Goal: Task Accomplishment & Management: Use online tool/utility

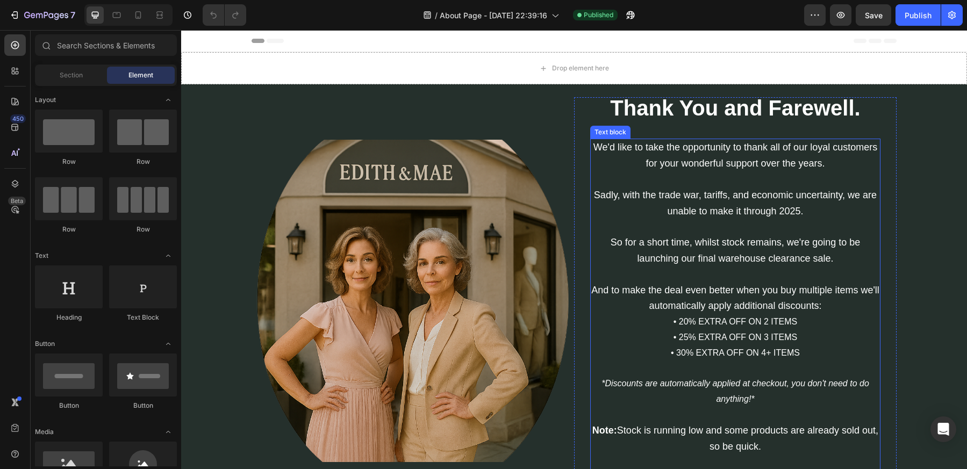
click at [706, 168] on span "We'd like to take the opportunity to thank all of our loyal customers for your …" at bounding box center [735, 155] width 284 height 27
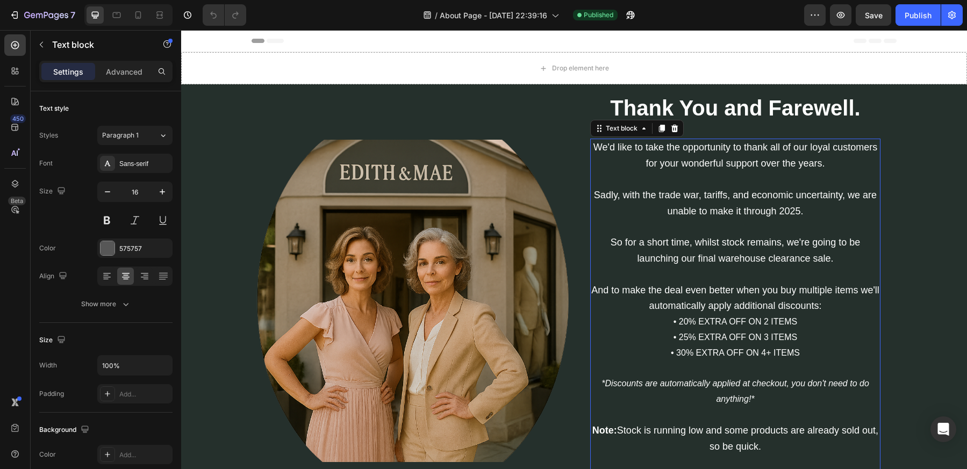
click at [772, 157] on p "We'd like to take the opportunity to thank all of our loyal customers for your …" at bounding box center [735, 203] width 288 height 127
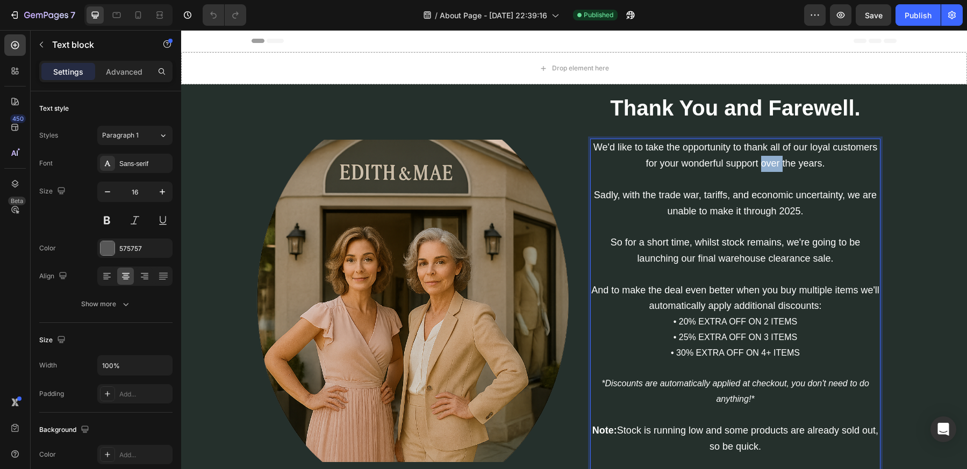
click at [772, 157] on p "We'd like to take the opportunity to thank all of our loyal customers for your …" at bounding box center [735, 203] width 288 height 127
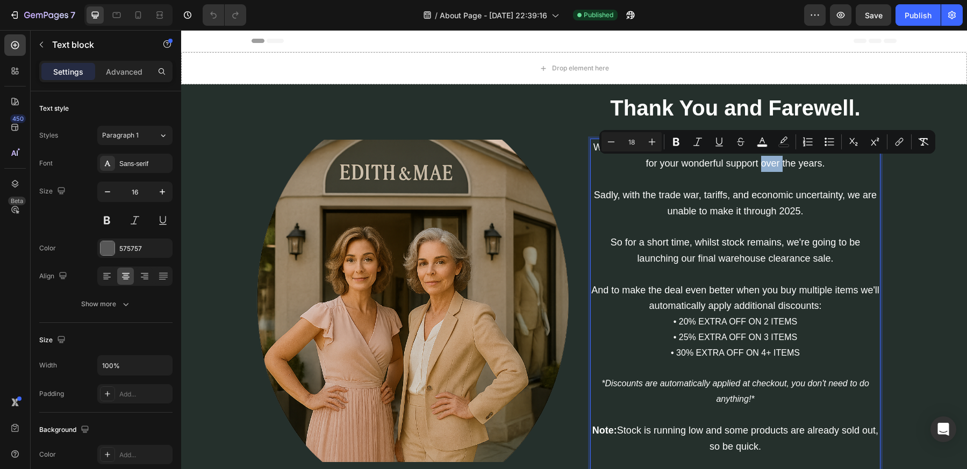
type input "16"
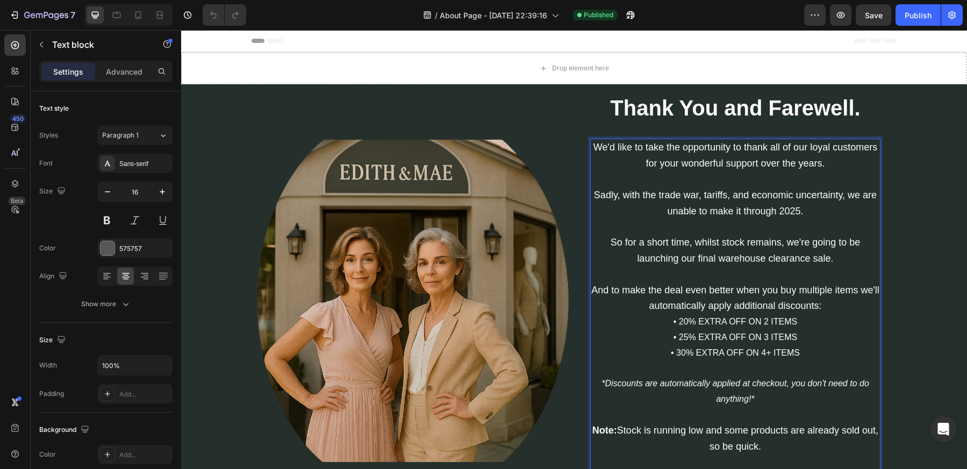
click at [783, 183] on p "We'd like to take the opportunity to thank all of our loyal customers for your …" at bounding box center [735, 203] width 288 height 127
click at [786, 196] on span "Sadly, with the trade war, tariffs, and economic uncertainty, we are unable to …" at bounding box center [735, 203] width 283 height 27
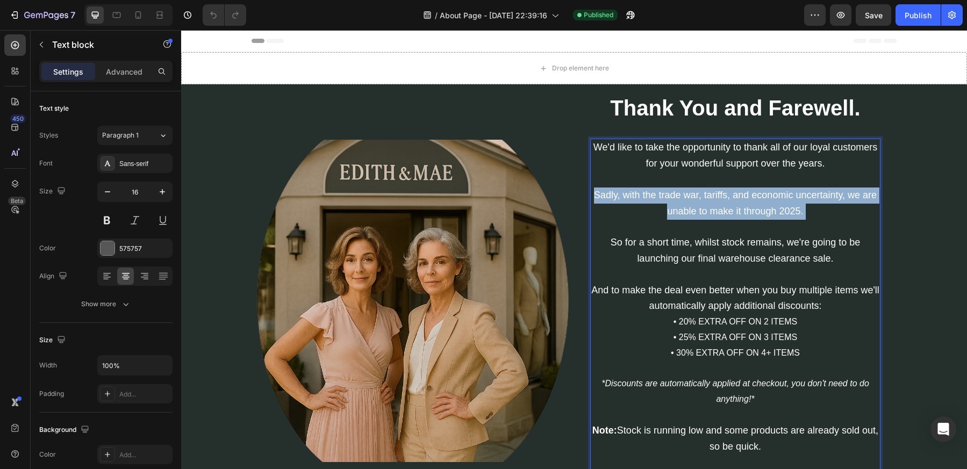
click at [786, 196] on span "Sadly, with the trade war, tariffs, and economic uncertainty, we are unable to …" at bounding box center [735, 203] width 283 height 27
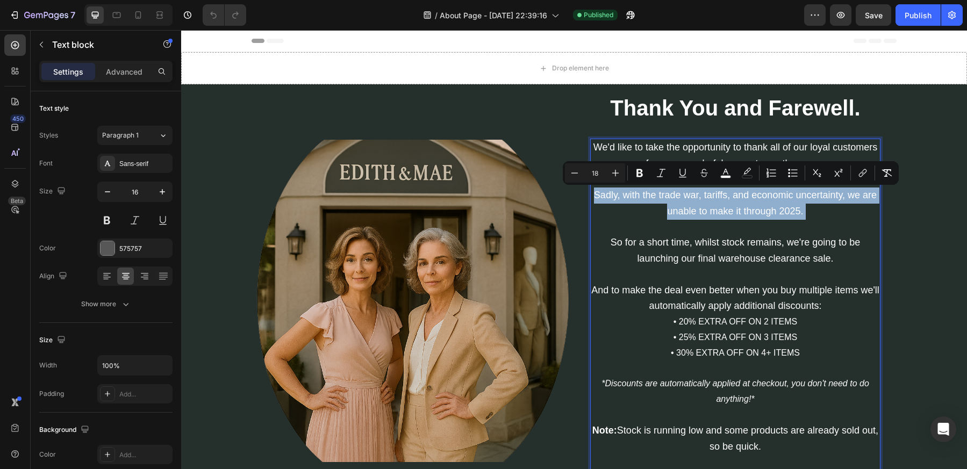
click at [784, 230] on p "We'd like to take the opportunity to thank all of our loyal customers for your …" at bounding box center [735, 203] width 288 height 127
type input "16"
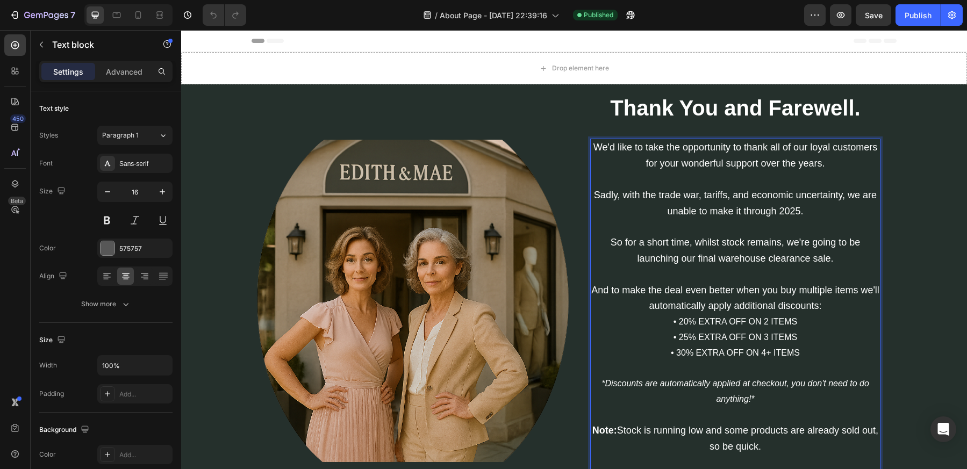
click at [804, 221] on p "We'd like to take the opportunity to thank all of our loyal customers for your …" at bounding box center [735, 203] width 288 height 127
click at [691, 215] on span "Sadly, with the trade war, tariffs, and economic uncertainty, we are unable to …" at bounding box center [735, 203] width 283 height 27
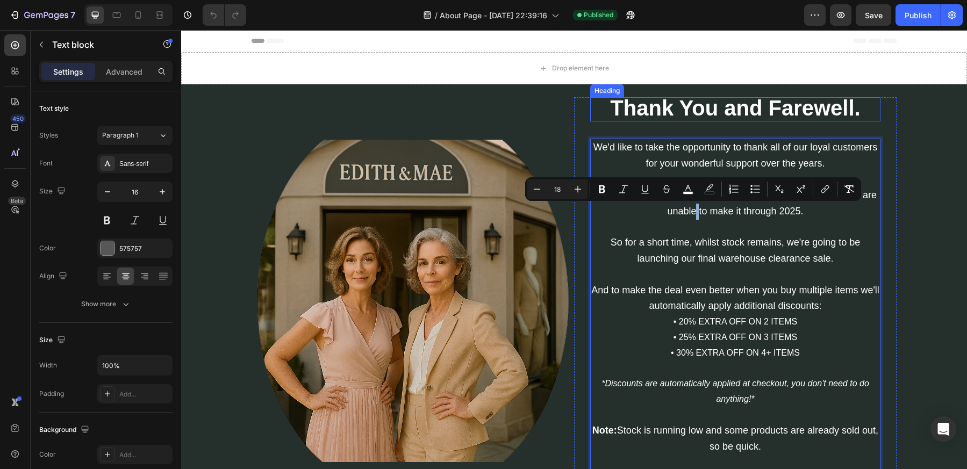
click at [814, 105] on strong "Thank You and Farewell." at bounding box center [735, 108] width 250 height 24
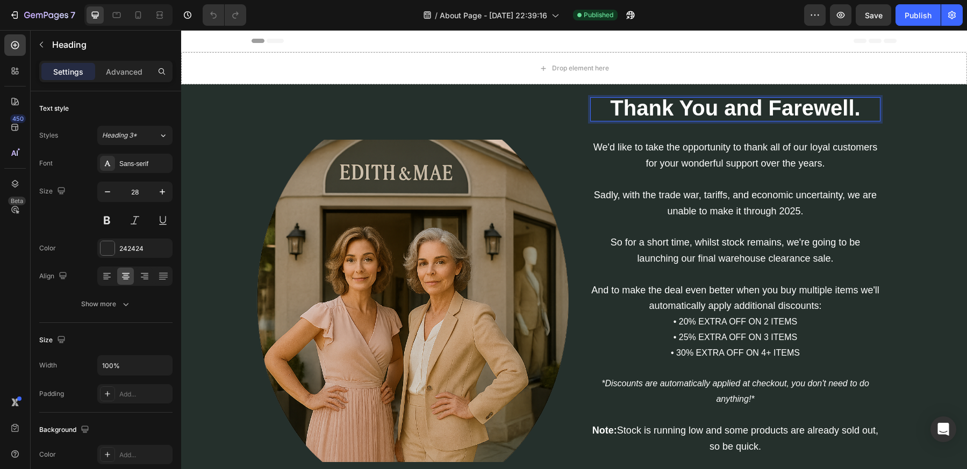
click at [808, 108] on strong "Thank You and Farewell." at bounding box center [735, 108] width 250 height 24
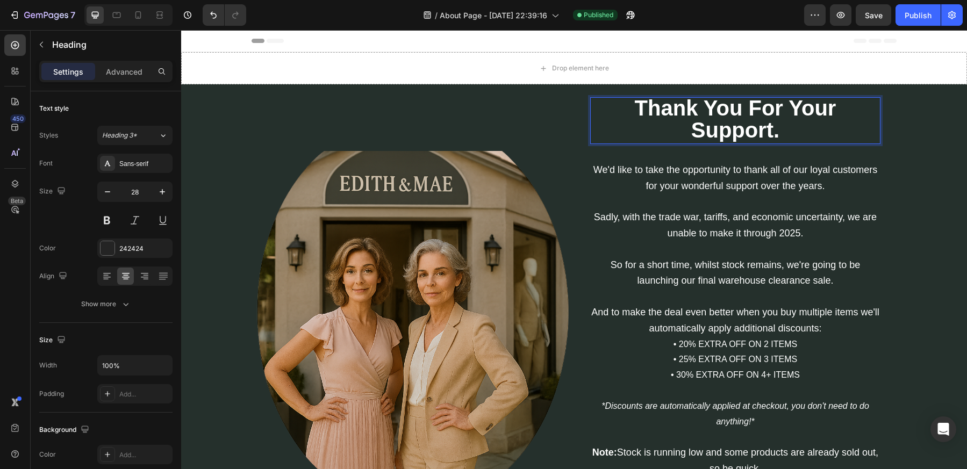
click at [756, 98] on strong "Thank You For Your Support." at bounding box center [736, 119] width 202 height 46
click at [781, 136] on p "Thank You for Your Support." at bounding box center [735, 120] width 288 height 45
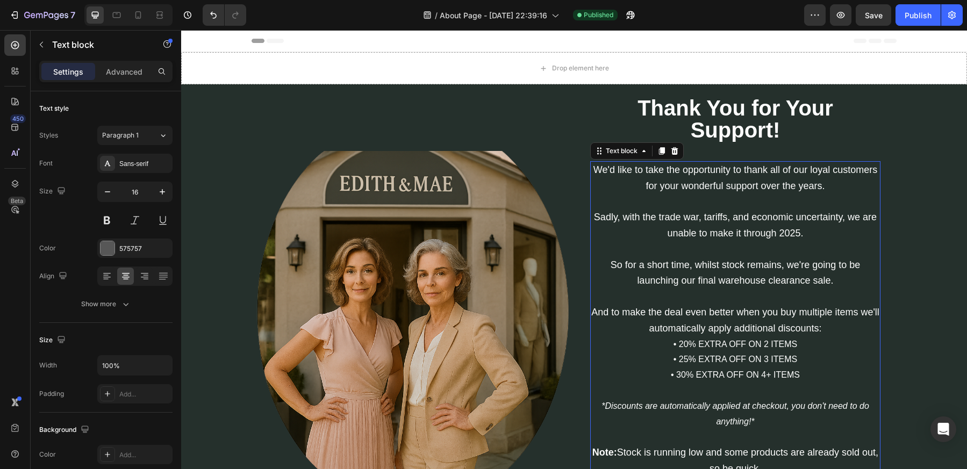
click at [793, 183] on span "We'd like to take the opportunity to thank all of our loyal customers for your …" at bounding box center [735, 177] width 284 height 27
click at [761, 214] on span "Sadly, with the trade war, tariffs, and economic uncertainty, we are unable to …" at bounding box center [735, 225] width 283 height 27
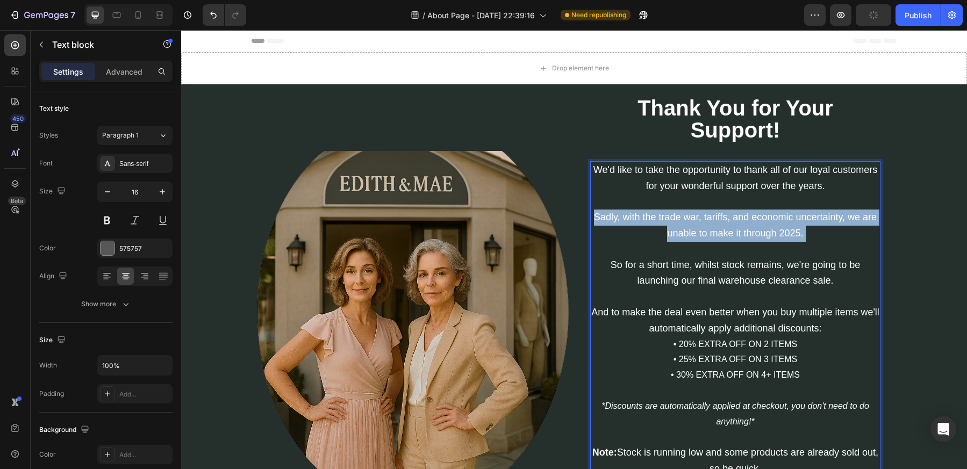
click at [761, 214] on span "Sadly, with the trade war, tariffs, and economic uncertainty, we are unable to …" at bounding box center [735, 225] width 283 height 27
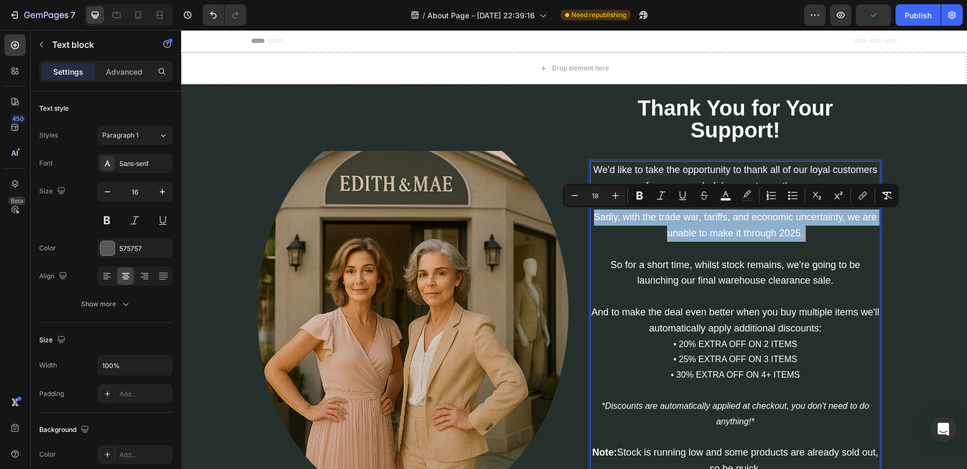
click at [759, 231] on span "Sadly, with the trade war, tariffs, and economic uncertainty, we are unable to …" at bounding box center [735, 225] width 283 height 27
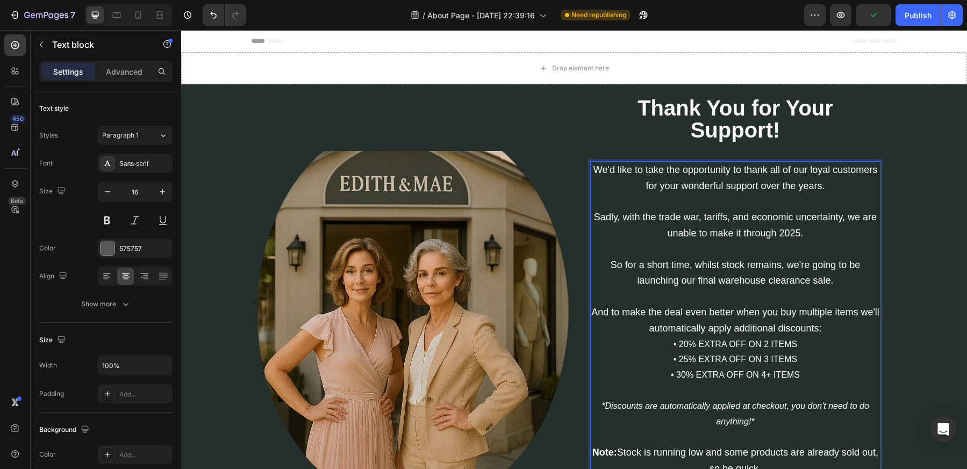
click at [689, 237] on span "Sadly, with the trade war, tariffs, and economic uncertainty, we are unable to …" at bounding box center [735, 225] width 283 height 27
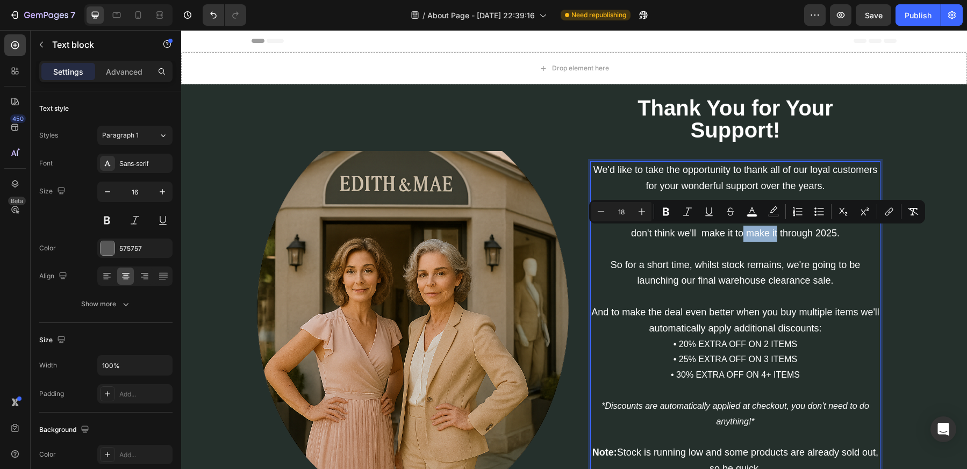
drag, startPoint x: 773, startPoint y: 227, endPoint x: 738, endPoint y: 233, distance: 35.3
click at [738, 233] on p "We'd like to take the opportunity to thank all of our loyal customers for your …" at bounding box center [735, 225] width 288 height 127
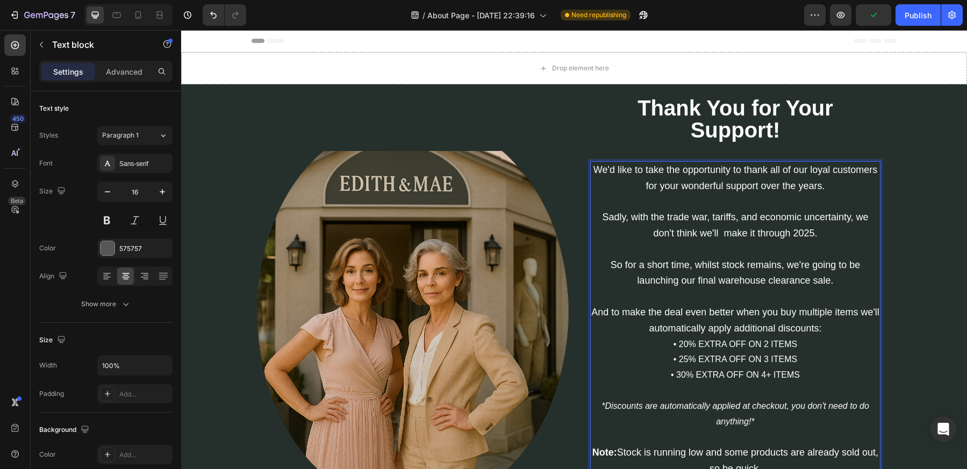
click at [719, 278] on span "So for a short time, whilst stock remains, we're going to be launching our fina…" at bounding box center [736, 273] width 250 height 27
click at [700, 284] on span "So for a short time, whilst stock remains, we're going to be launching our fina…" at bounding box center [736, 273] width 250 height 27
click at [798, 285] on span "So for a short time, whilst stock remains, we're going to be launching our fina…" at bounding box center [736, 273] width 250 height 27
click at [794, 304] on p "Rich Text Editor. Editing area: main" at bounding box center [735, 297] width 288 height 16
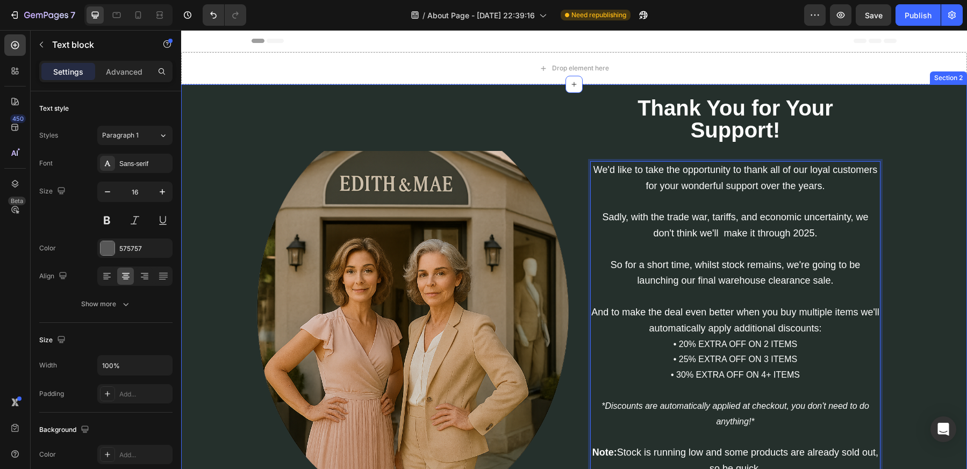
click at [898, 293] on div "Image ⁠⁠⁠⁠⁠⁠⁠ Thank You for Your Support! Heading We'd like to take the opportu…" at bounding box center [574, 333] width 770 height 473
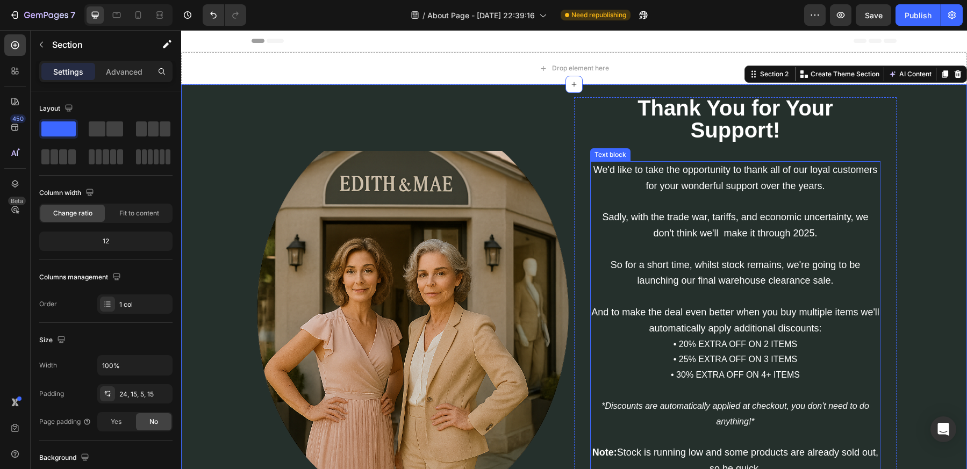
click at [782, 330] on span "And to make the deal even better when you buy multiple items we'll automaticall…" at bounding box center [735, 320] width 288 height 27
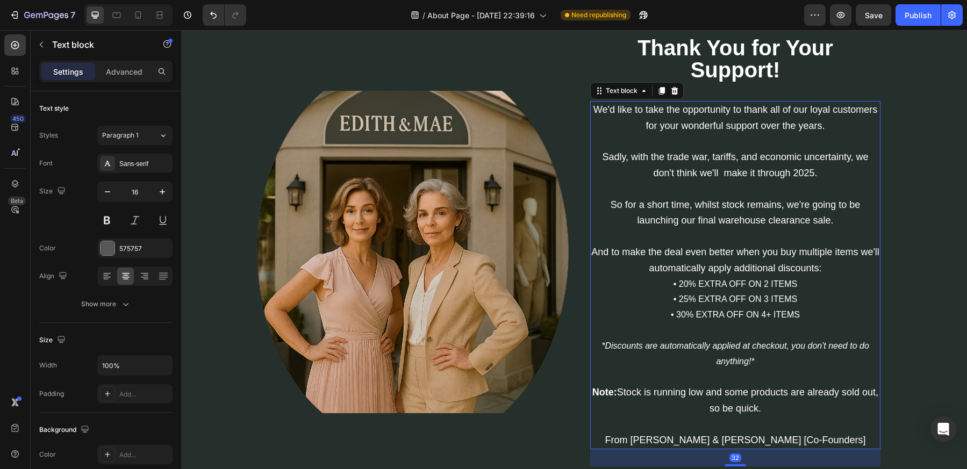
scroll to position [71, 0]
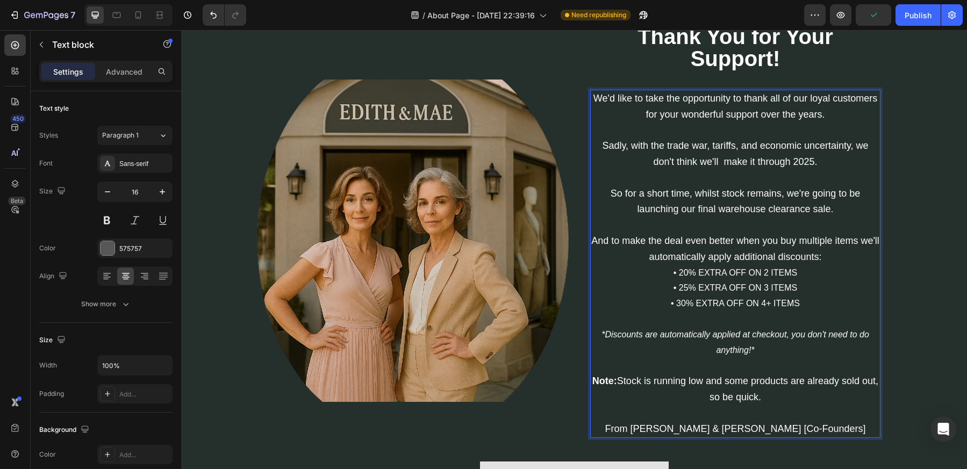
click at [898, 184] on div "Image ⁠⁠⁠⁠⁠⁠⁠ Thank You for Your Support! Heading We'd like to take the opportu…" at bounding box center [574, 262] width 770 height 473
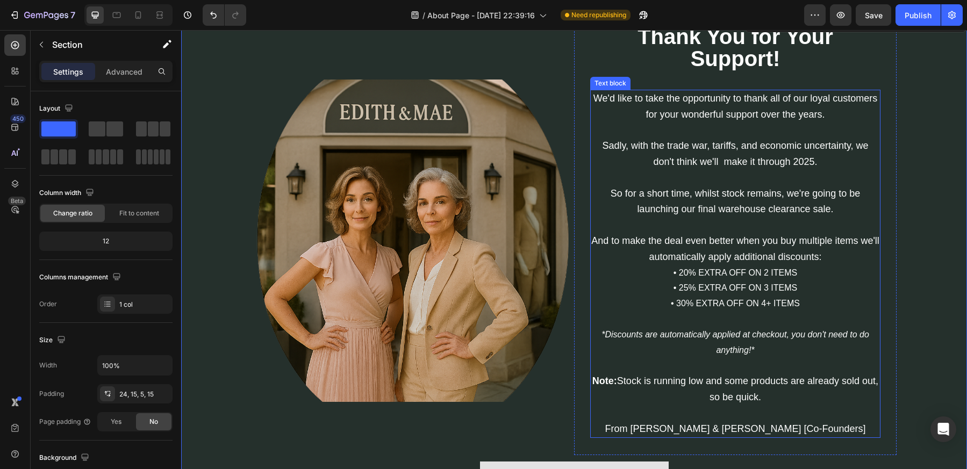
scroll to position [36, 0]
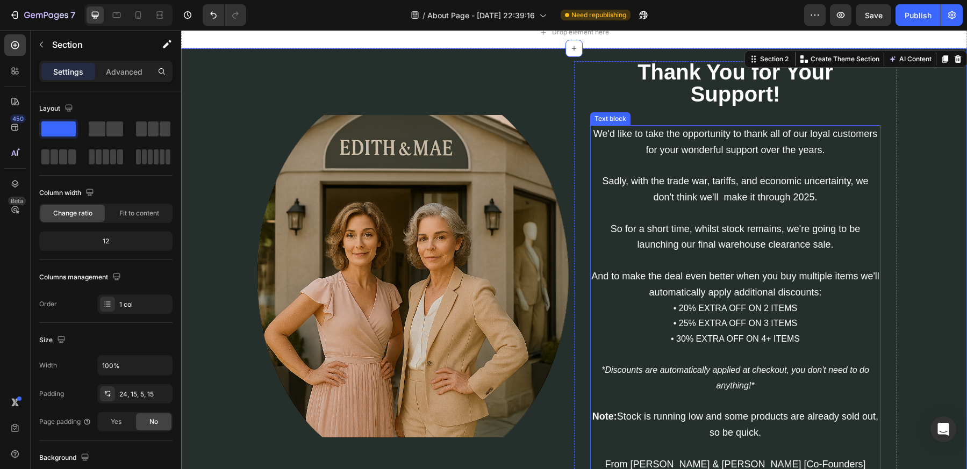
click at [723, 187] on p "We'd like to take the opportunity to thank all of our loyal customers for your …" at bounding box center [735, 189] width 288 height 127
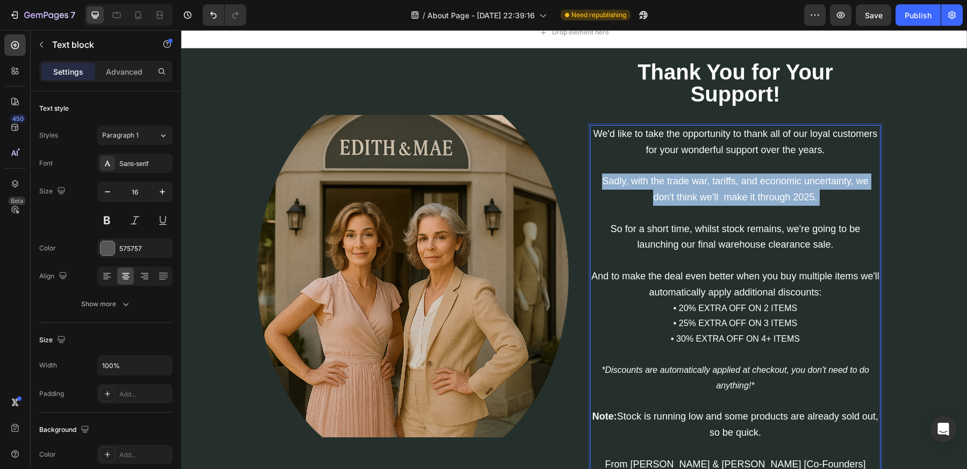
click at [723, 187] on p "We'd like to take the opportunity to thank all of our loyal customers for your …" at bounding box center [735, 189] width 288 height 127
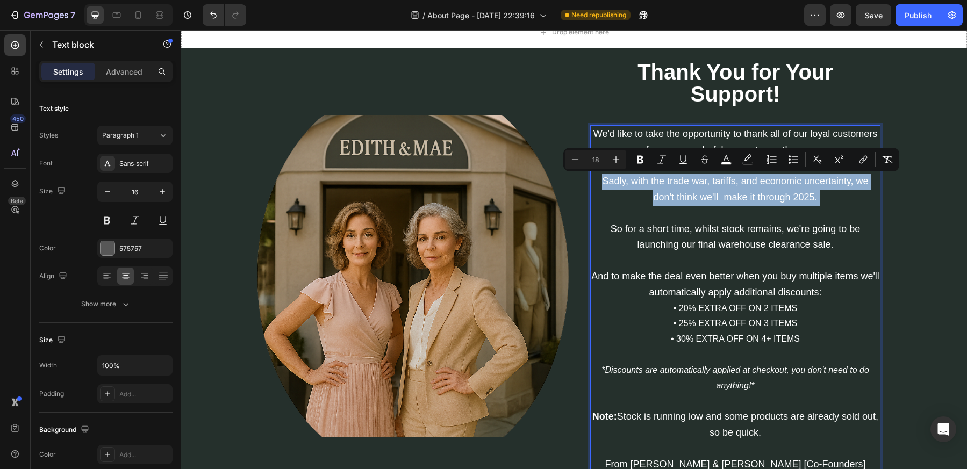
click at [721, 192] on span "Sadly, with the trade war, tariffs, and economic uncertainty, we don't think we…" at bounding box center [735, 189] width 266 height 27
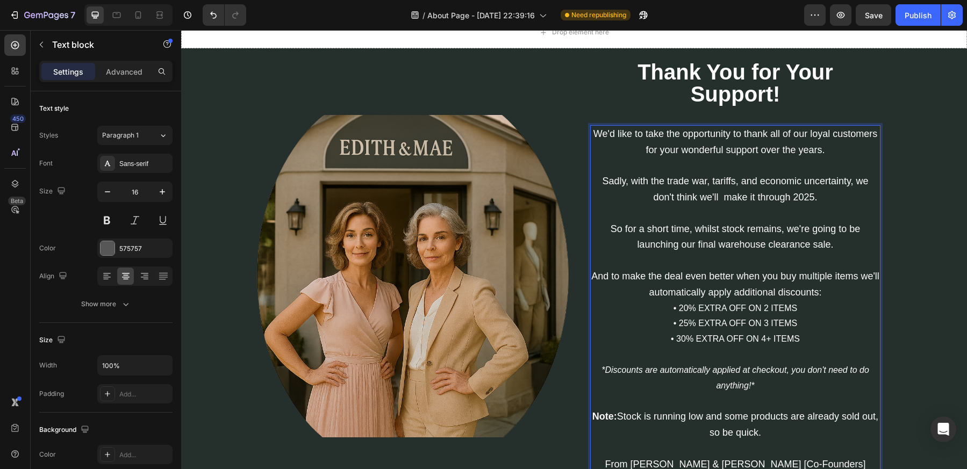
click at [701, 217] on p "We'd like to take the opportunity to thank all of our loyal customers for your …" at bounding box center [735, 189] width 288 height 127
click at [912, 216] on div "Image ⁠⁠⁠⁠⁠⁠⁠ Thank You for Your Support! Heading We'd like to take the opportu…" at bounding box center [574, 297] width 770 height 473
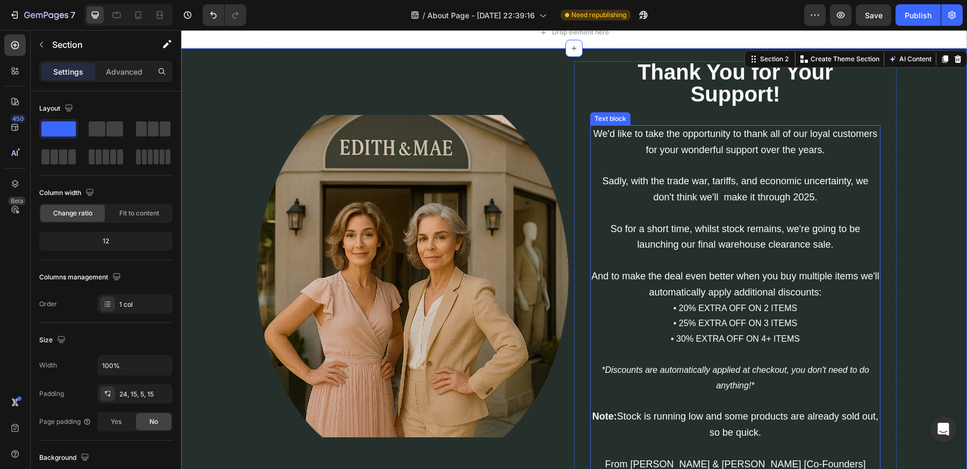
click at [725, 198] on span "Sadly, with the trade war, tariffs, and economic uncertainty, we don't think we…" at bounding box center [735, 189] width 266 height 27
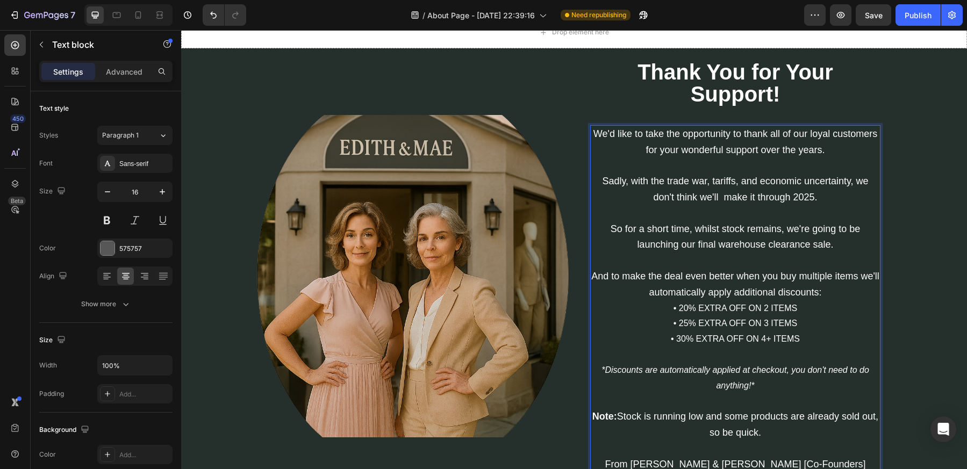
click at [713, 199] on span "Sadly, with the trade war, tariffs, and economic uncertainty, we don't think we…" at bounding box center [735, 189] width 266 height 27
click at [702, 246] on span "So for a short time, whilst stock remains, we're going to be launching our fina…" at bounding box center [736, 237] width 250 height 27
click at [716, 243] on span "So for a short time, whilst stock remains, we're going to be launching our fina…" at bounding box center [736, 237] width 250 height 27
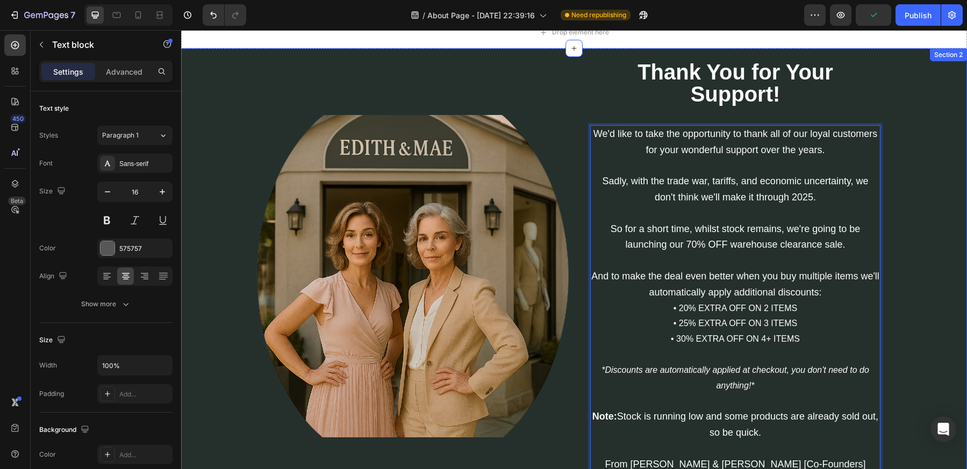
click at [926, 254] on div "Image ⁠⁠⁠⁠⁠⁠⁠ Thank You for Your Support! Heading We'd like to take the opportu…" at bounding box center [574, 297] width 770 height 473
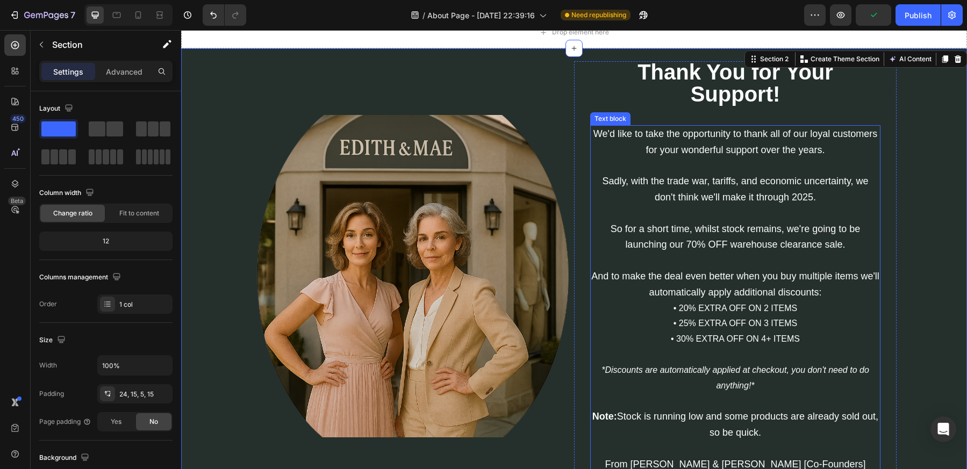
click at [813, 213] on p "We'd like to take the opportunity to thank all of our loyal customers for your …" at bounding box center [735, 189] width 288 height 127
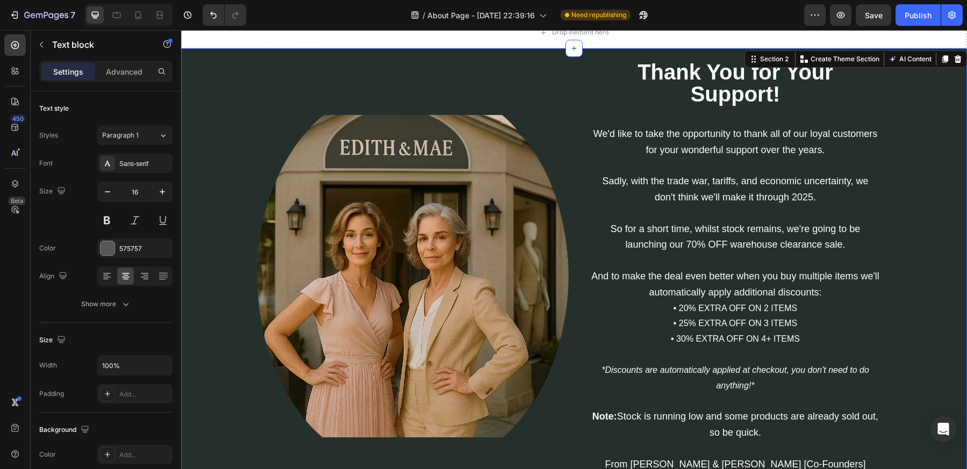
click at [900, 266] on div "Image ⁠⁠⁠⁠⁠⁠⁠ Thank You for Your Support! Heading We'd like to take the opportu…" at bounding box center [574, 297] width 770 height 473
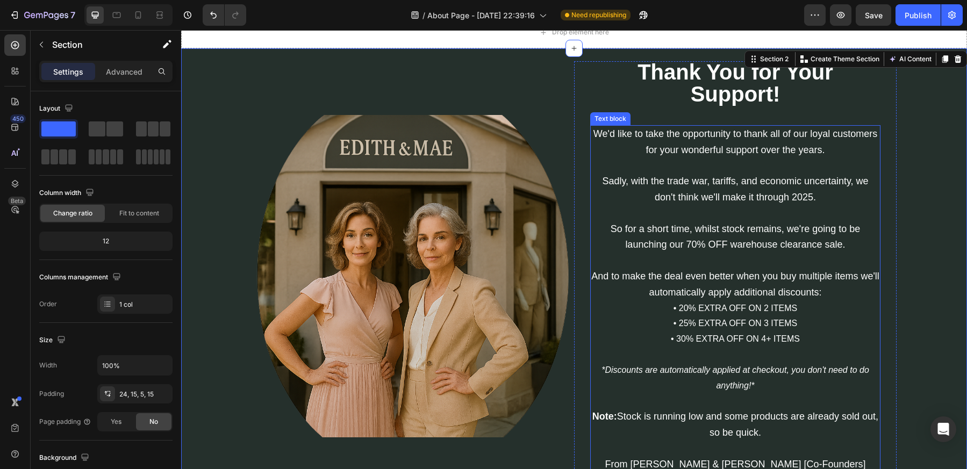
click at [735, 272] on span "And to make the deal even better when you buy multiple items we'll automaticall…" at bounding box center [735, 284] width 288 height 27
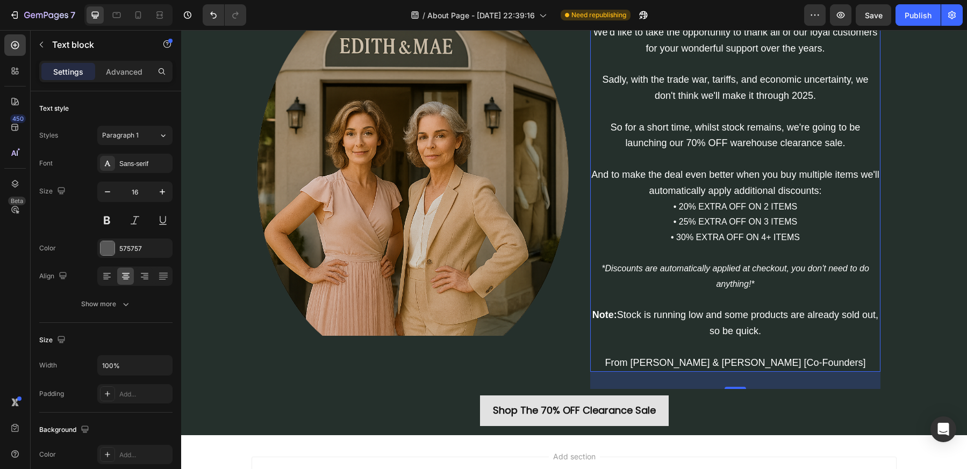
scroll to position [144, 0]
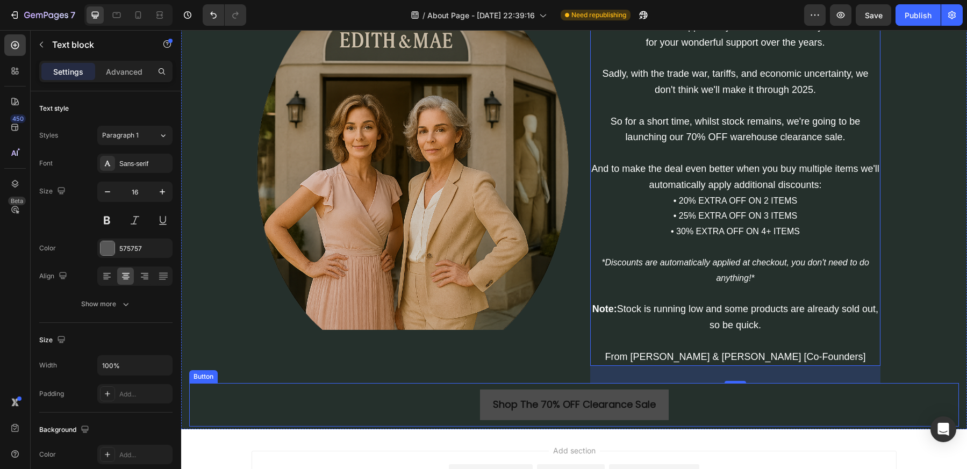
click at [642, 395] on link "Shop The 70% OFF Clearance Sale" at bounding box center [574, 405] width 189 height 30
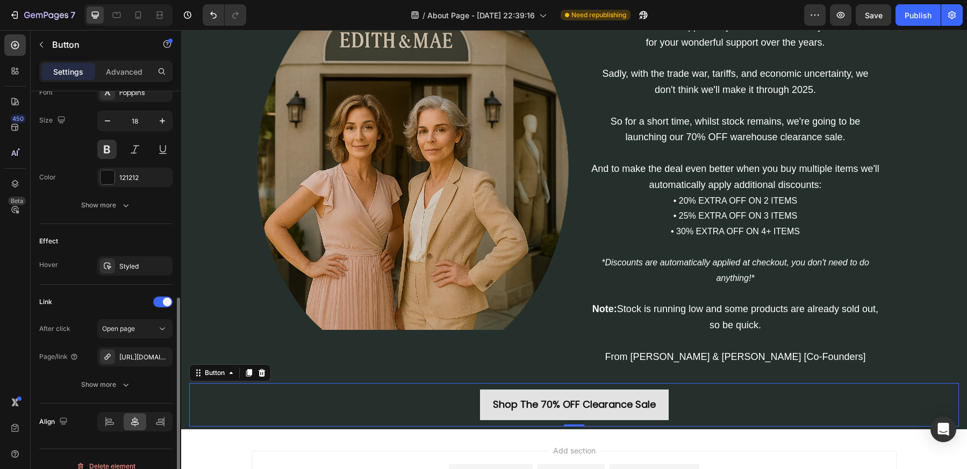
scroll to position [446, 0]
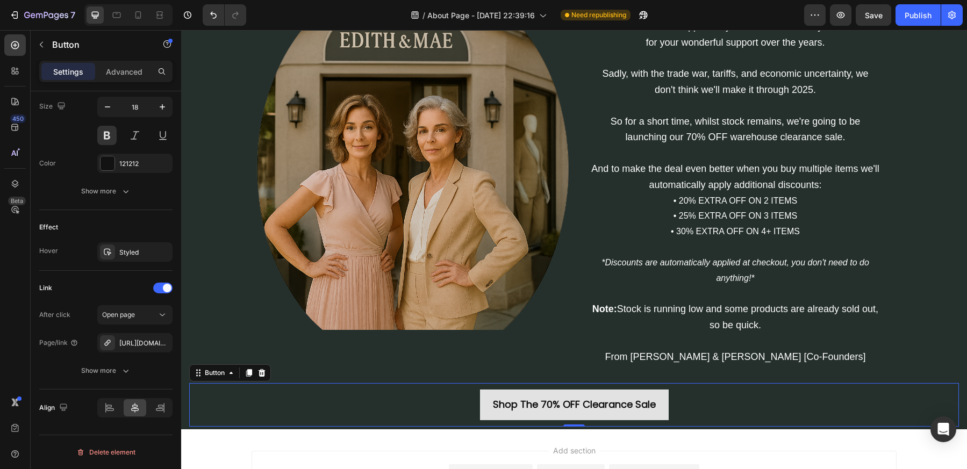
click at [472, 402] on div "Shop The 70% OFF Clearance Sale Button 0" at bounding box center [574, 404] width 770 height 43
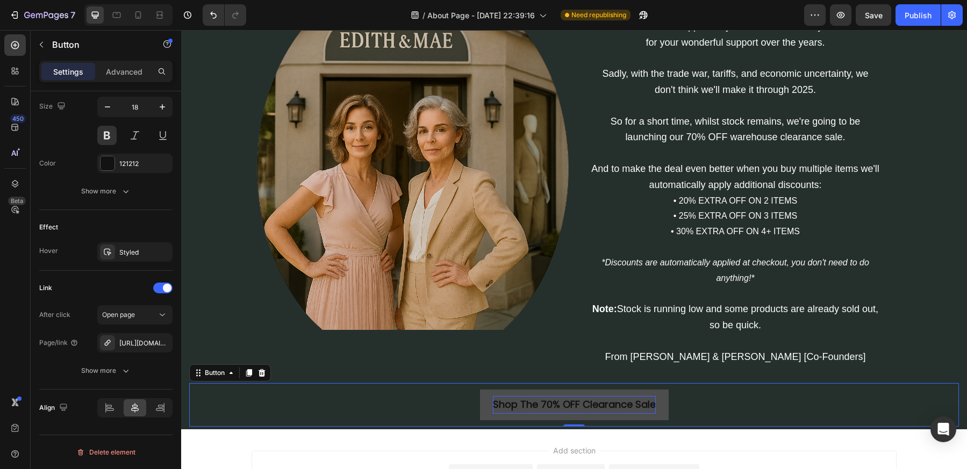
click at [493, 406] on p "Shop The 70% OFF Clearance Sale" at bounding box center [574, 404] width 163 height 17
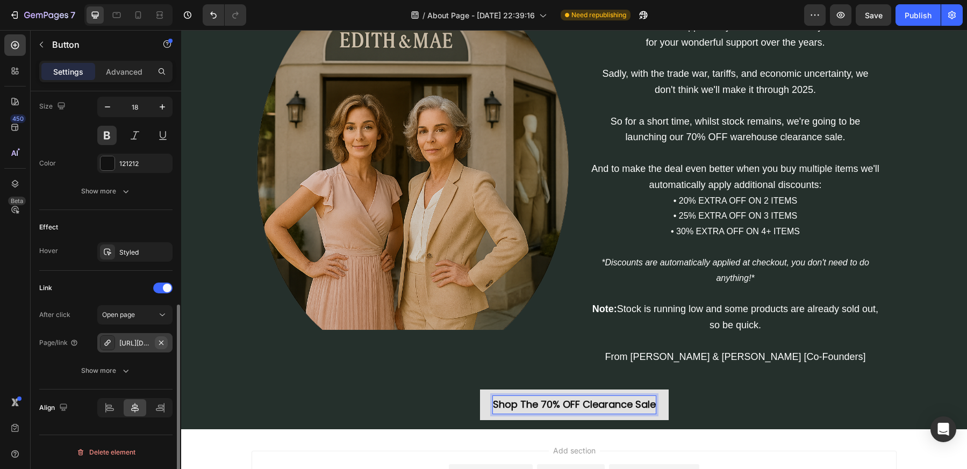
click at [157, 345] on icon "button" at bounding box center [161, 343] width 9 height 9
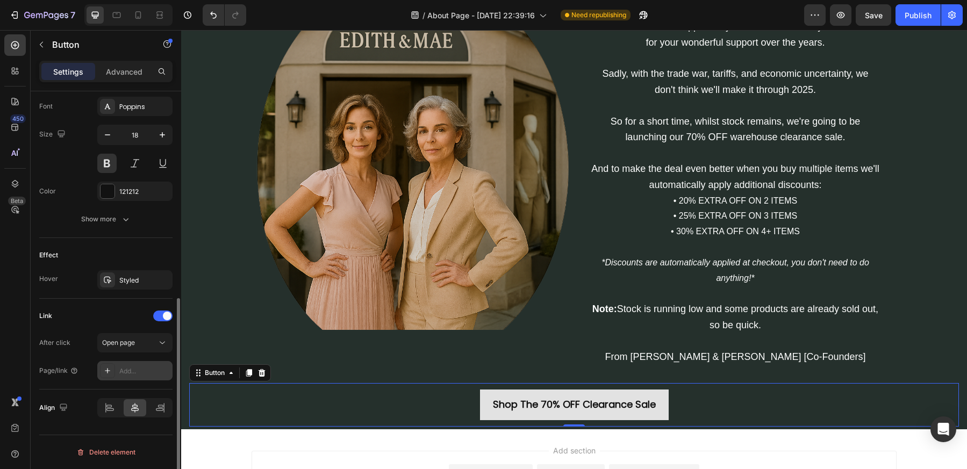
scroll to position [418, 0]
click at [125, 372] on div "Add..." at bounding box center [144, 372] width 51 height 10
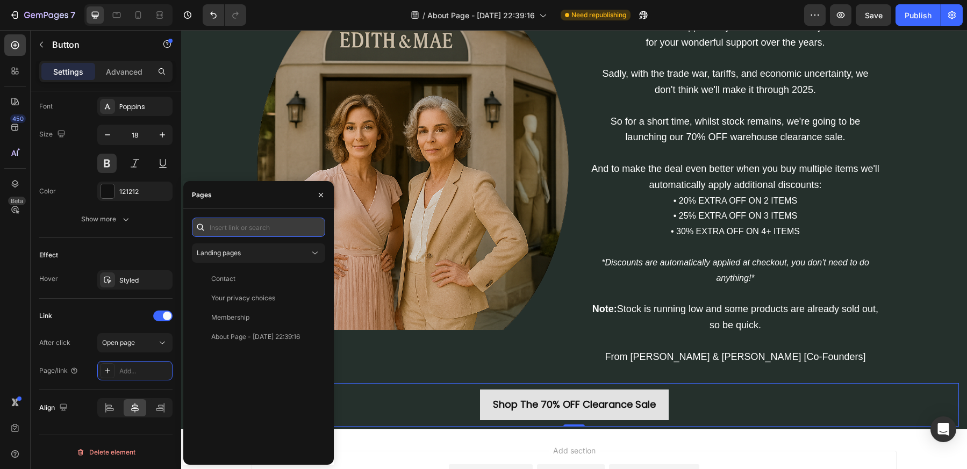
click at [312, 227] on input "text" at bounding box center [258, 227] width 133 height 19
paste input "[URL][DOMAIN_NAME]"
type input "[URL][DOMAIN_NAME]"
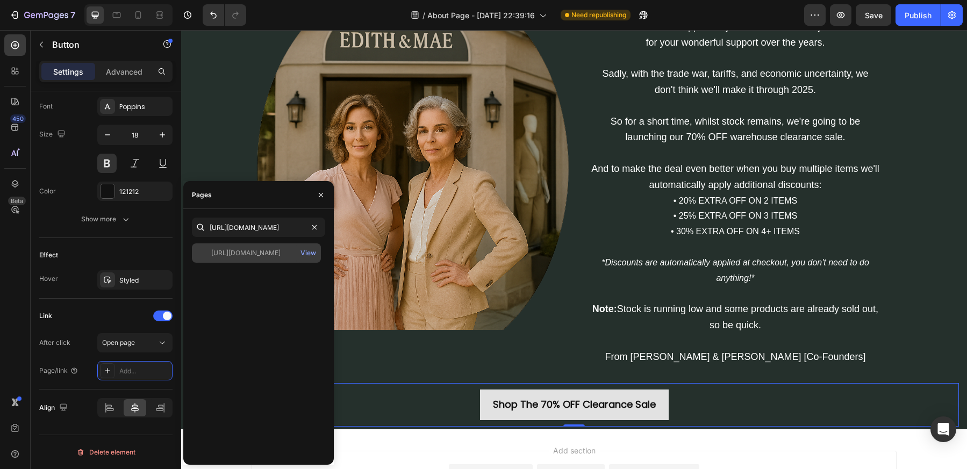
scroll to position [0, 0]
click at [271, 252] on div "[URL][DOMAIN_NAME]" at bounding box center [245, 253] width 69 height 10
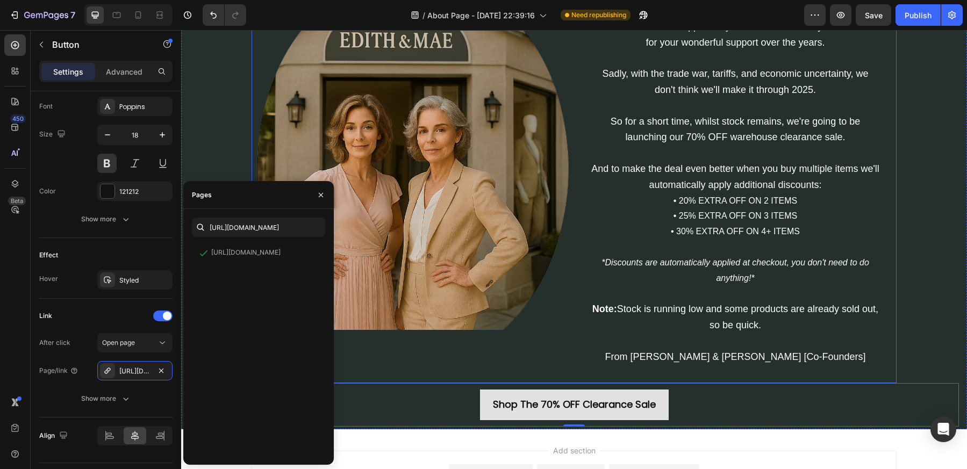
click at [460, 367] on div "Image" at bounding box center [413, 168] width 322 height 429
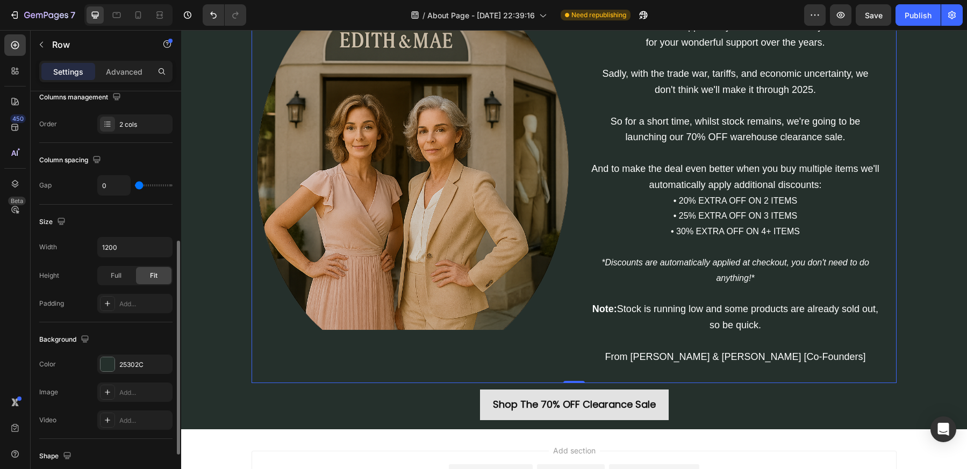
scroll to position [360, 0]
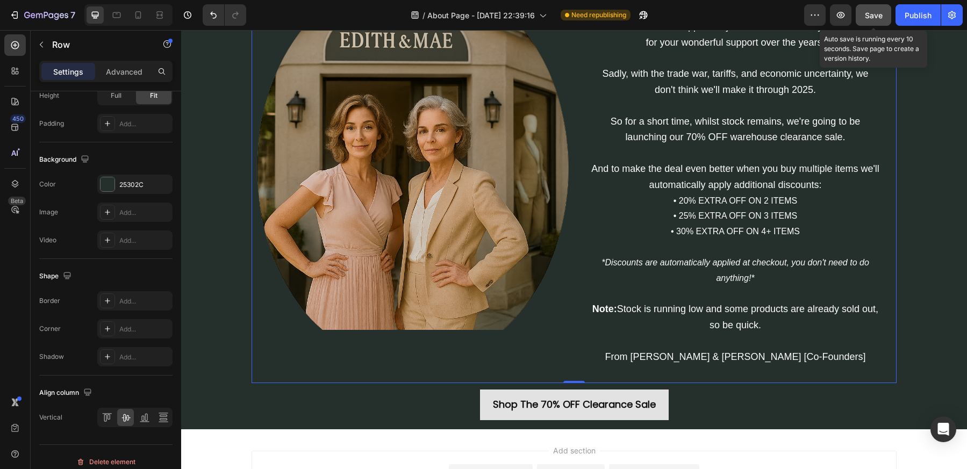
click at [881, 13] on span "Save" at bounding box center [874, 15] width 18 height 9
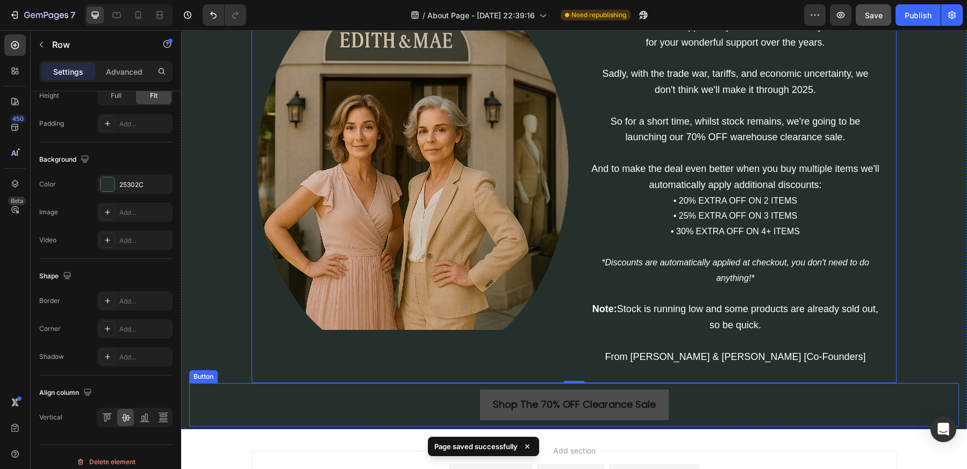
click at [591, 393] on link "Shop The 70% OFF Clearance Sale" at bounding box center [574, 405] width 189 height 30
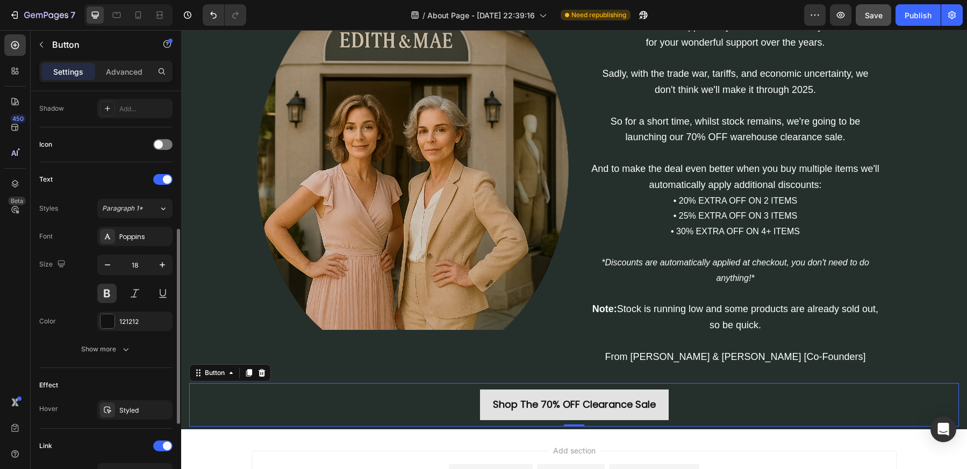
scroll to position [446, 0]
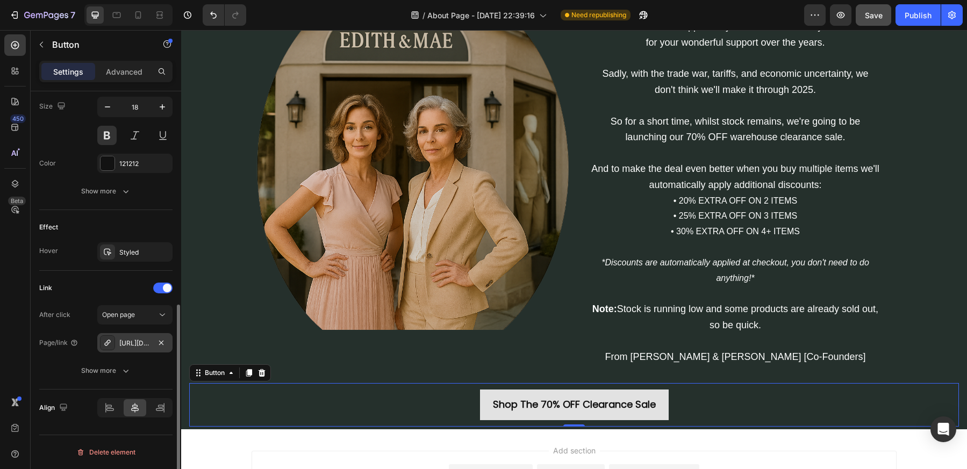
click at [104, 350] on div at bounding box center [107, 342] width 15 height 15
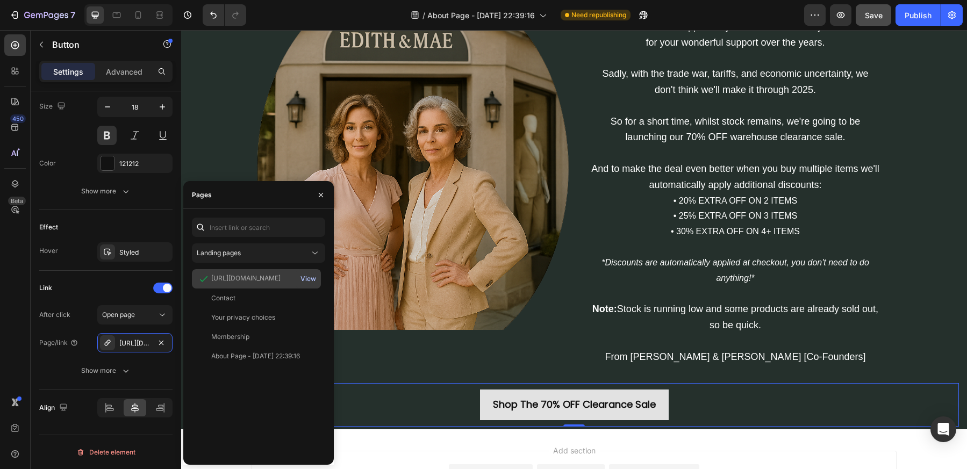
click at [314, 283] on div "View" at bounding box center [308, 279] width 16 height 10
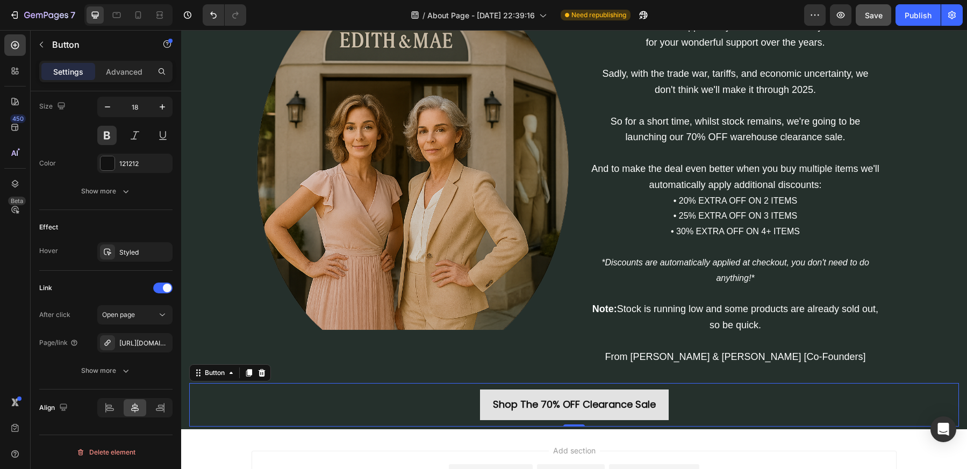
click at [779, 418] on div "Shop The 70% OFF Clearance Sale Button 0" at bounding box center [574, 404] width 770 height 43
click at [919, 13] on div "Publish" at bounding box center [918, 15] width 27 height 11
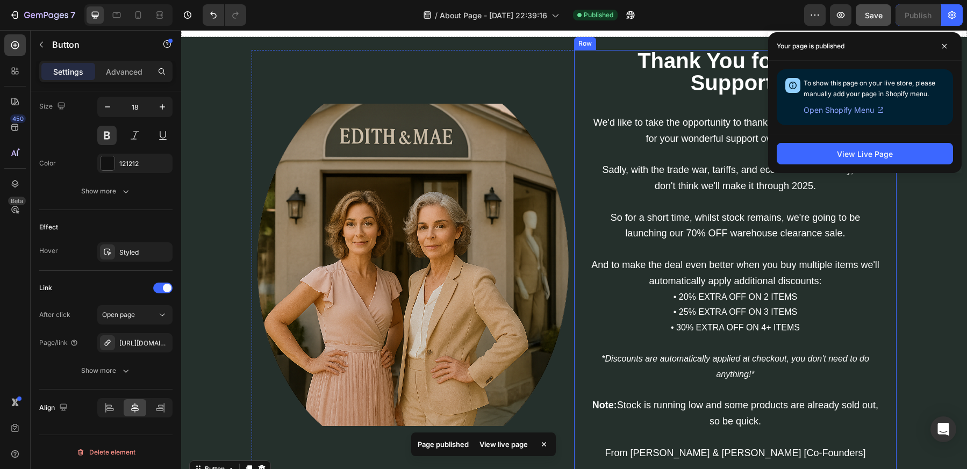
scroll to position [71, 0]
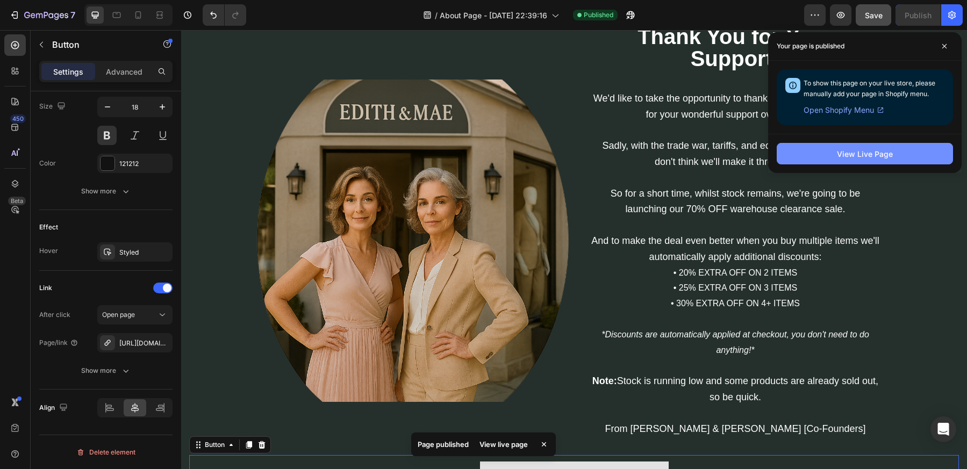
click at [910, 156] on button "View Live Page" at bounding box center [865, 153] width 176 height 21
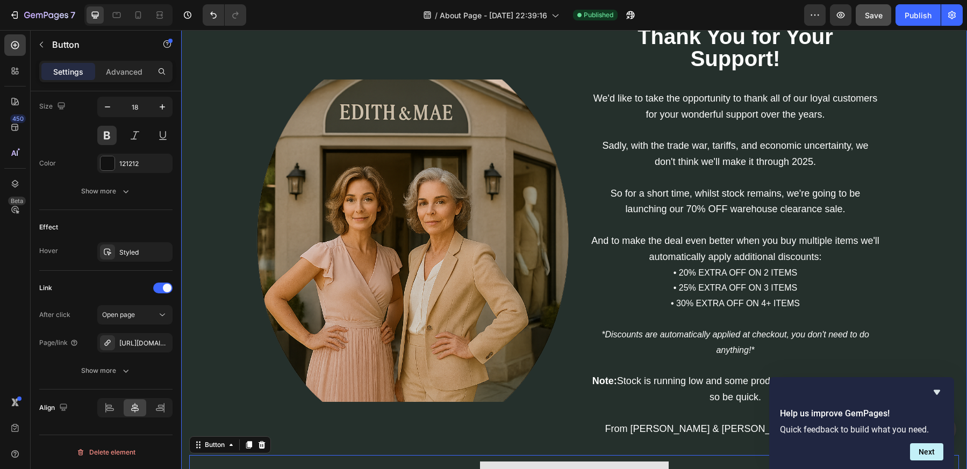
click at [208, 92] on div "Image ⁠⁠⁠⁠⁠⁠⁠ Thank You for Your Support! Heading We'd like to take the opportu…" at bounding box center [574, 262] width 770 height 473
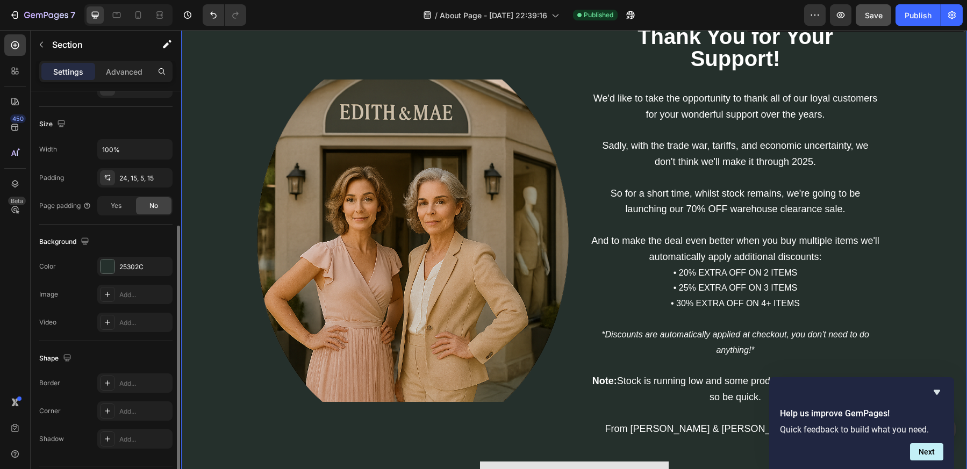
scroll to position [247, 0]
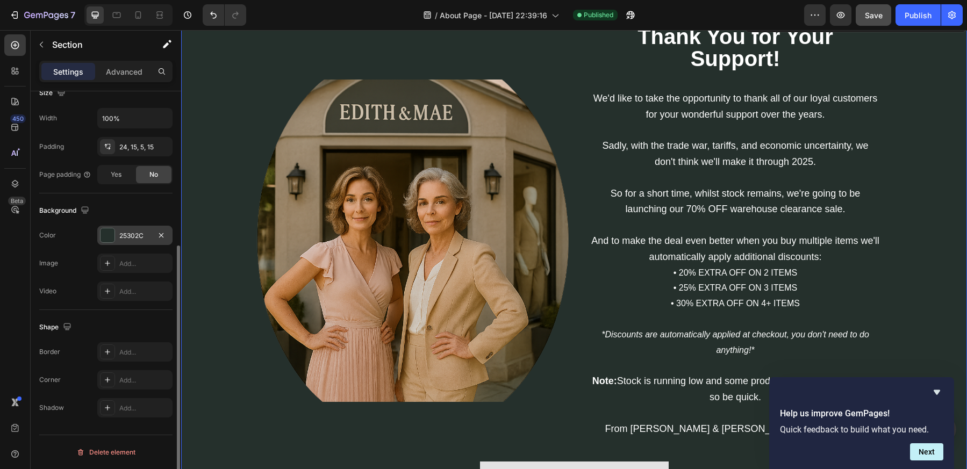
click at [119, 238] on div "25302C" at bounding box center [134, 235] width 75 height 19
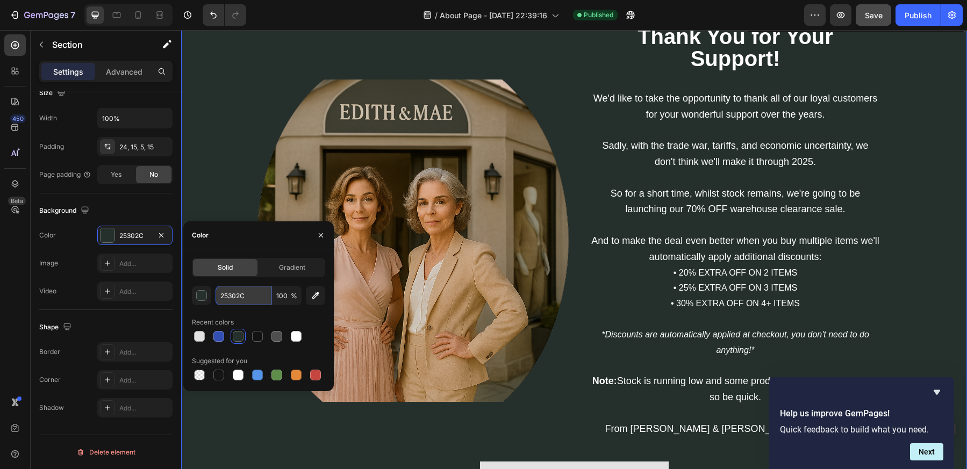
click at [231, 286] on input "25302C" at bounding box center [244, 295] width 56 height 19
paste input "#356f87"
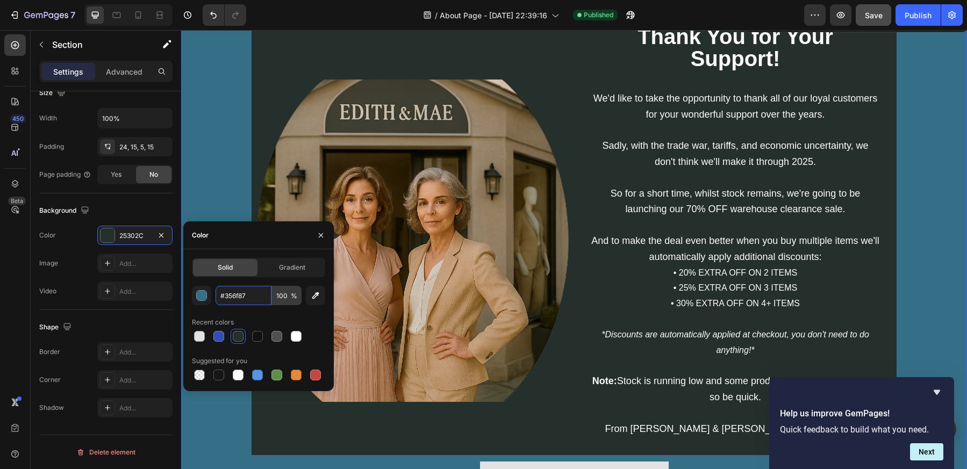
type input "#356f87"
click at [281, 295] on input "100" at bounding box center [287, 295] width 30 height 19
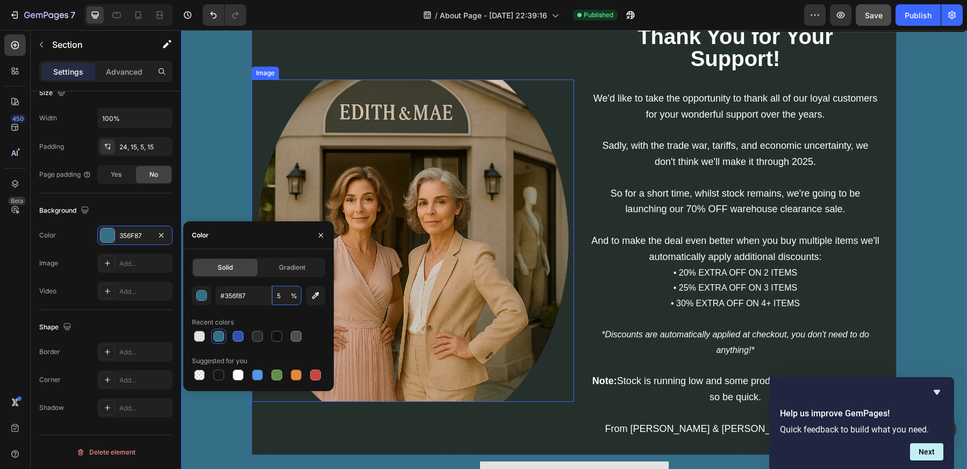
type input "50"
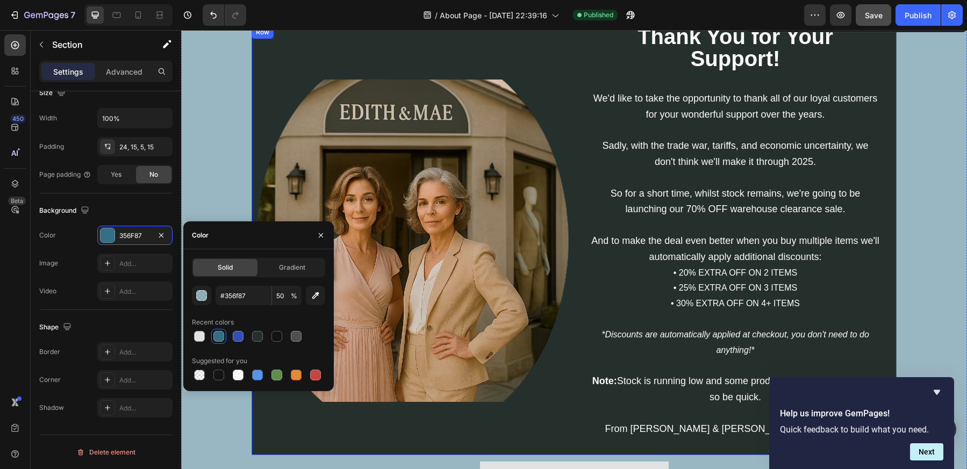
click at [322, 65] on div "Image" at bounding box center [413, 240] width 322 height 429
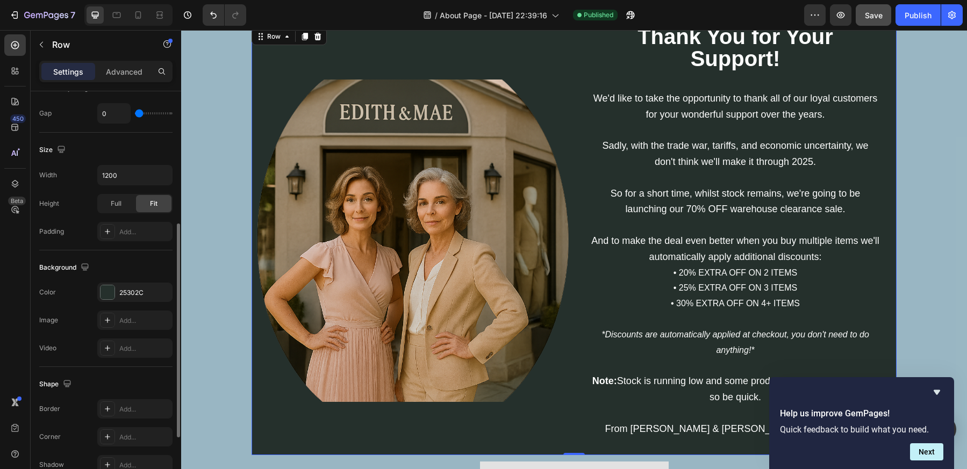
scroll to position [370, 0]
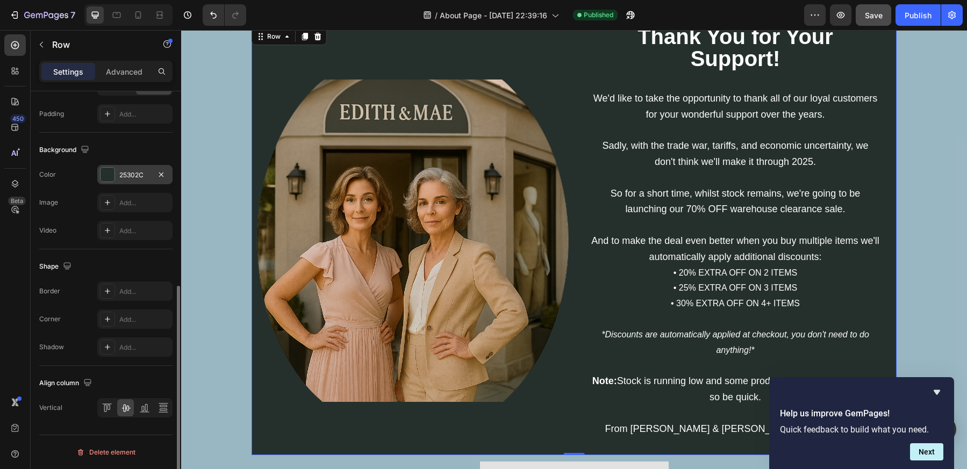
click at [102, 175] on div at bounding box center [108, 175] width 14 height 14
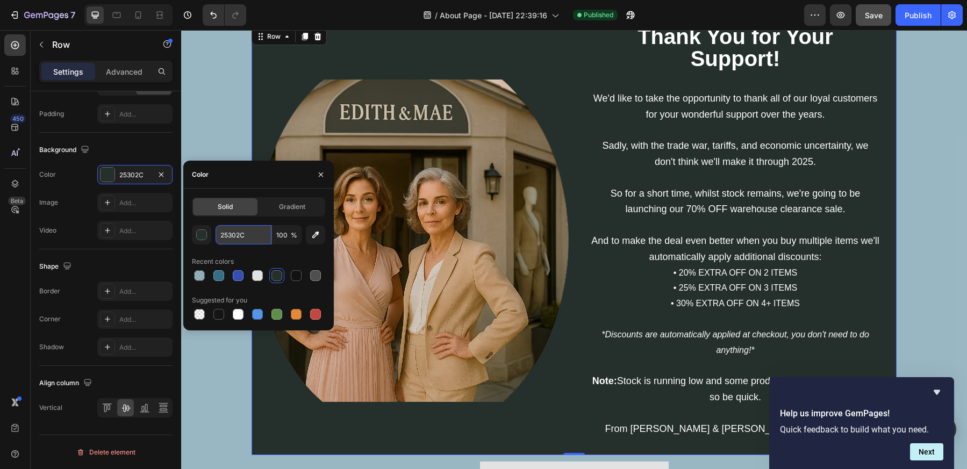
click at [254, 234] on input "25302C" at bounding box center [244, 234] width 56 height 19
paste input "#356f87"
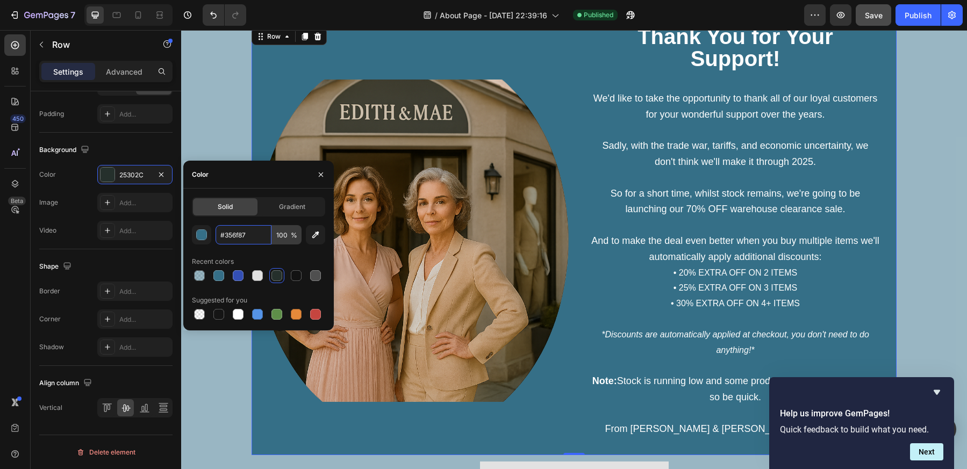
type input "#356f87"
click at [294, 228] on input "100" at bounding box center [287, 234] width 30 height 19
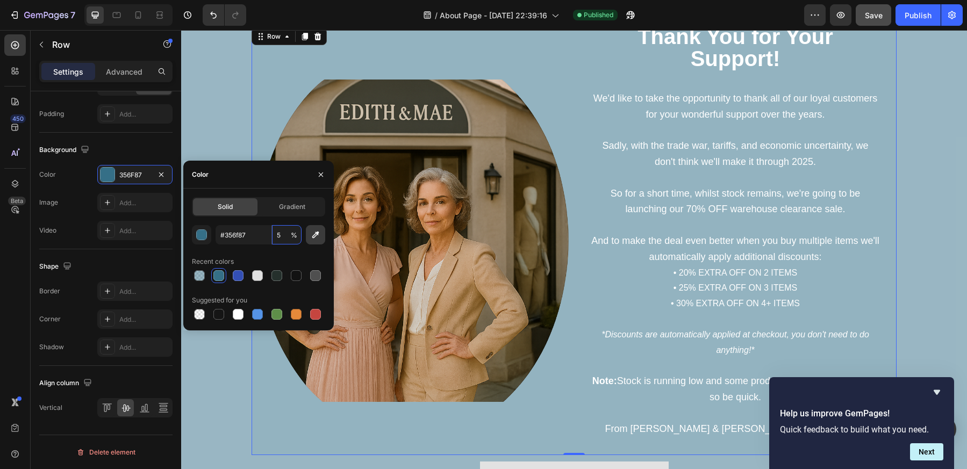
type input "50"
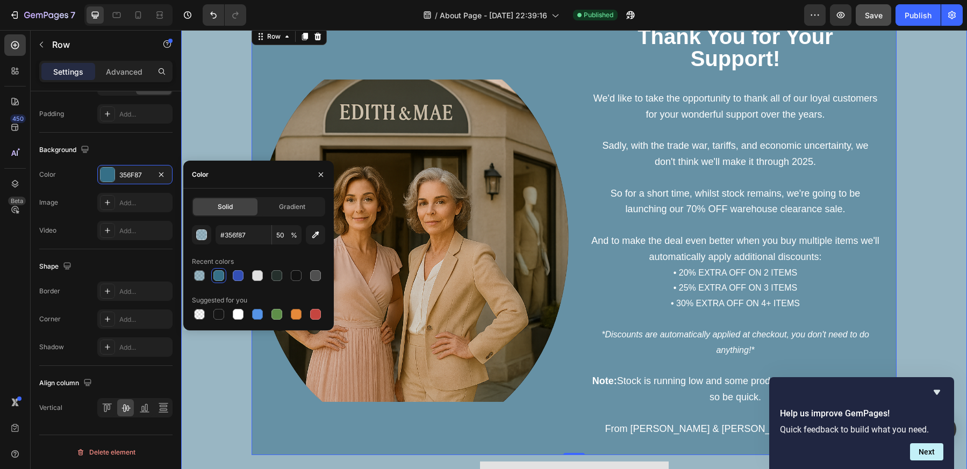
click at [198, 140] on div "Image ⁠⁠⁠⁠⁠⁠⁠ Thank You for Your Support! Heading We'd like to take the opportu…" at bounding box center [574, 262] width 770 height 473
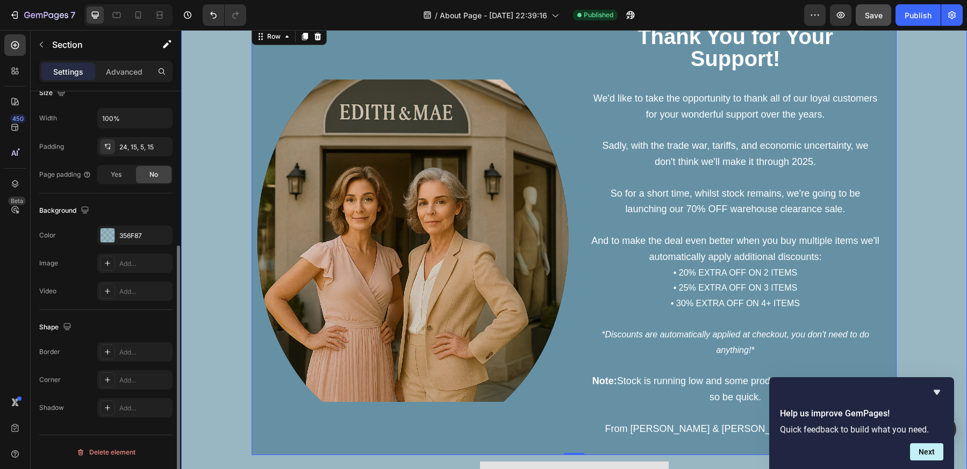
scroll to position [0, 0]
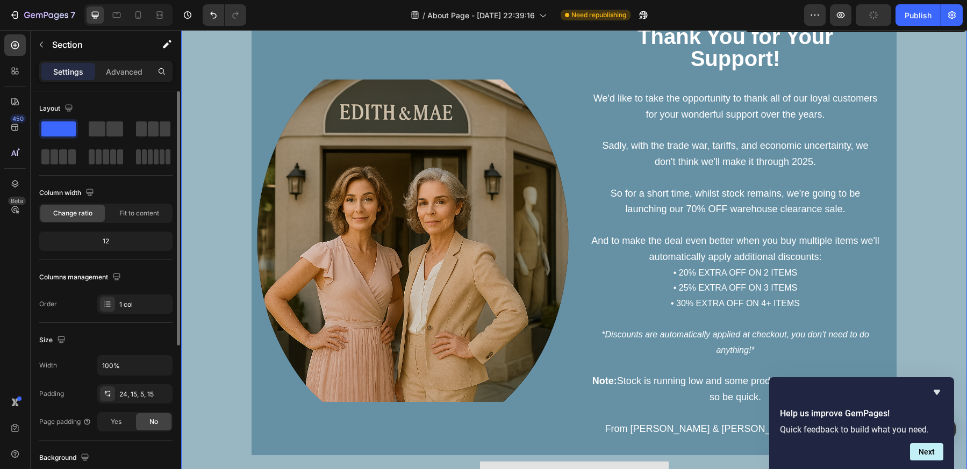
click at [217, 140] on div "Image ⁠⁠⁠⁠⁠⁠⁠ Thank You for Your Support! Heading We'd like to take the opportu…" at bounding box center [574, 262] width 770 height 473
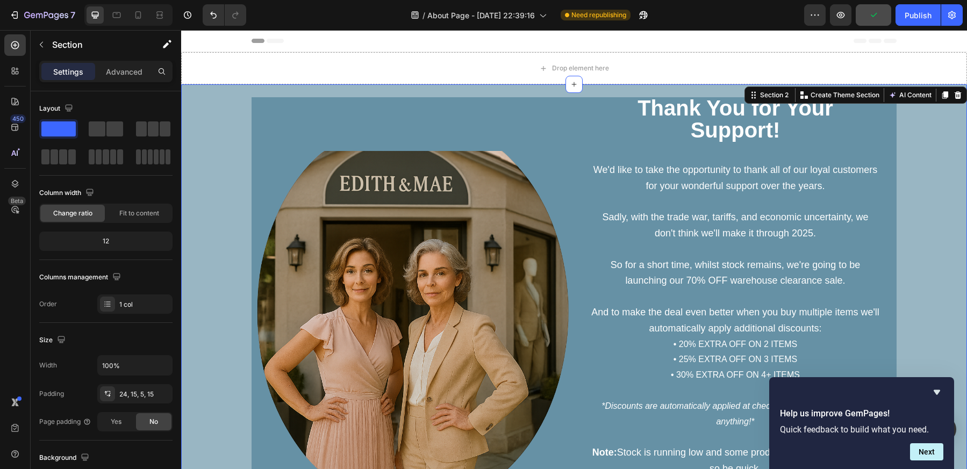
click at [921, 238] on div "Image ⁠⁠⁠⁠⁠⁠⁠ Thank You for Your Support! Heading We'd like to take the opportu…" at bounding box center [574, 333] width 770 height 473
click at [332, 118] on div "Image" at bounding box center [413, 311] width 322 height 429
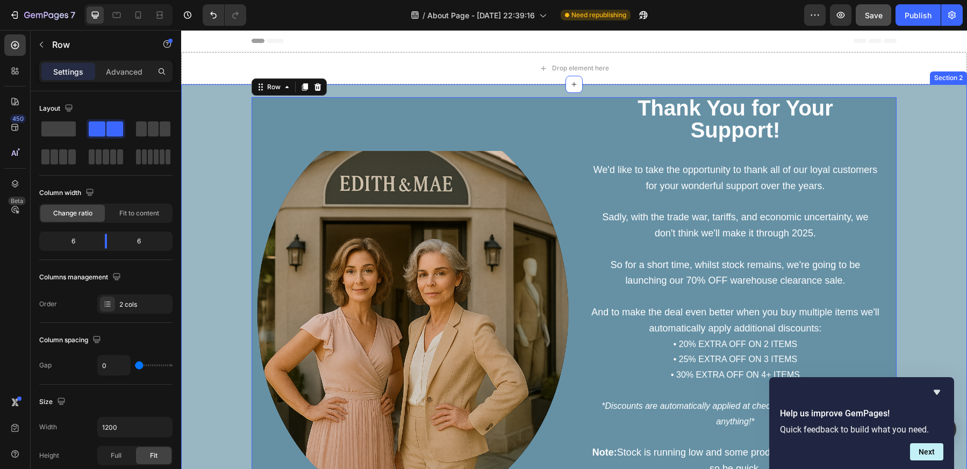
click at [225, 132] on div "Image ⁠⁠⁠⁠⁠⁠⁠ Thank You for Your Support! Heading We'd like to take the opportu…" at bounding box center [574, 333] width 770 height 473
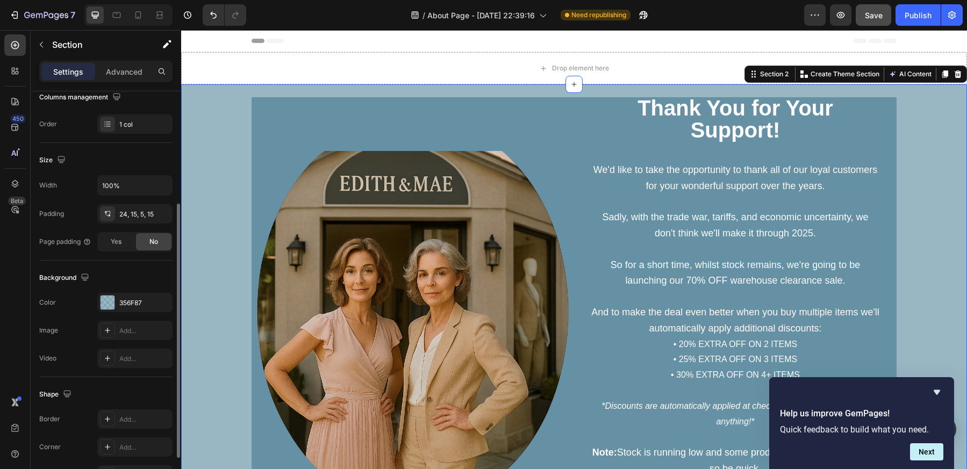
scroll to position [247, 0]
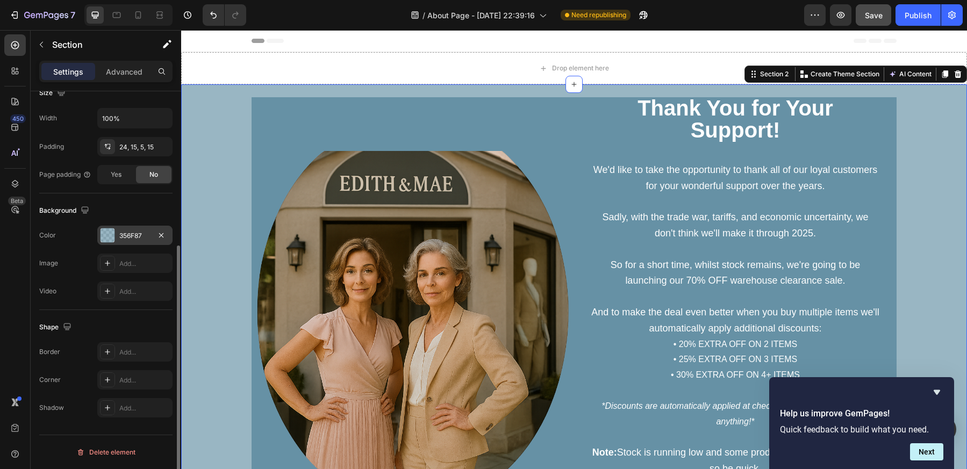
click at [121, 235] on div "356F87" at bounding box center [134, 236] width 31 height 10
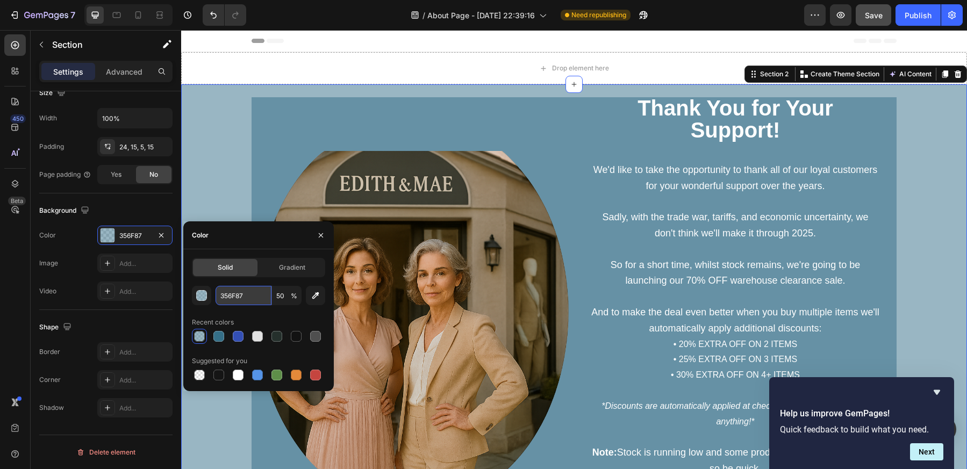
click at [254, 302] on input "356F87" at bounding box center [244, 295] width 56 height 19
paste input "#356f"
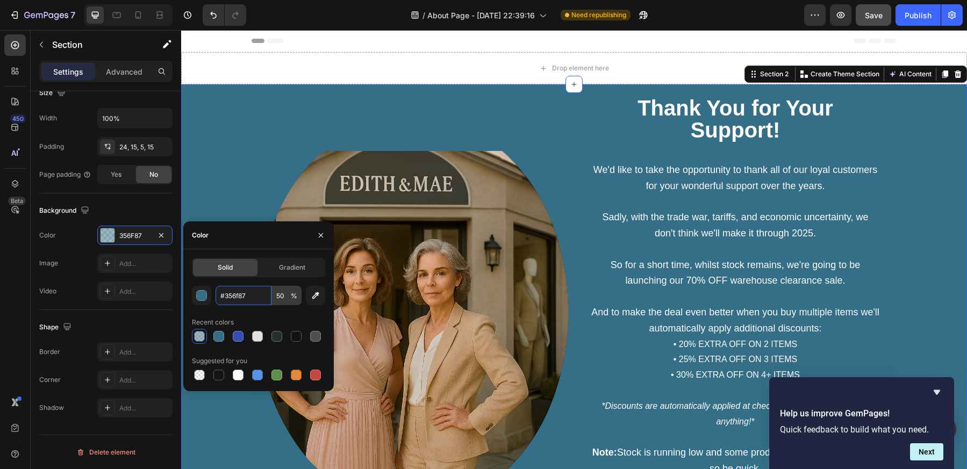
type input "#356f87"
click at [297, 291] on input "50" at bounding box center [287, 295] width 30 height 19
type input "50"
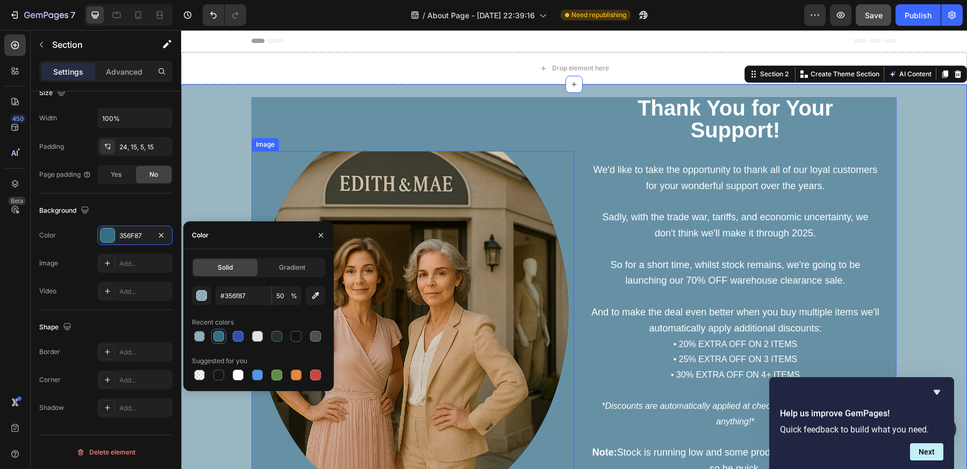
click at [287, 148] on div "Image" at bounding box center [413, 311] width 322 height 429
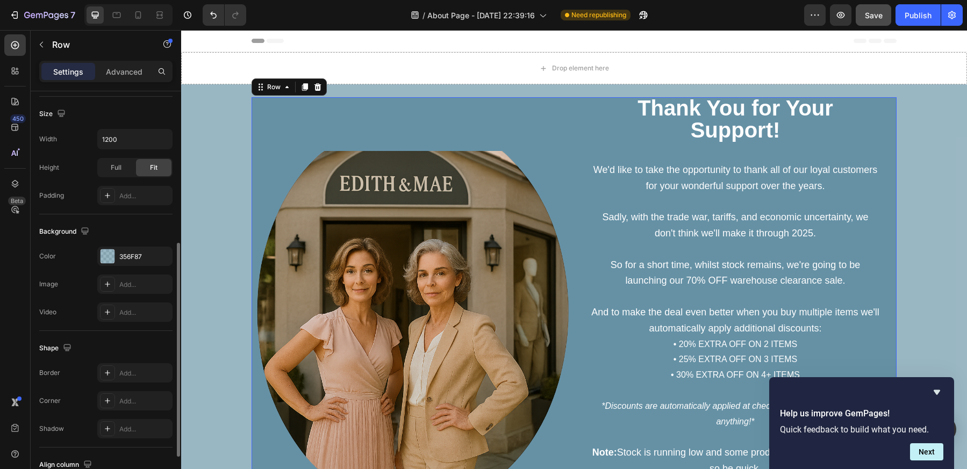
scroll to position [324, 0]
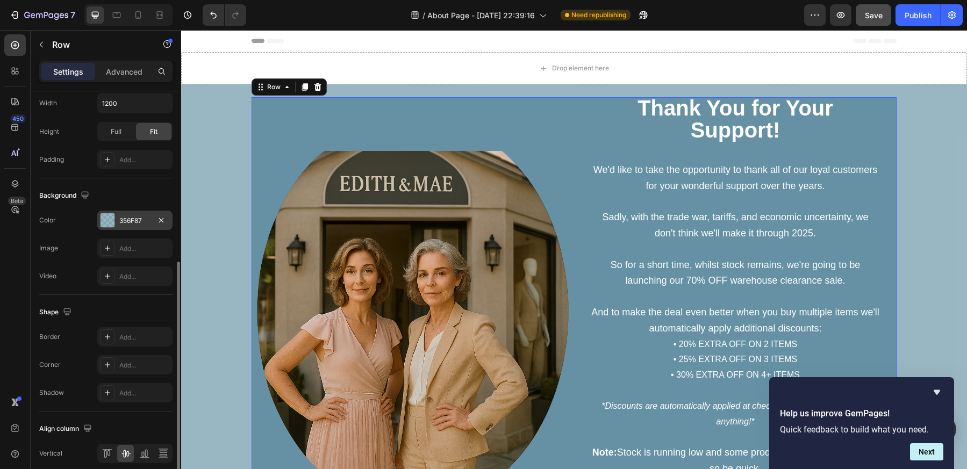
click at [132, 219] on div "356F87" at bounding box center [134, 221] width 31 height 10
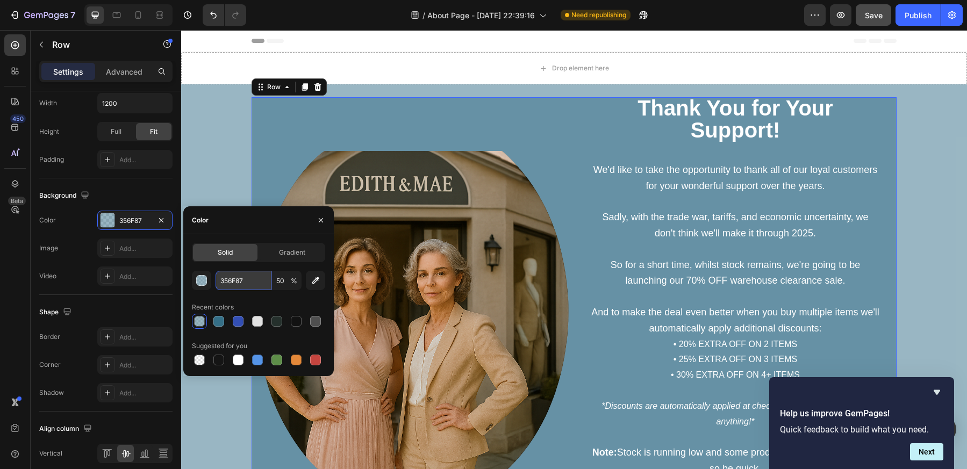
click at [249, 280] on input "356F87" at bounding box center [244, 280] width 56 height 19
paste input "#356f"
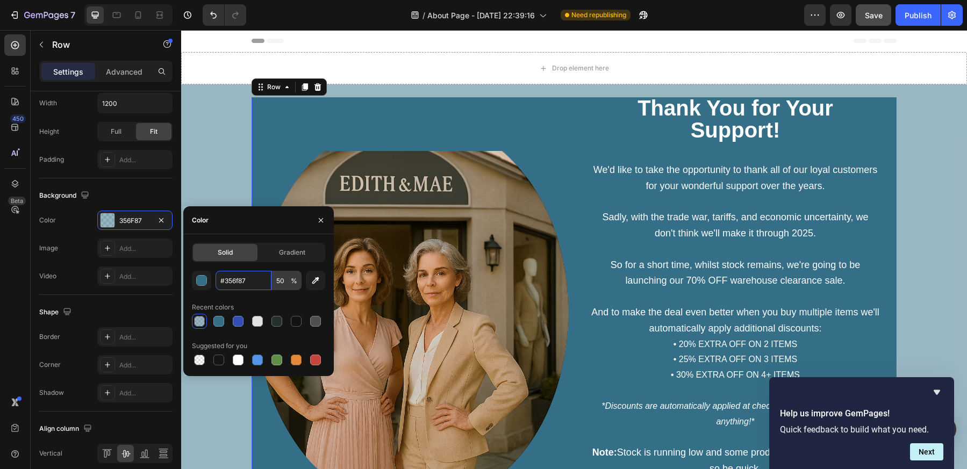
type input "#356f87"
click at [290, 280] on input "50" at bounding box center [287, 280] width 30 height 19
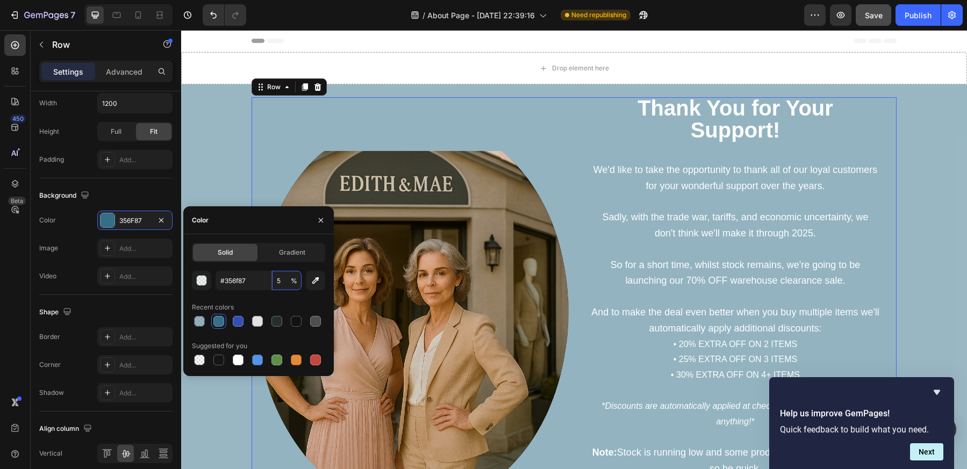
type input "50"
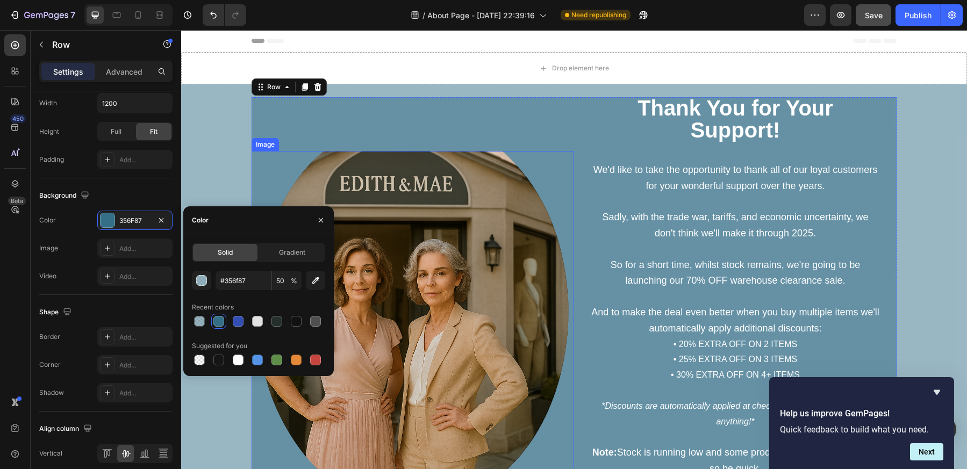
drag, startPoint x: 254, startPoint y: 190, endPoint x: 209, endPoint y: 169, distance: 49.3
click at [252, 189] on img at bounding box center [413, 312] width 322 height 322
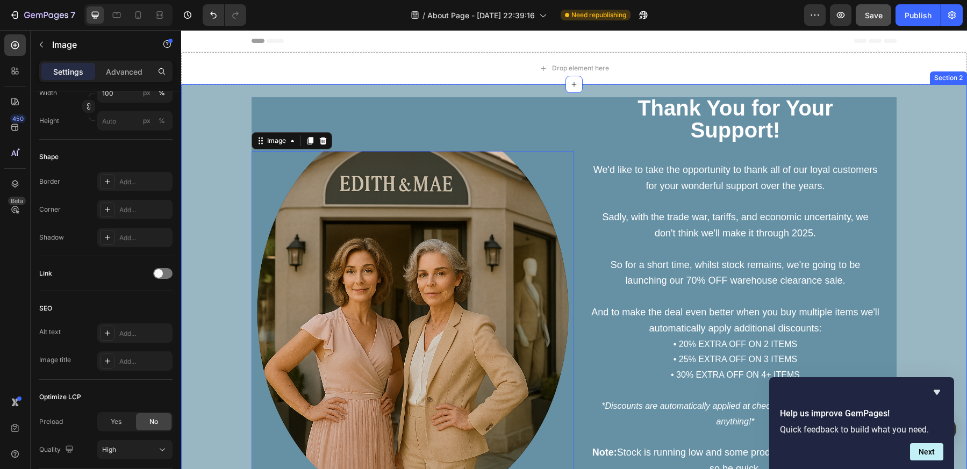
click at [209, 169] on div "Image 0 ⁠⁠⁠⁠⁠⁠⁠ Thank You for Your Support! Heading We'd like to take the oppor…" at bounding box center [574, 333] width 770 height 473
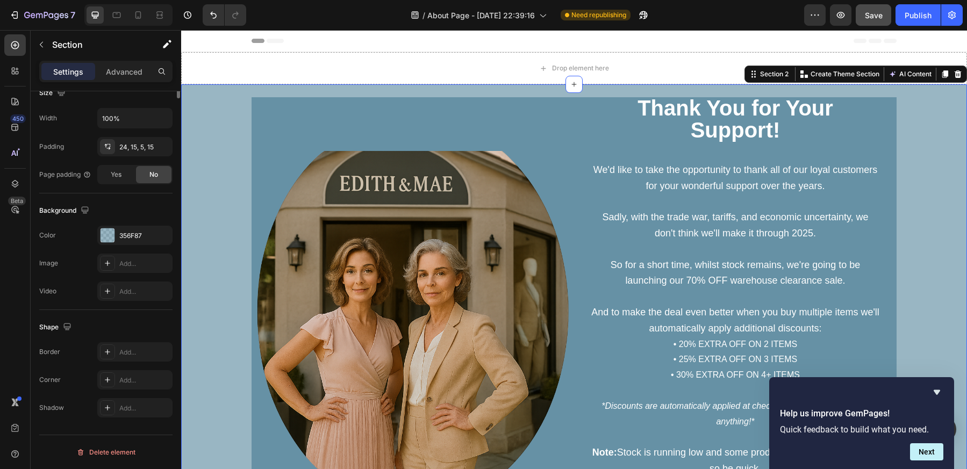
scroll to position [0, 0]
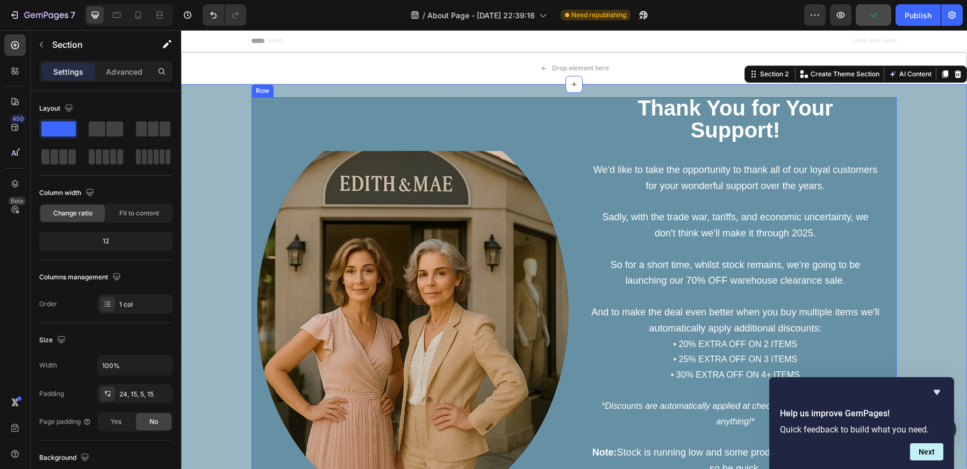
click at [471, 146] on div "Image" at bounding box center [413, 311] width 322 height 429
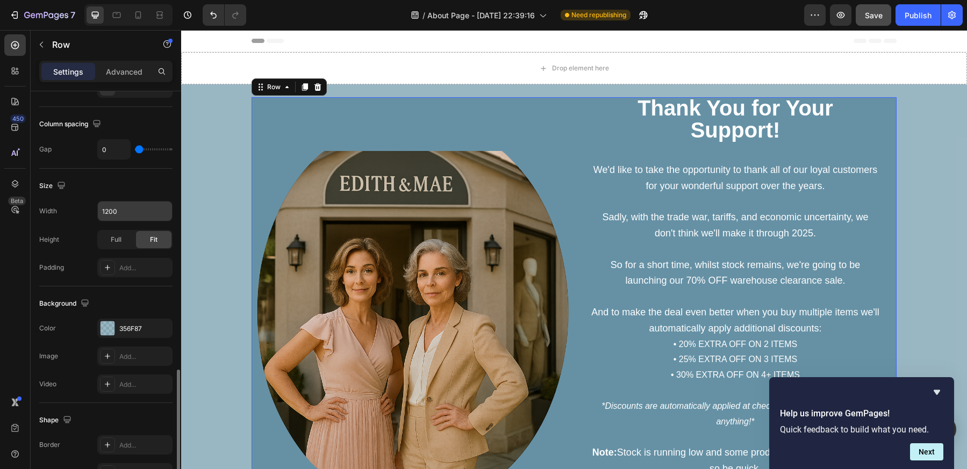
scroll to position [324, 0]
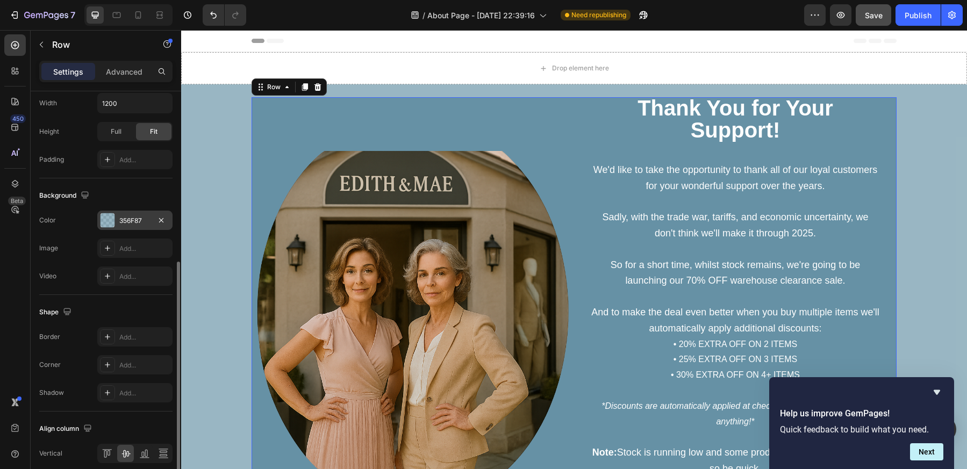
click at [142, 217] on div "356F87" at bounding box center [134, 221] width 31 height 10
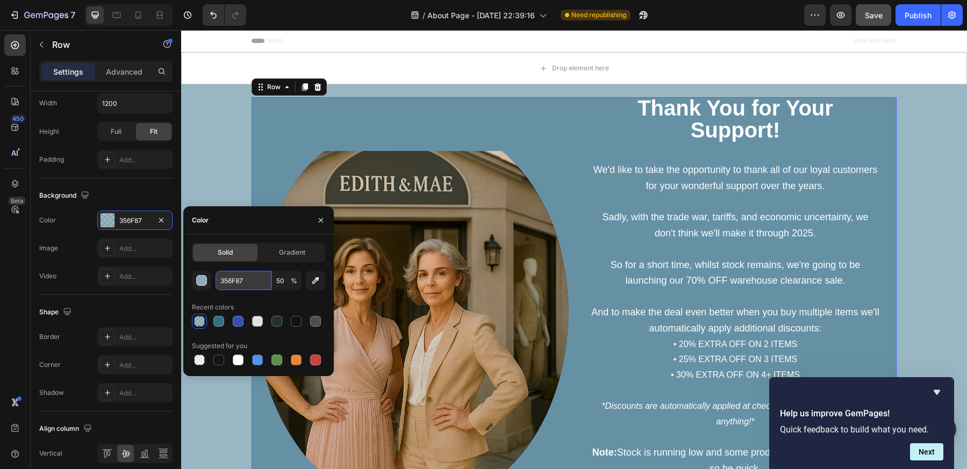
click at [243, 277] on input "356F87" at bounding box center [244, 280] width 56 height 19
click at [224, 318] on div at bounding box center [218, 321] width 13 height 13
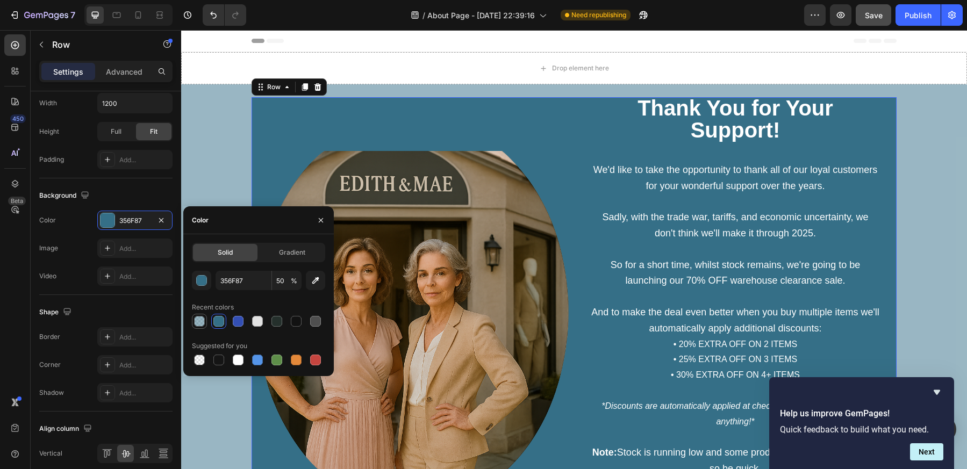
click at [201, 318] on div at bounding box center [199, 321] width 11 height 11
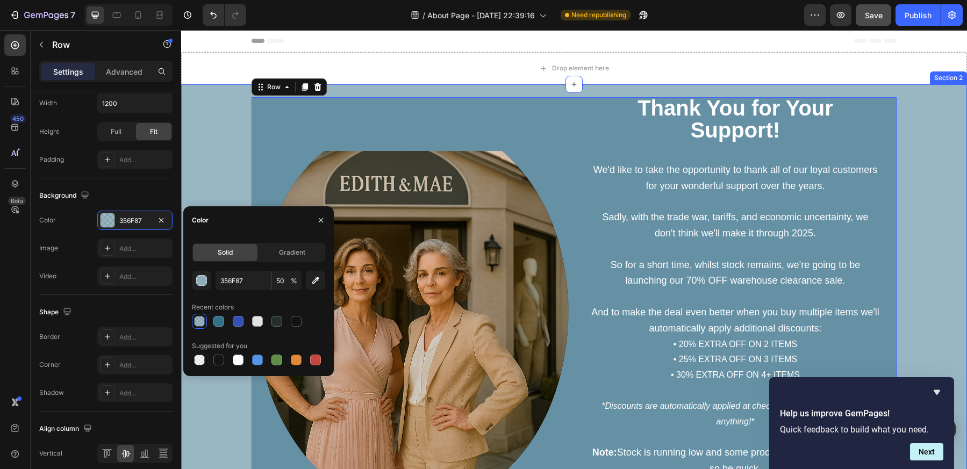
click at [225, 166] on div "Image ⁠⁠⁠⁠⁠⁠⁠ Thank You for Your Support! Heading We'd like to take the opportu…" at bounding box center [574, 333] width 770 height 473
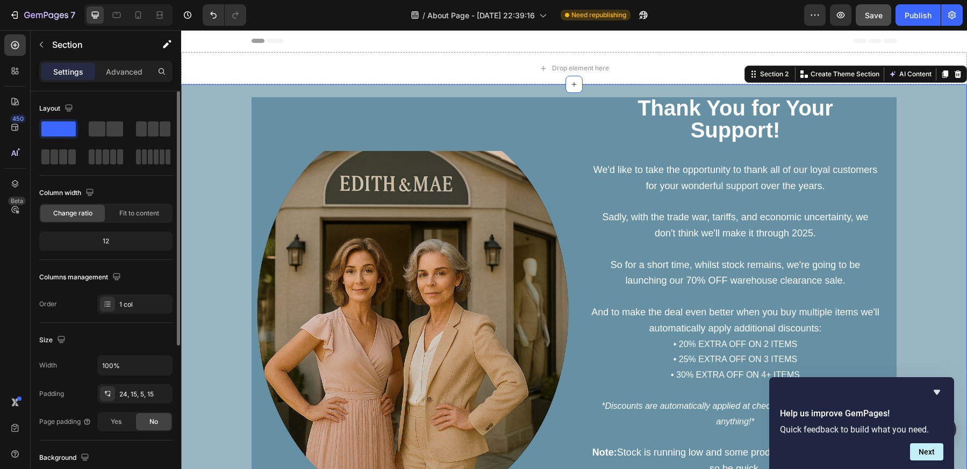
click at [232, 157] on div "Image ⁠⁠⁠⁠⁠⁠⁠ Thank You for Your Support! Heading We'd like to take the opportu…" at bounding box center [574, 333] width 770 height 473
click at [299, 138] on div "Image" at bounding box center [413, 311] width 322 height 429
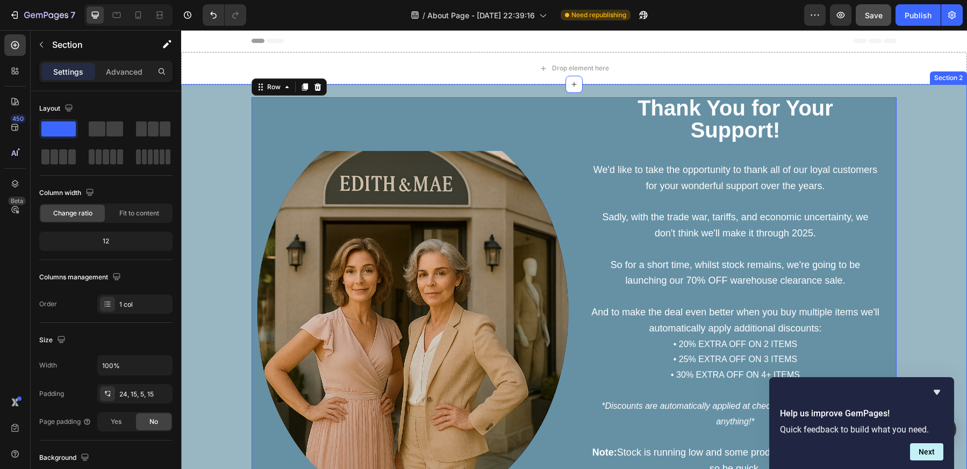
click at [198, 139] on div "Image ⁠⁠⁠⁠⁠⁠⁠ Thank You for Your Support! Heading We'd like to take the opportu…" at bounding box center [574, 333] width 770 height 473
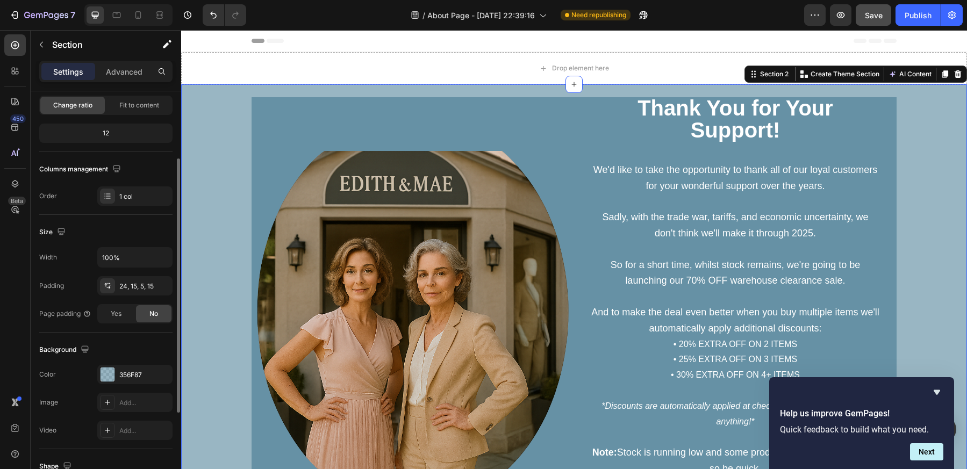
scroll to position [144, 0]
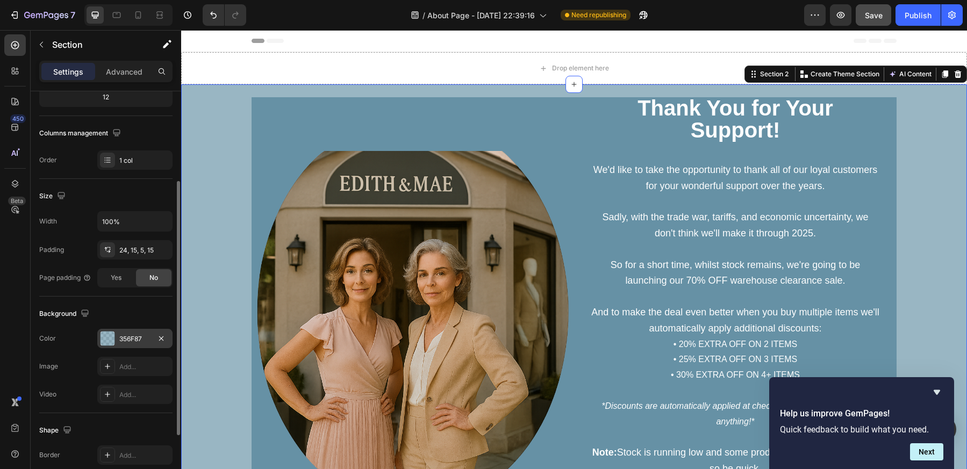
click at [134, 339] on div "356F87" at bounding box center [134, 339] width 31 height 10
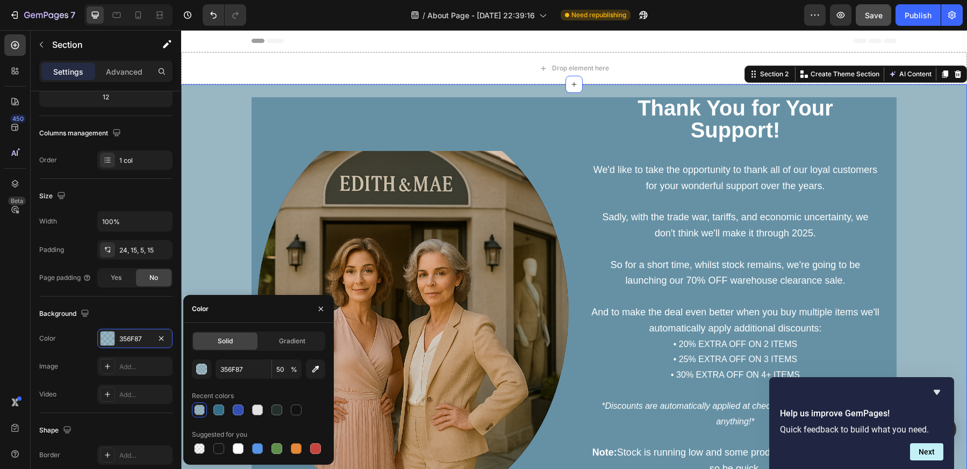
click at [238, 358] on div "Solid Gradient 356F87 50 % Recent colors Suggested for you" at bounding box center [258, 394] width 133 height 125
click at [239, 363] on input "356F87" at bounding box center [244, 369] width 56 height 19
paste input "#356f"
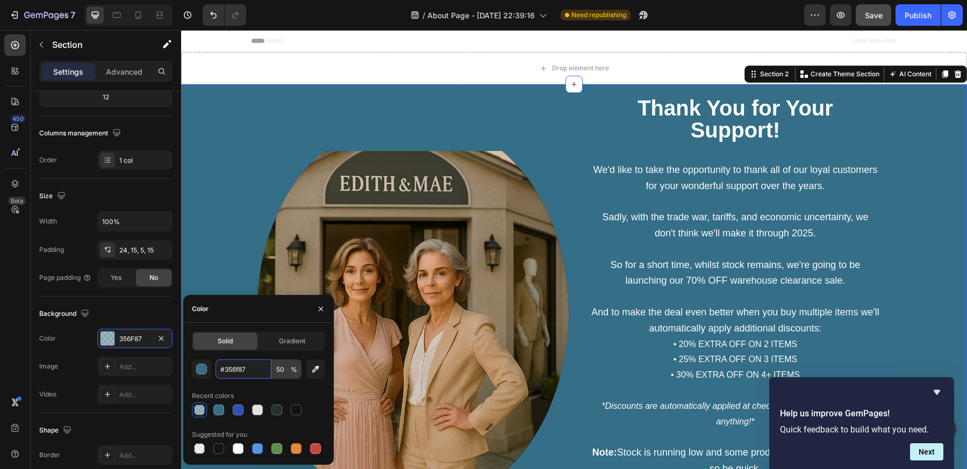
type input "#356f87"
click at [283, 367] on input "50" at bounding box center [287, 369] width 30 height 19
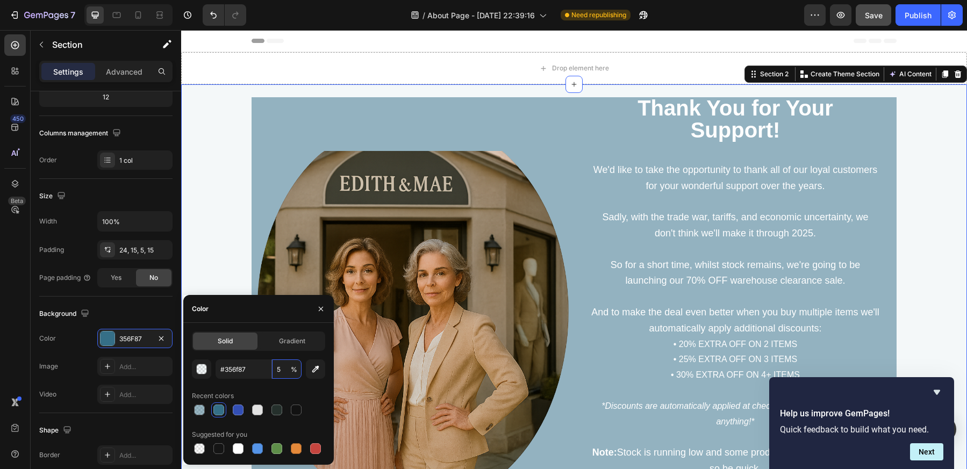
type input "50"
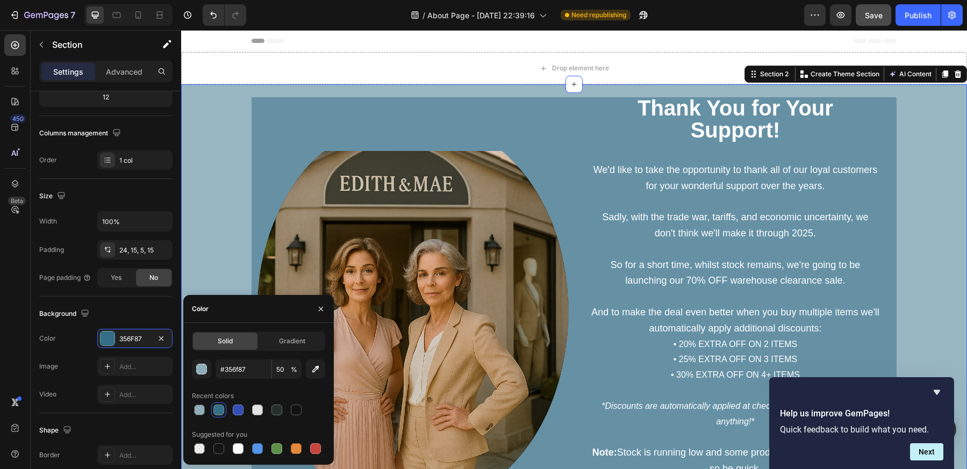
click at [226, 217] on div "Image ⁠⁠⁠⁠⁠⁠⁠ Thank You for Your Support! Heading We'd like to take the opportu…" at bounding box center [574, 333] width 770 height 473
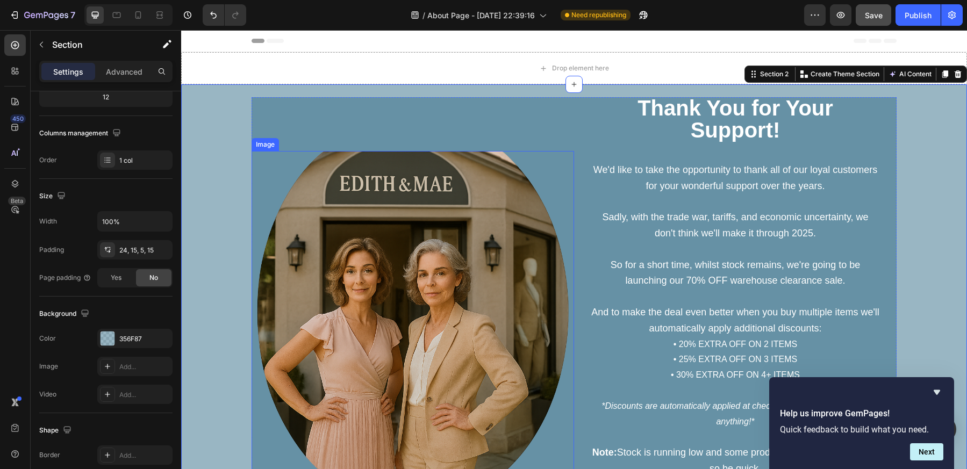
click at [263, 151] on div "Image" at bounding box center [413, 312] width 322 height 322
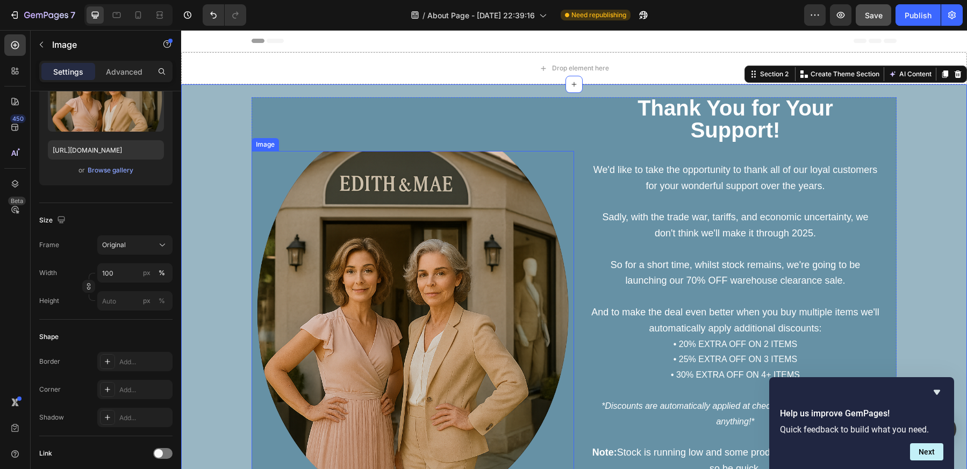
scroll to position [0, 0]
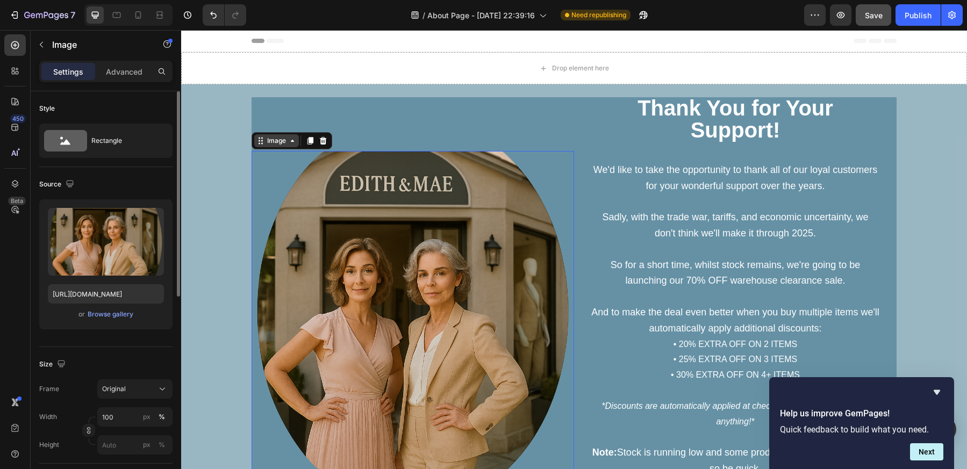
click at [275, 139] on div "Image" at bounding box center [276, 141] width 23 height 10
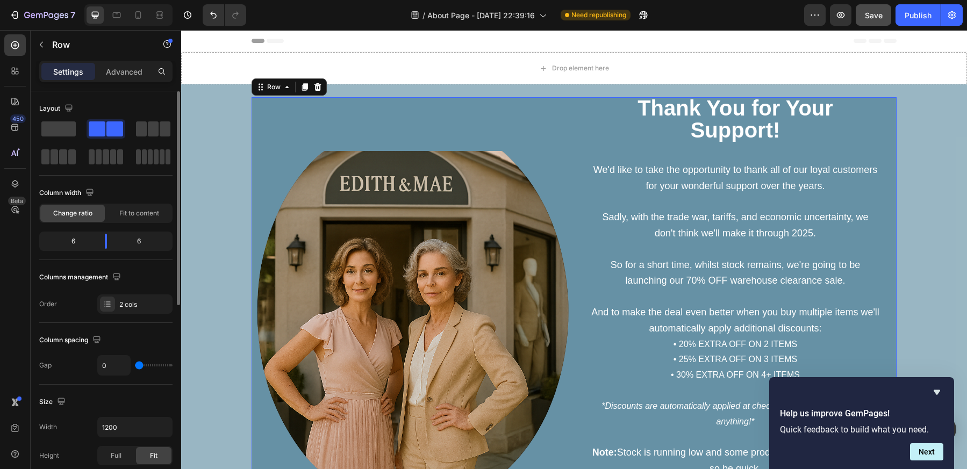
click at [353, 124] on div "Image" at bounding box center [413, 311] width 322 height 429
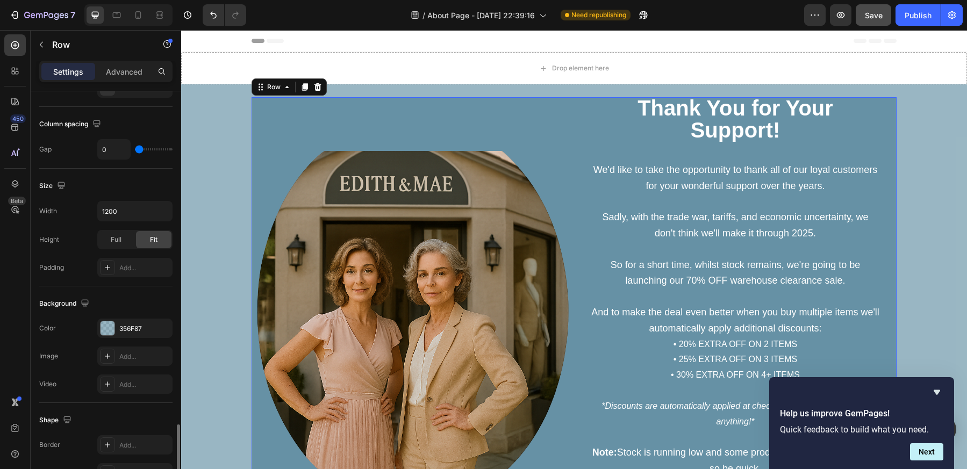
scroll to position [370, 0]
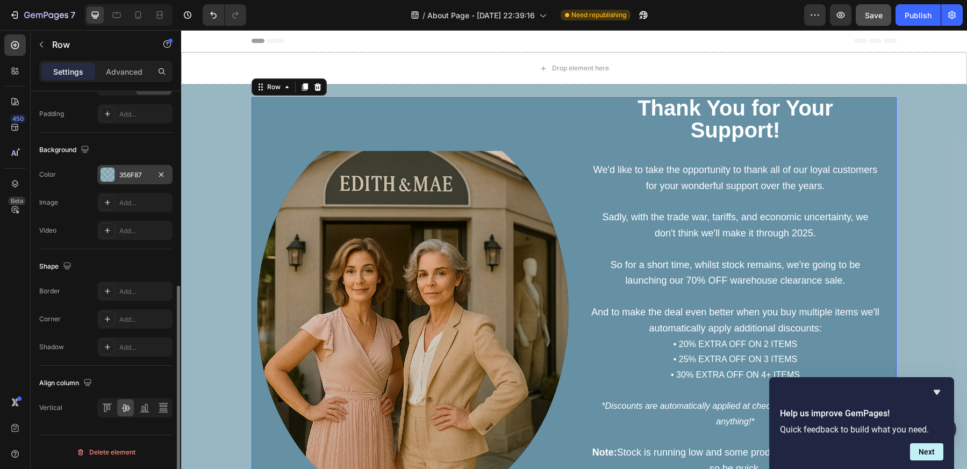
click at [123, 177] on div "356F87" at bounding box center [134, 175] width 31 height 10
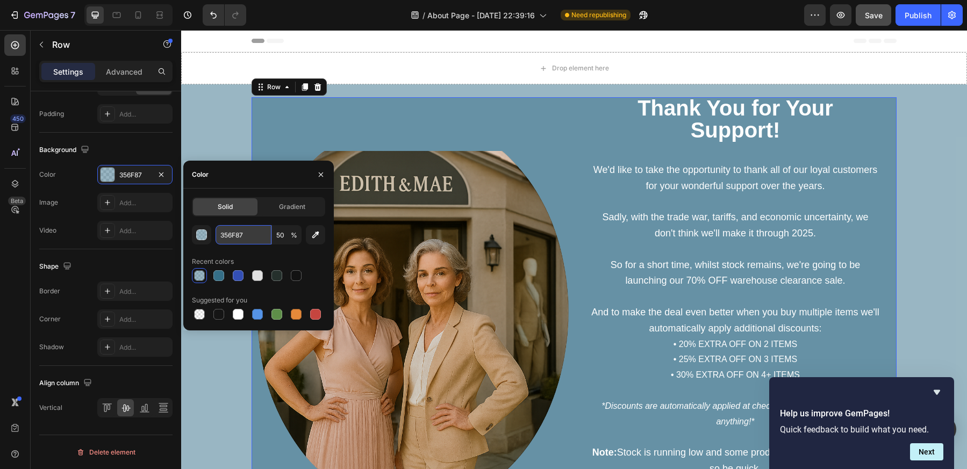
click at [235, 232] on input "356F87" at bounding box center [244, 234] width 56 height 19
paste input "#356f"
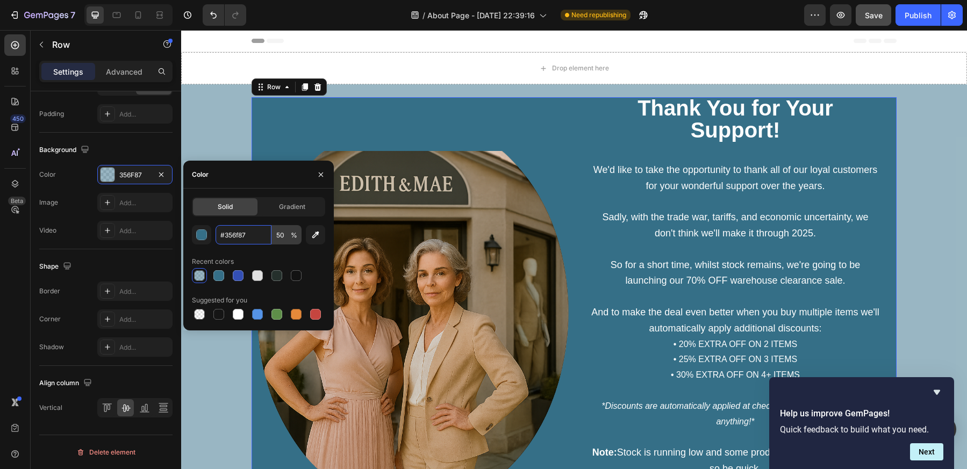
type input "#356f87"
click at [279, 240] on input "50" at bounding box center [287, 234] width 30 height 19
type input "50"
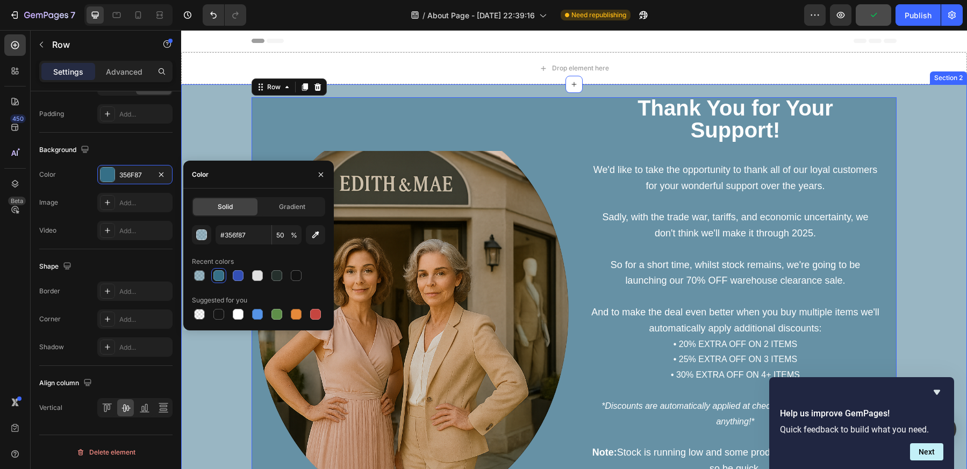
click at [920, 197] on div "Image ⁠⁠⁠⁠⁠⁠⁠ Thank You for Your Support! Heading We'd like to take the opportu…" at bounding box center [574, 333] width 770 height 473
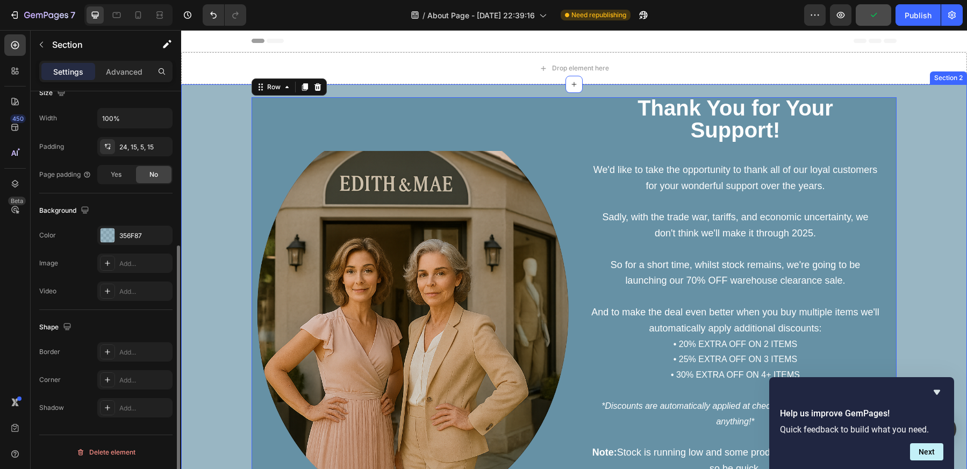
scroll to position [0, 0]
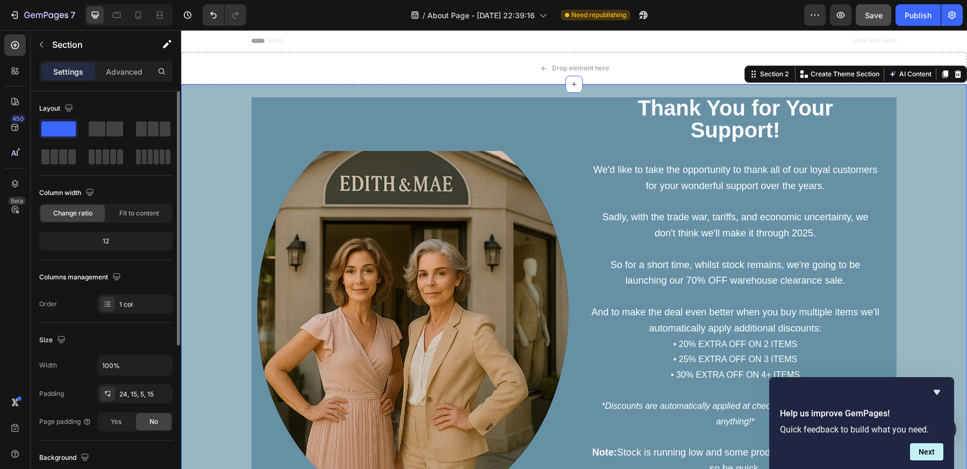
click at [190, 123] on div "Image ⁠⁠⁠⁠⁠⁠⁠ Thank You for Your Support! Heading We'd like to take the opportu…" at bounding box center [574, 333] width 770 height 473
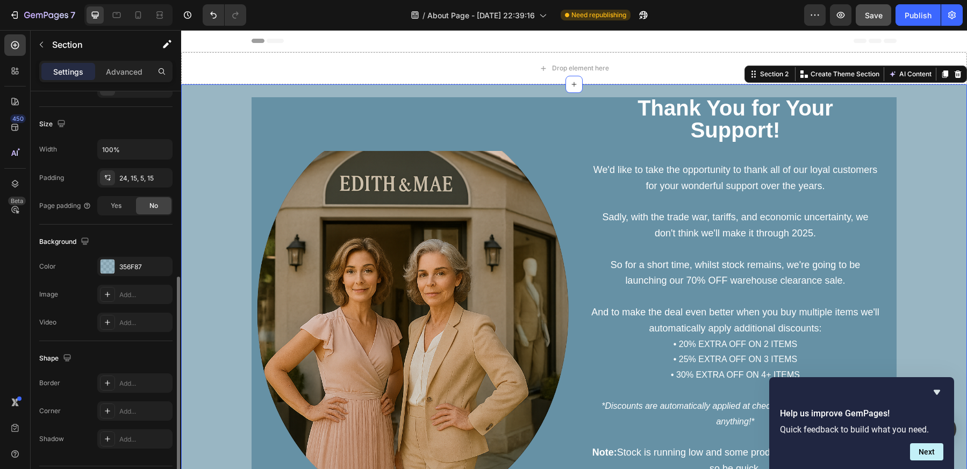
scroll to position [247, 0]
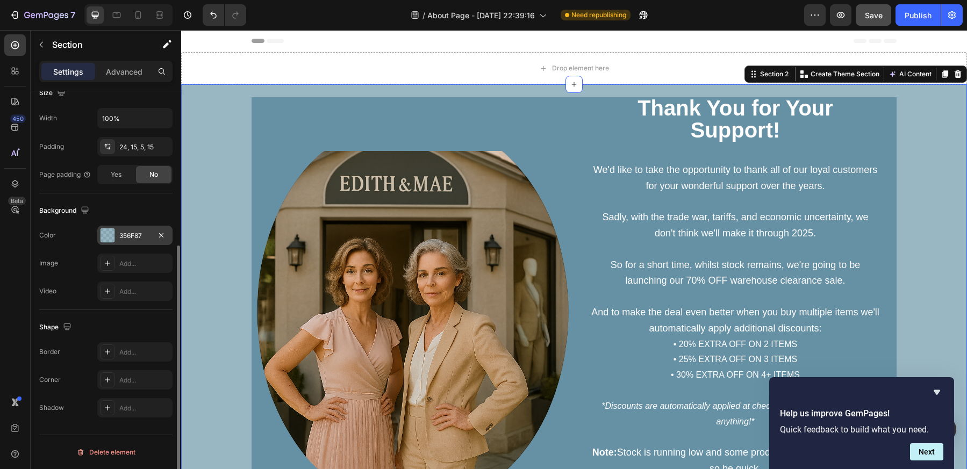
click at [138, 230] on div "356F87" at bounding box center [134, 235] width 75 height 19
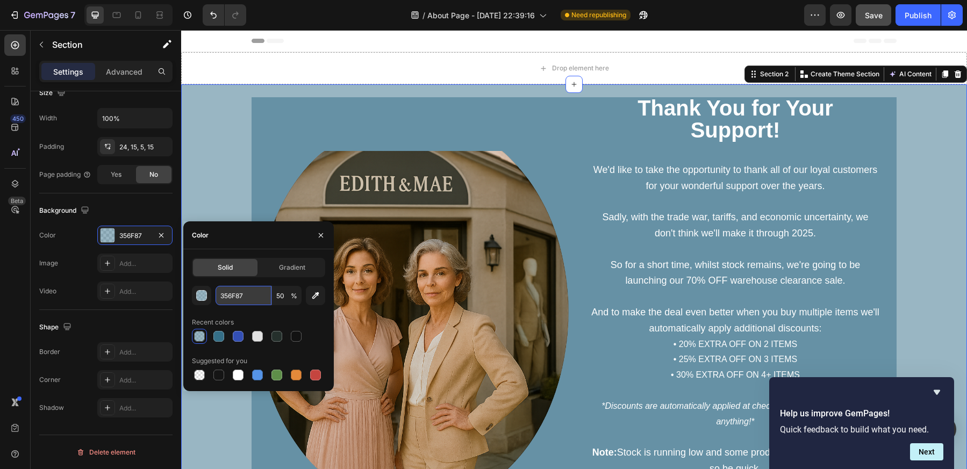
click at [243, 294] on input "356F87" at bounding box center [244, 295] width 56 height 19
click at [236, 156] on div "Image ⁠⁠⁠⁠⁠⁠⁠ Thank You for Your Support! Heading We'd like to take the opportu…" at bounding box center [574, 333] width 770 height 473
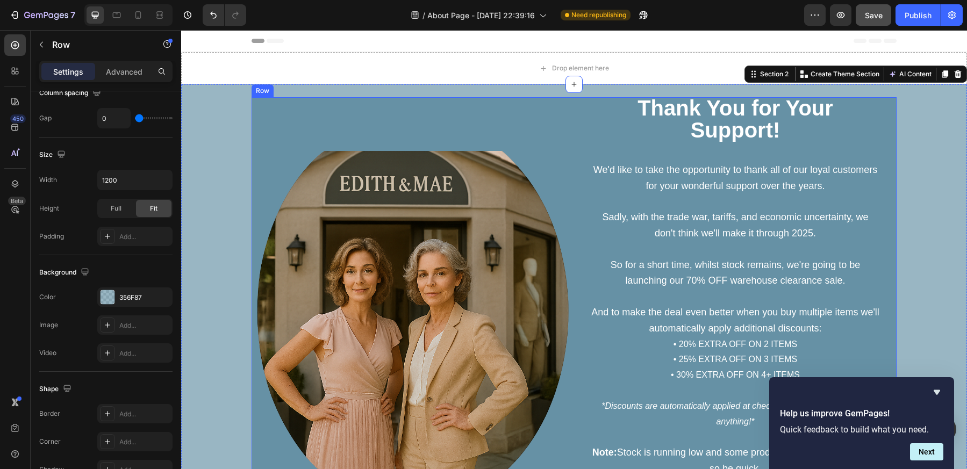
click at [298, 132] on div "Image" at bounding box center [413, 311] width 322 height 429
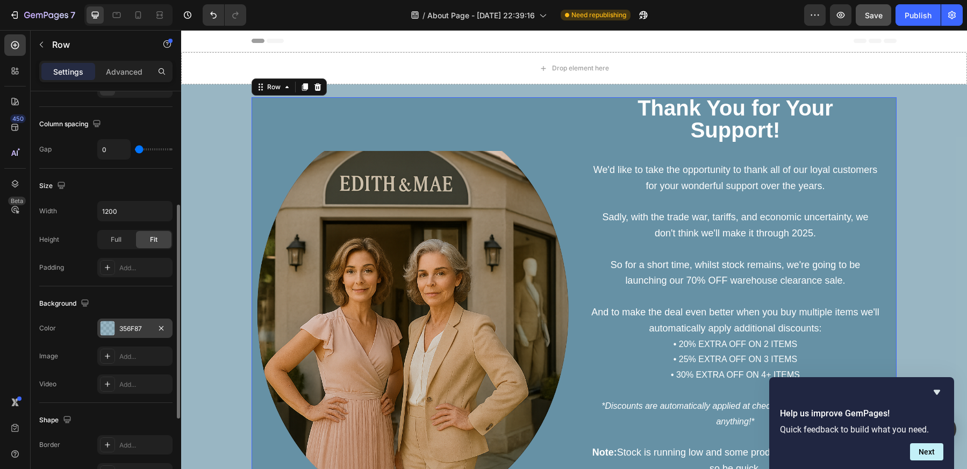
scroll to position [360, 0]
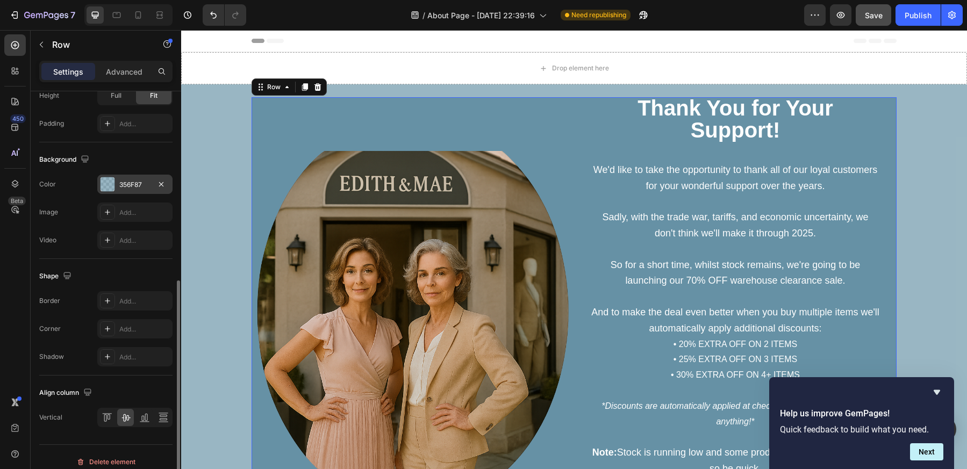
click at [134, 184] on div "356F87" at bounding box center [134, 185] width 31 height 10
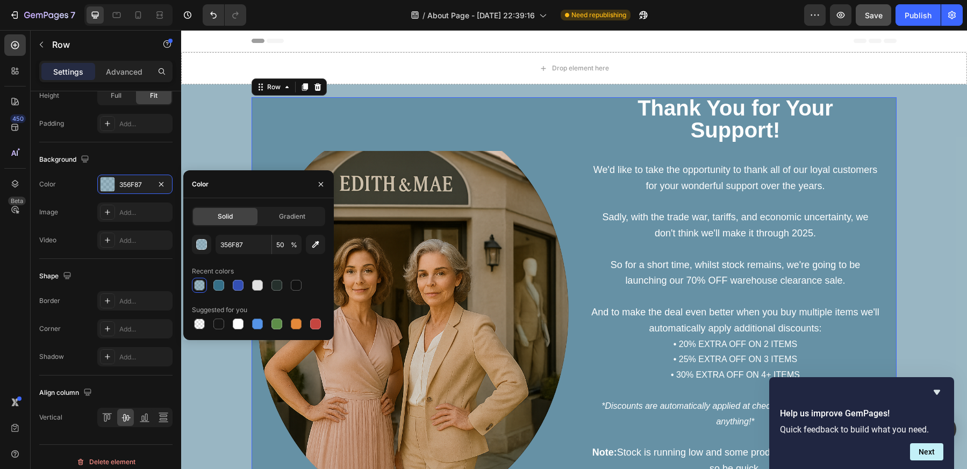
click at [200, 284] on div at bounding box center [199, 285] width 11 height 11
click at [214, 284] on div at bounding box center [218, 285] width 11 height 11
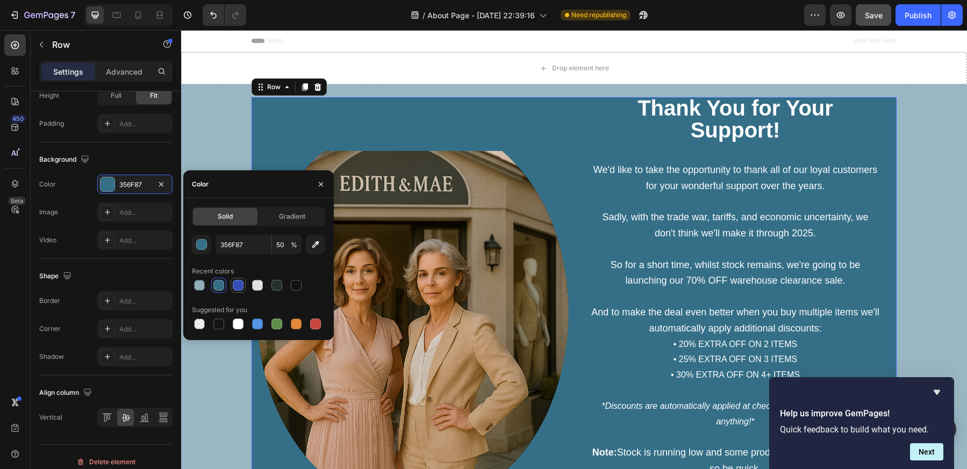
click at [241, 284] on div at bounding box center [238, 285] width 11 height 11
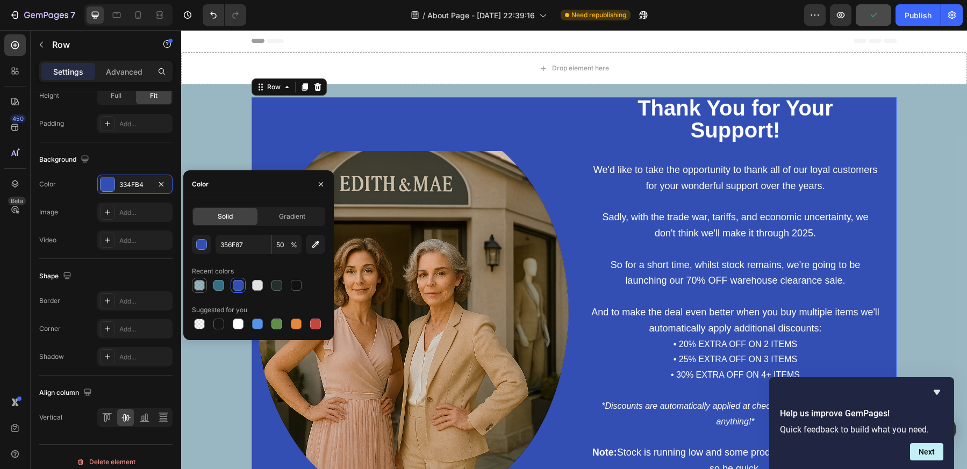
click at [206, 285] on div at bounding box center [199, 285] width 15 height 15
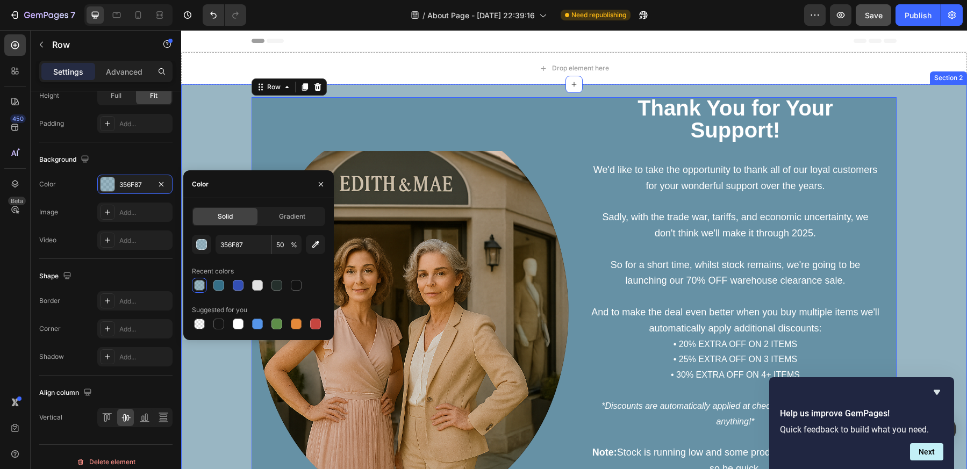
click at [244, 131] on div "Image ⁠⁠⁠⁠⁠⁠⁠ Thank You for Your Support! Heading We'd like to take the opportu…" at bounding box center [574, 333] width 770 height 473
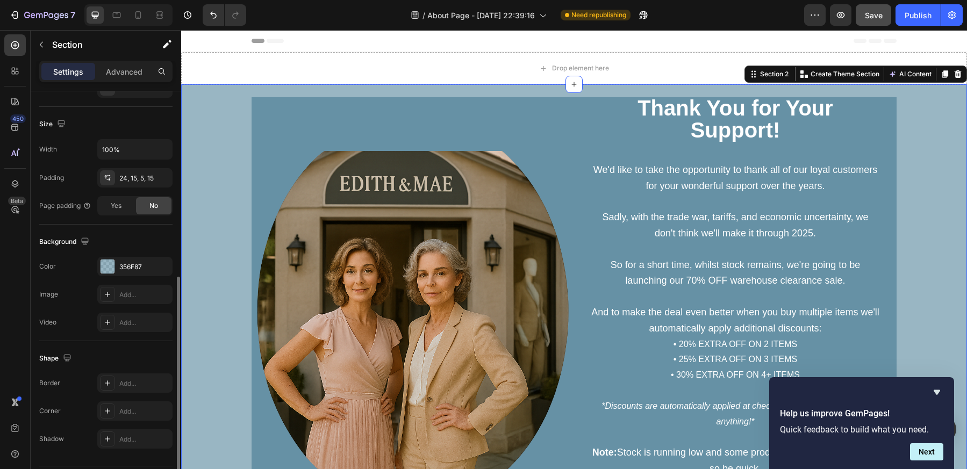
scroll to position [247, 0]
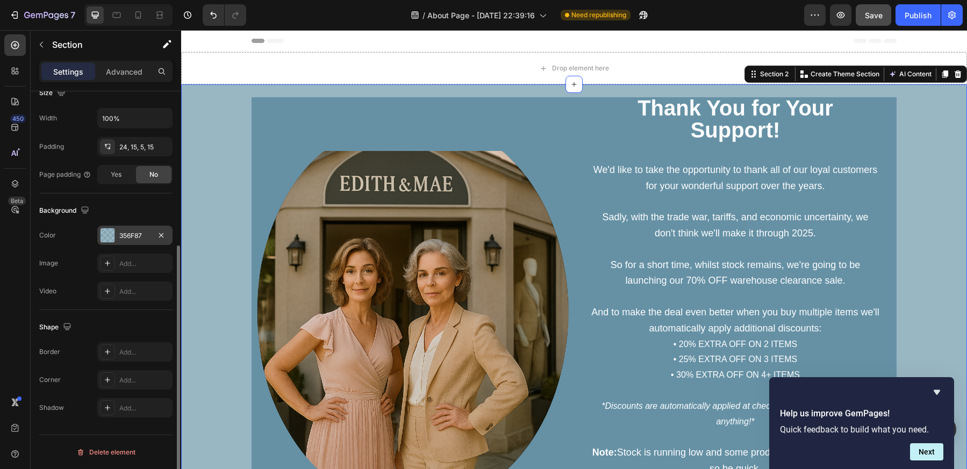
click at [142, 236] on div "356F87" at bounding box center [134, 236] width 31 height 10
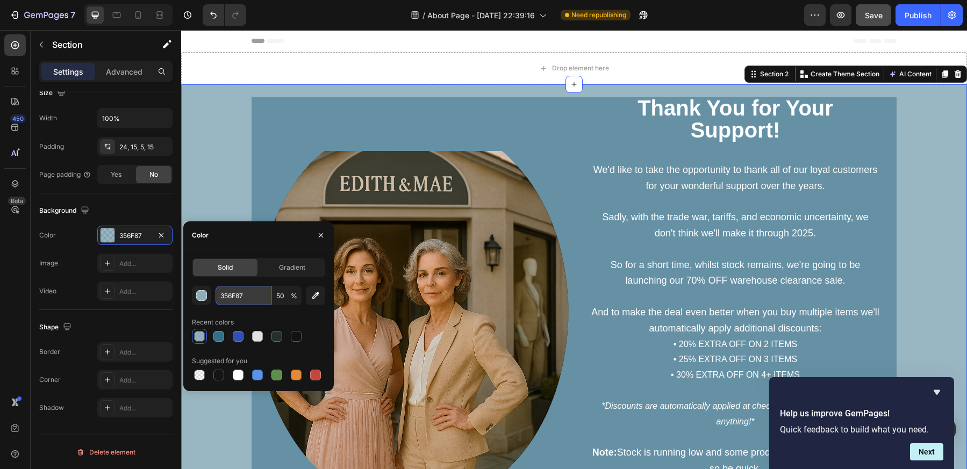
click at [228, 302] on input "356F87" at bounding box center [244, 295] width 56 height 19
click at [289, 295] on input "50" at bounding box center [287, 295] width 30 height 19
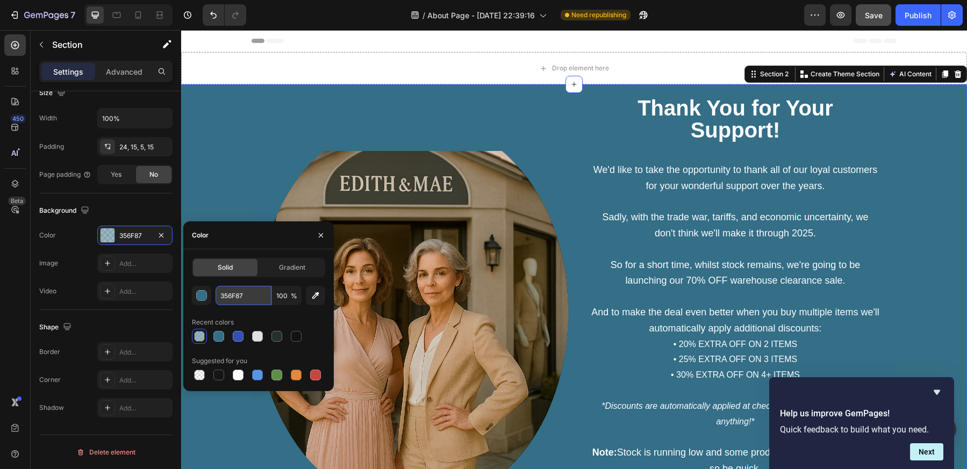
click at [250, 298] on input "356F87" at bounding box center [244, 295] width 56 height 19
click at [284, 290] on input "100" at bounding box center [287, 295] width 30 height 19
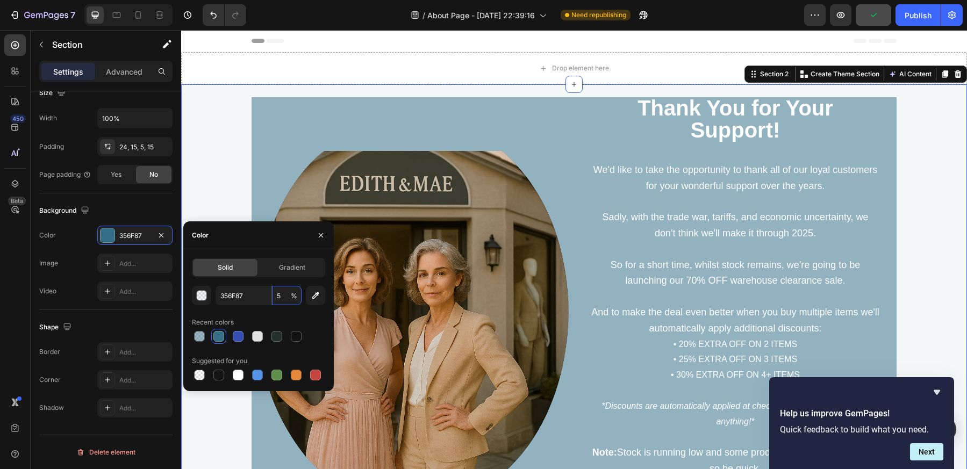
type input "50"
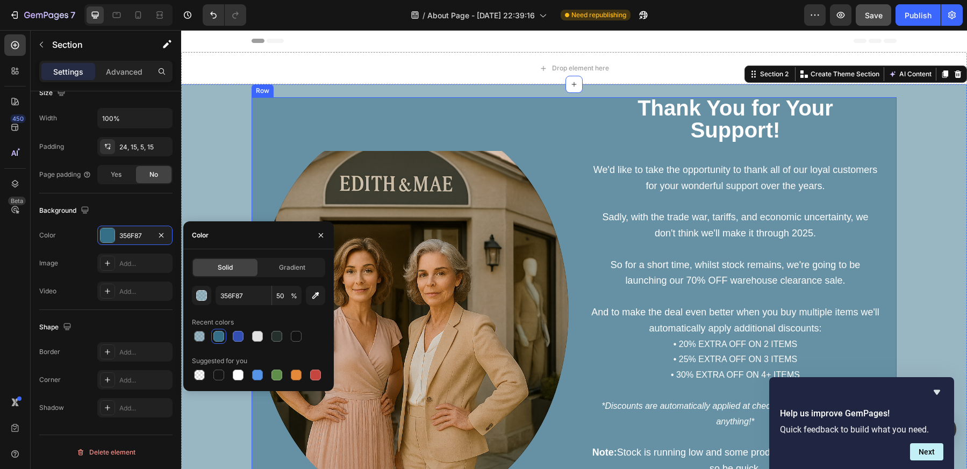
click at [285, 144] on div "Image" at bounding box center [413, 311] width 322 height 429
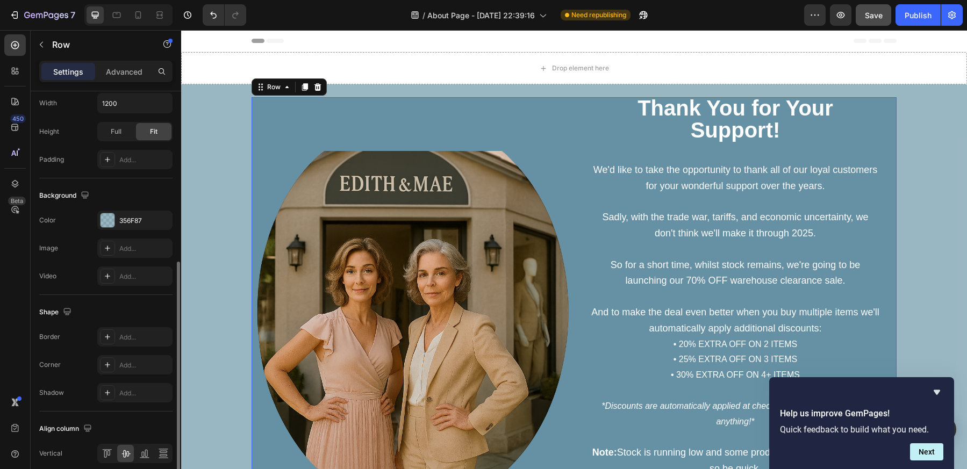
scroll to position [360, 0]
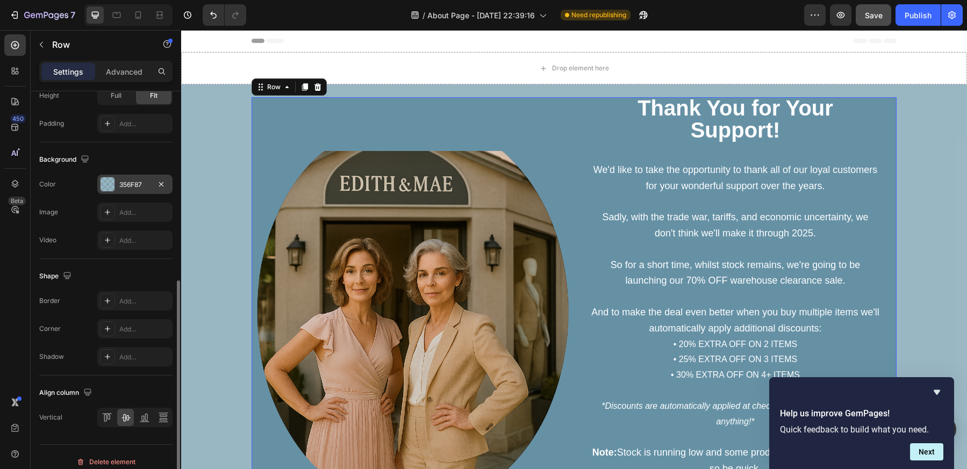
click at [125, 189] on div "356F87" at bounding box center [134, 185] width 31 height 10
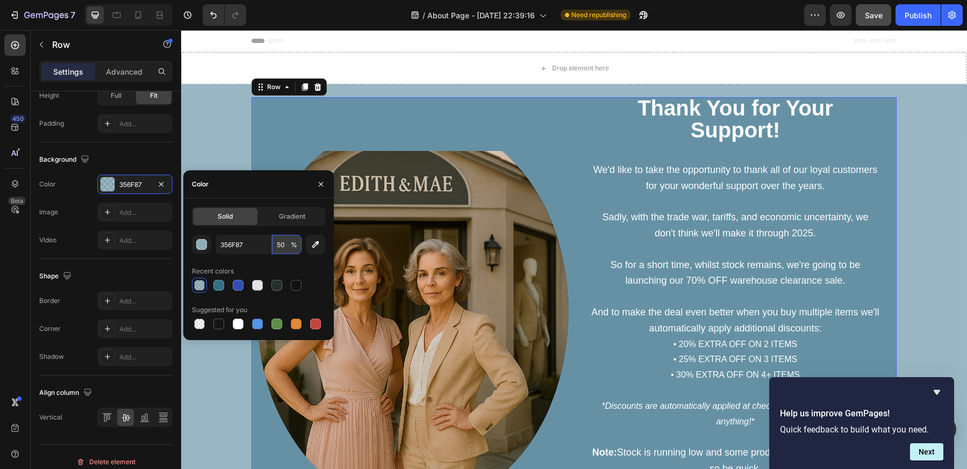
click at [279, 245] on input "50" at bounding box center [287, 244] width 30 height 19
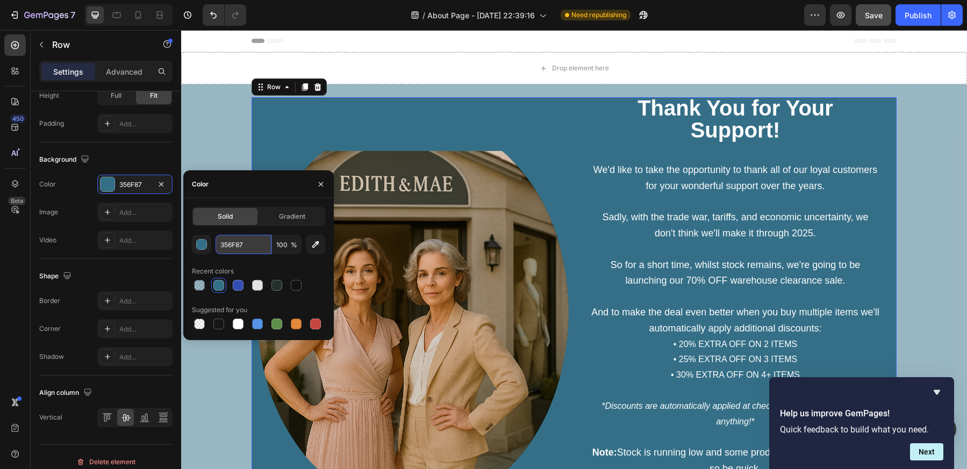
click at [268, 246] on input "356F87" at bounding box center [244, 244] width 56 height 19
click at [286, 243] on input "100" at bounding box center [287, 244] width 30 height 19
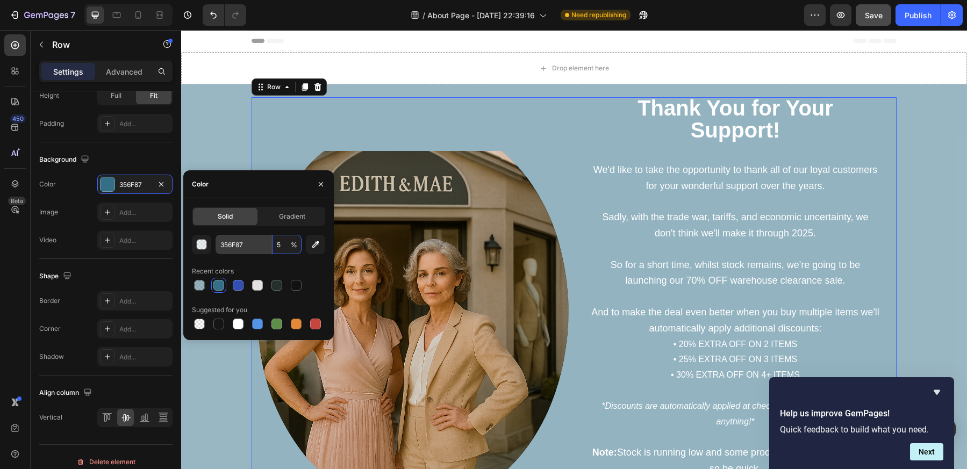
type input "50"
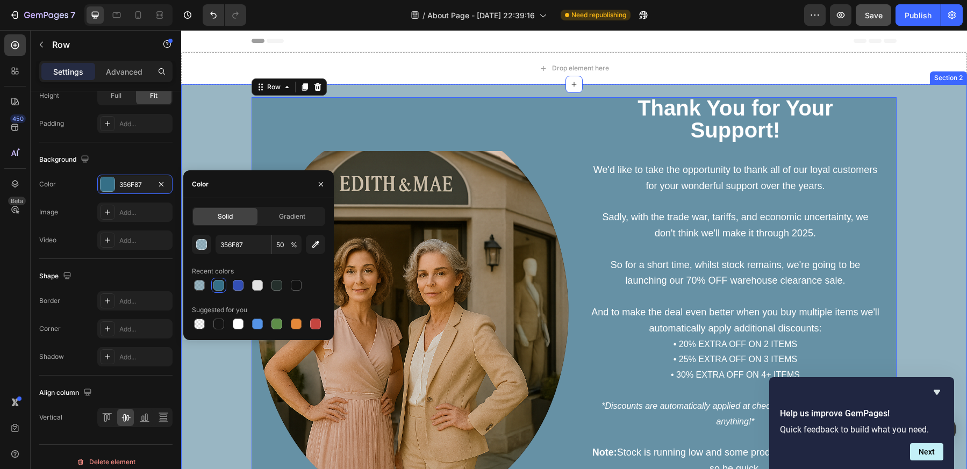
click at [197, 139] on div "Image ⁠⁠⁠⁠⁠⁠⁠ Thank You for Your Support! Heading We'd like to take the opportu…" at bounding box center [574, 333] width 770 height 473
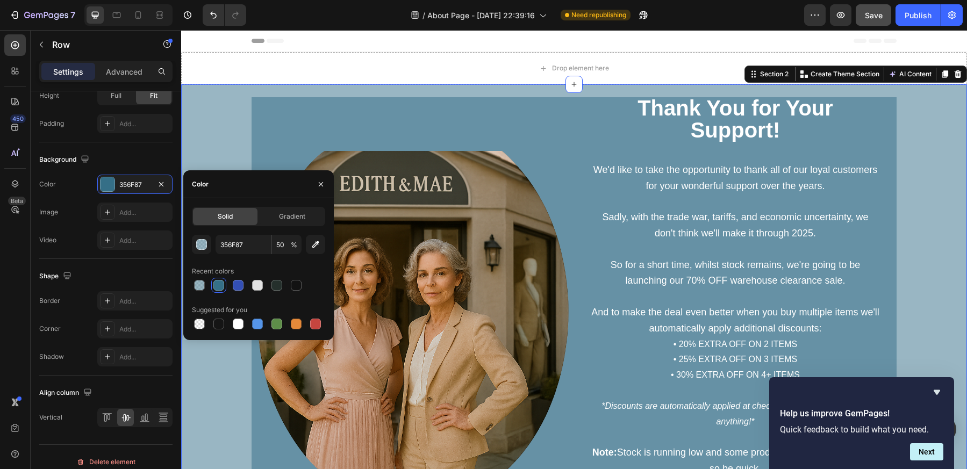
scroll to position [0, 0]
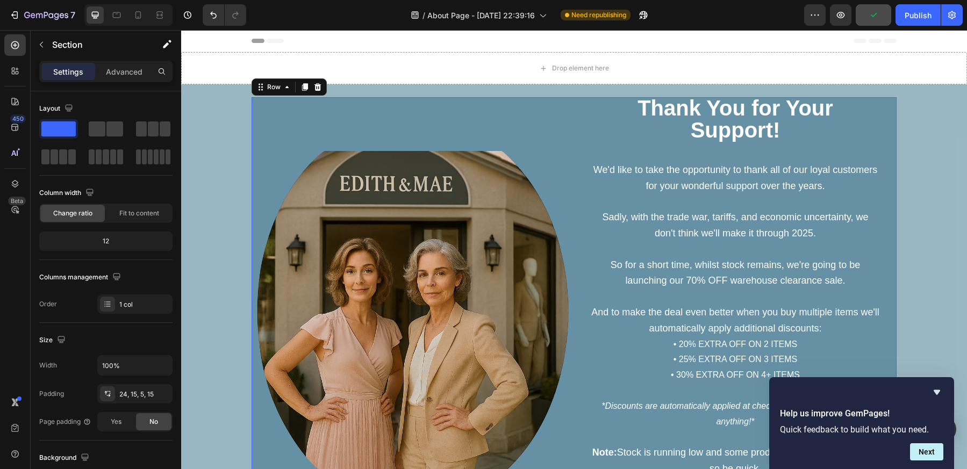
click at [306, 126] on div "Image" at bounding box center [413, 311] width 322 height 429
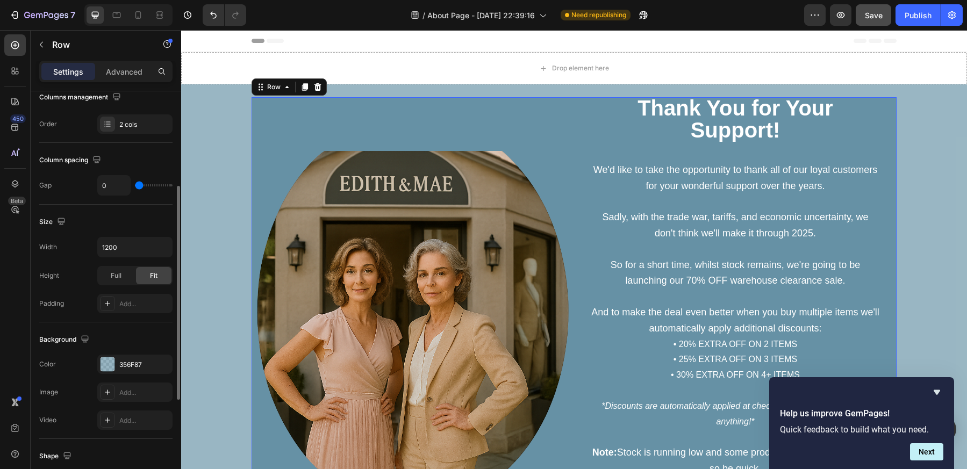
scroll to position [324, 0]
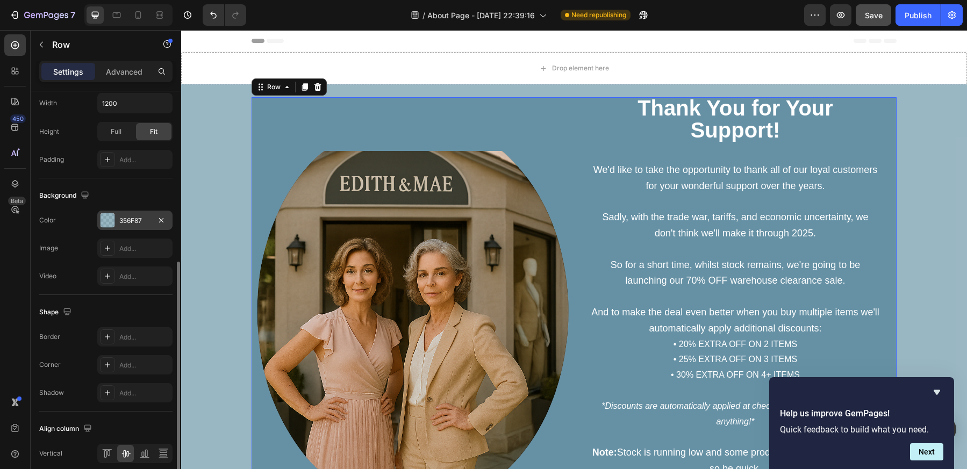
click at [124, 217] on div "356F87" at bounding box center [134, 221] width 31 height 10
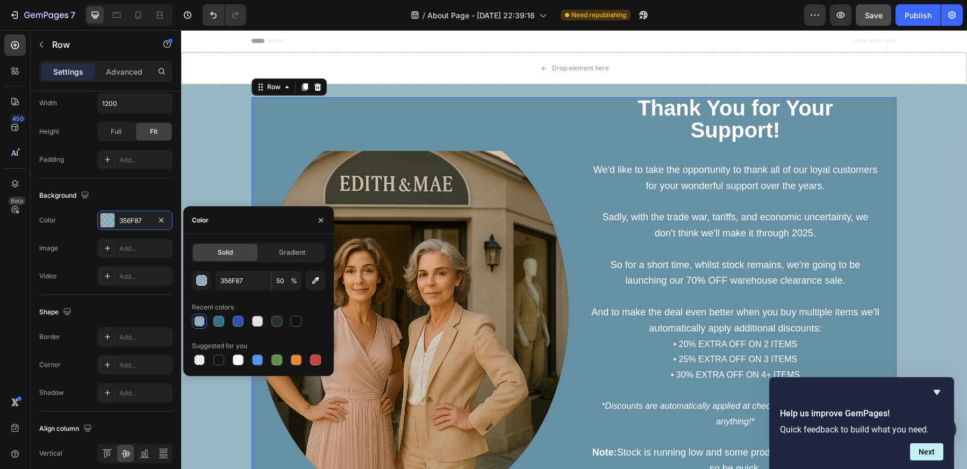
click at [197, 323] on div at bounding box center [199, 321] width 11 height 11
click at [216, 319] on div at bounding box center [218, 321] width 11 height 11
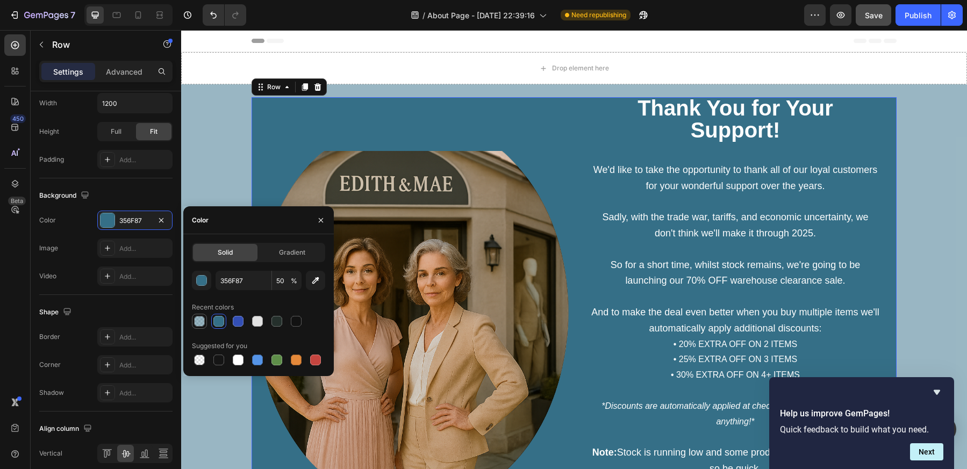
click at [204, 319] on div at bounding box center [199, 321] width 11 height 11
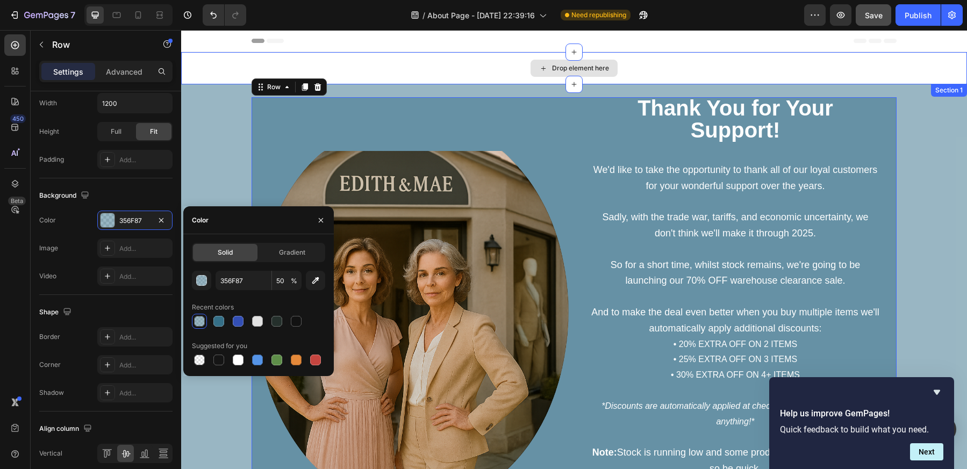
click at [887, 69] on div "Drop element here" at bounding box center [574, 68] width 786 height 32
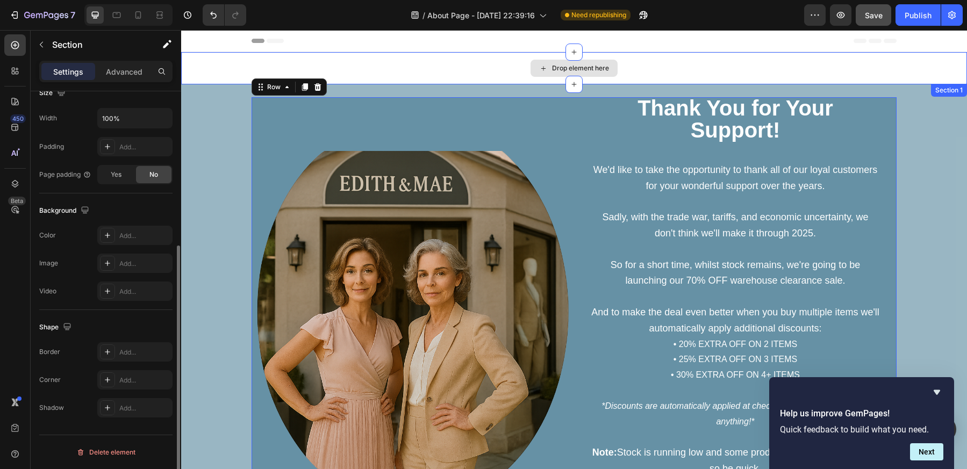
scroll to position [0, 0]
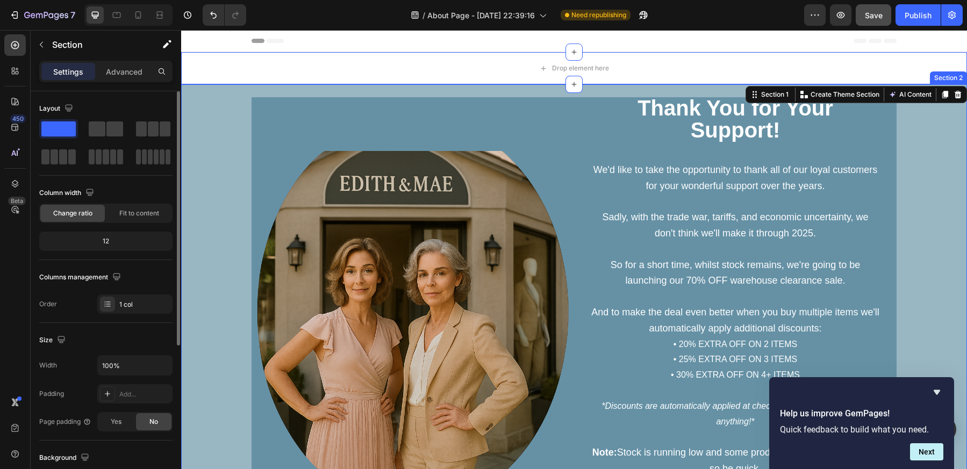
click at [202, 150] on div "Image ⁠⁠⁠⁠⁠⁠⁠ Thank You for Your Support! Heading We'd like to take the opportu…" at bounding box center [574, 333] width 770 height 473
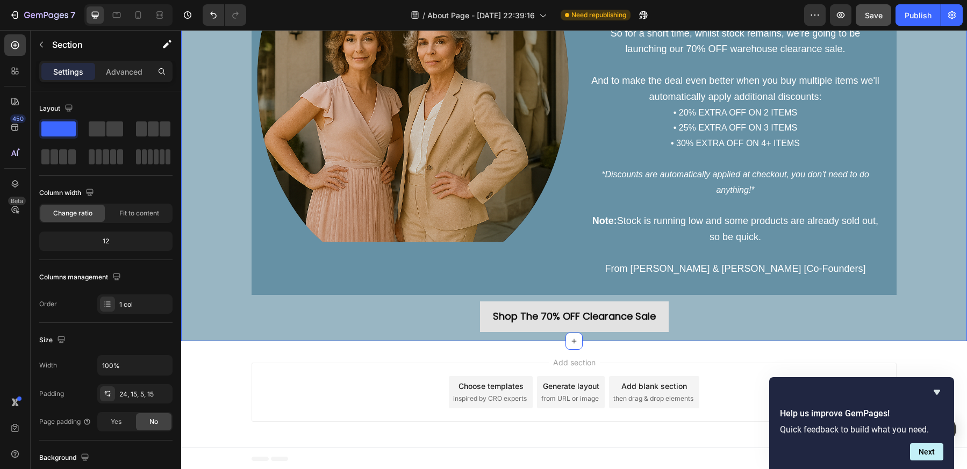
scroll to position [233, 0]
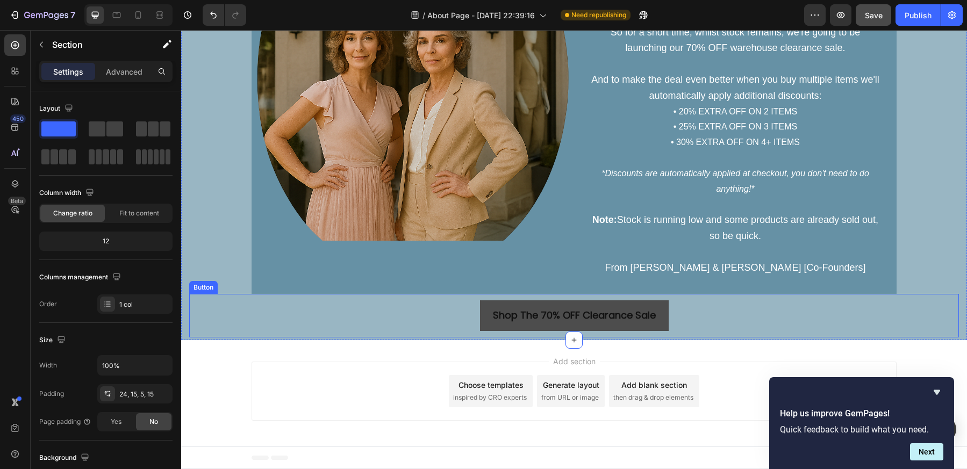
click at [598, 304] on link "Shop The 70% OFF Clearance Sale" at bounding box center [574, 315] width 189 height 30
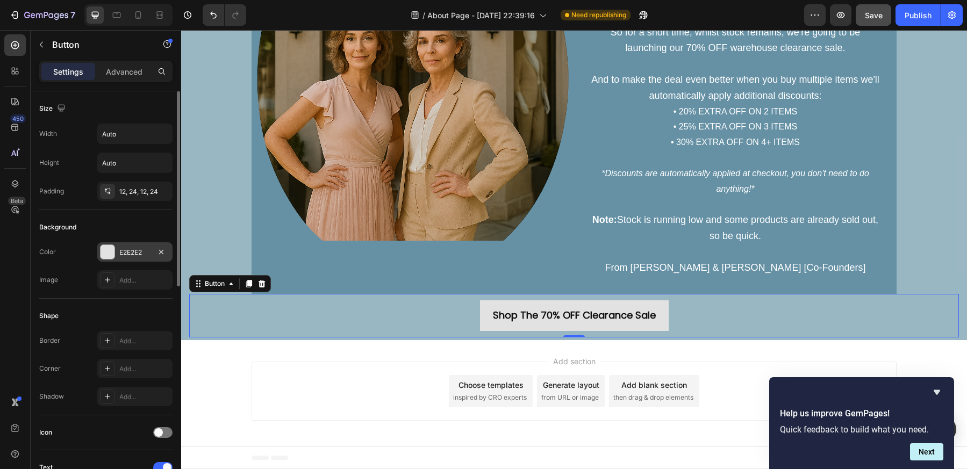
click at [106, 249] on div at bounding box center [108, 252] width 14 height 14
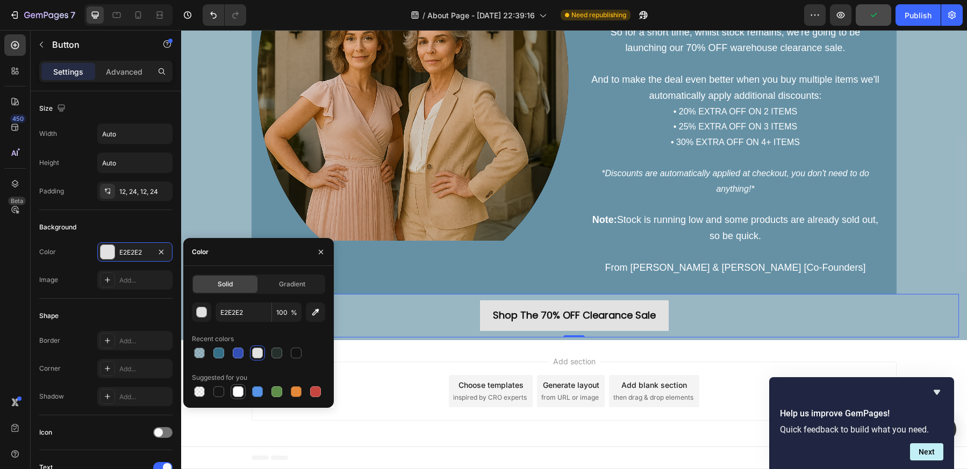
click at [240, 396] on div at bounding box center [238, 391] width 11 height 11
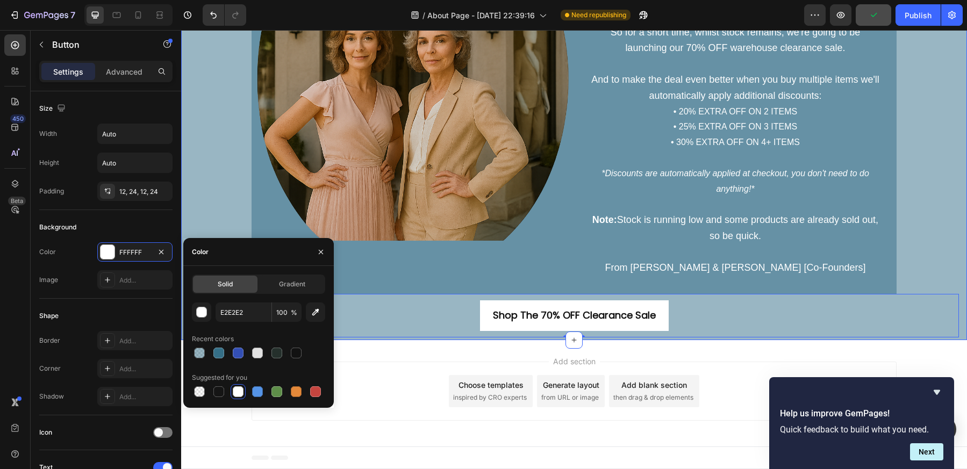
click at [212, 207] on div "Image ⁠⁠⁠⁠⁠⁠⁠ Thank You for Your Support! Heading We'd like to take the opportu…" at bounding box center [574, 101] width 770 height 473
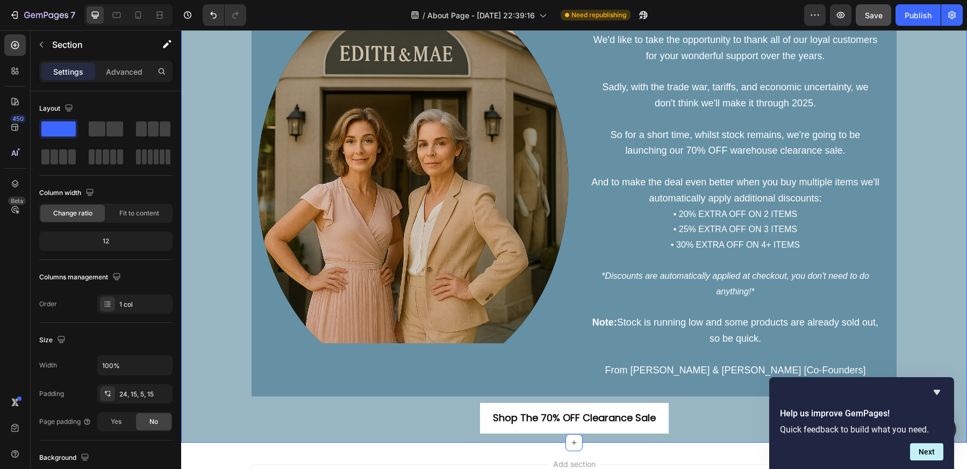
scroll to position [125, 0]
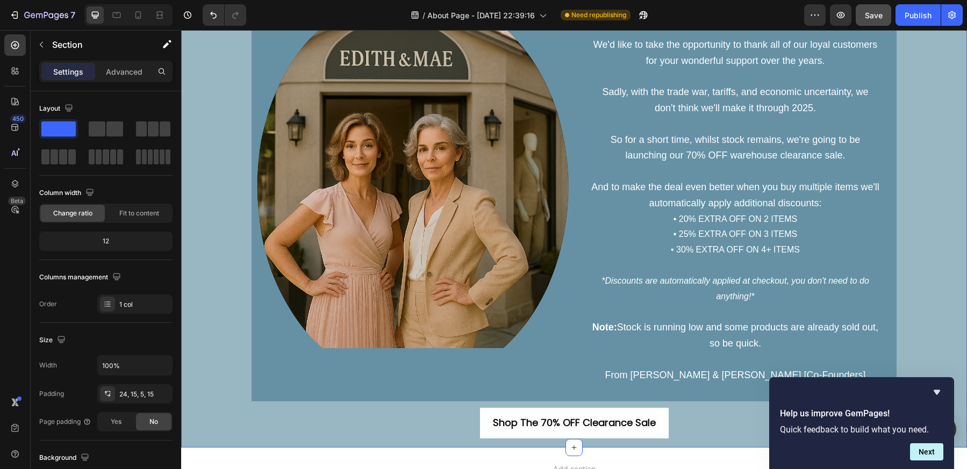
click at [247, 212] on div "Image ⁠⁠⁠⁠⁠⁠⁠ Thank You for Your Support! Heading We'd like to take the opportu…" at bounding box center [574, 208] width 770 height 473
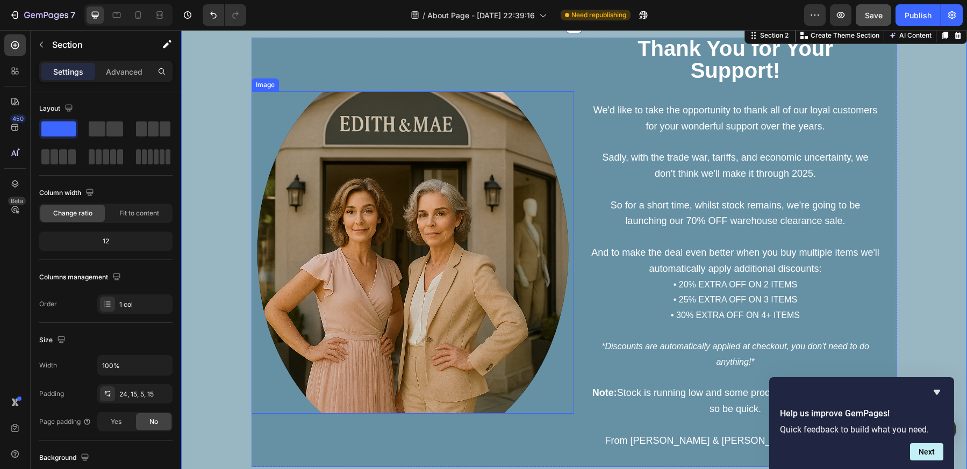
scroll to position [54, 0]
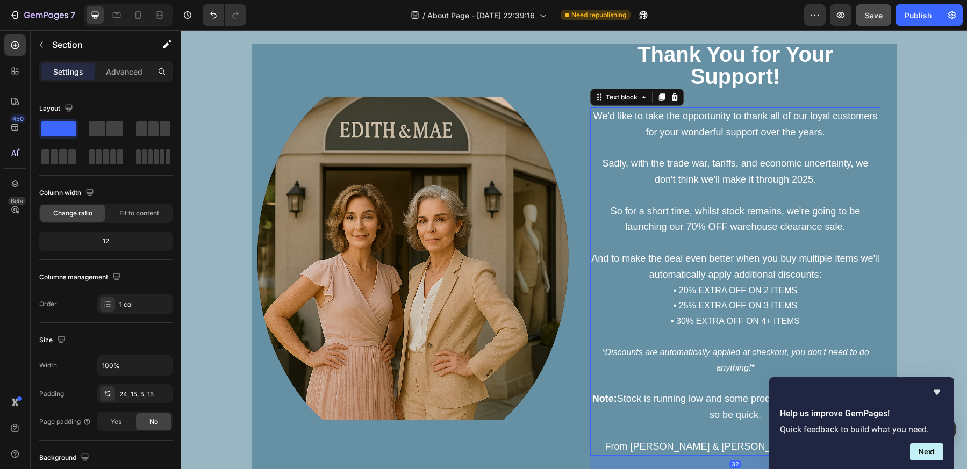
click at [701, 211] on span "So for a short time, whilst stock remains, we're going to be launching our 70% …" at bounding box center [736, 219] width 250 height 27
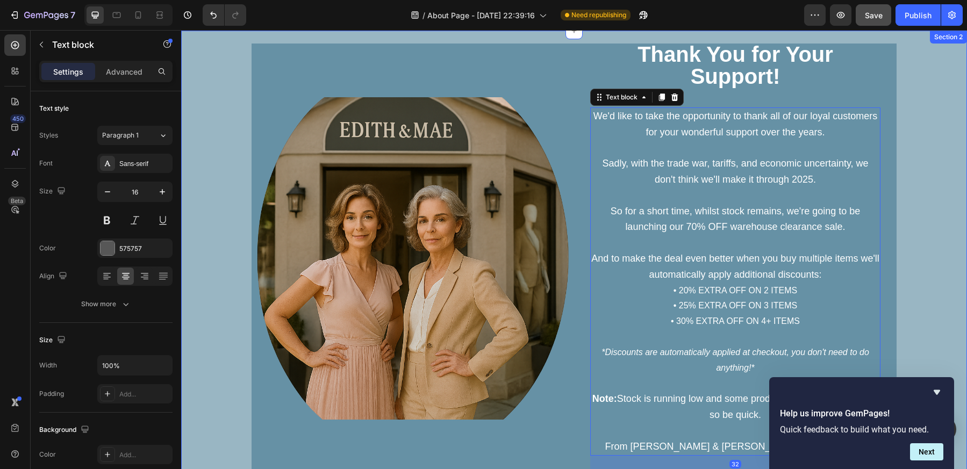
click at [224, 126] on div "Image ⁠⁠⁠⁠⁠⁠⁠ Thank You for Your Support! Heading We'd like to take the opportu…" at bounding box center [574, 280] width 770 height 473
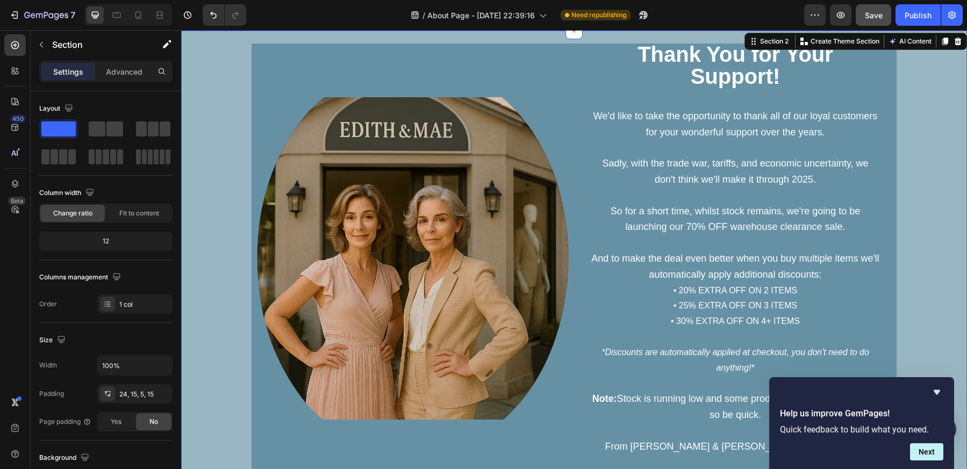
click at [228, 78] on div "Image ⁠⁠⁠⁠⁠⁠⁠ Thank You for Your Support! Heading We'd like to take the opportu…" at bounding box center [574, 280] width 770 height 473
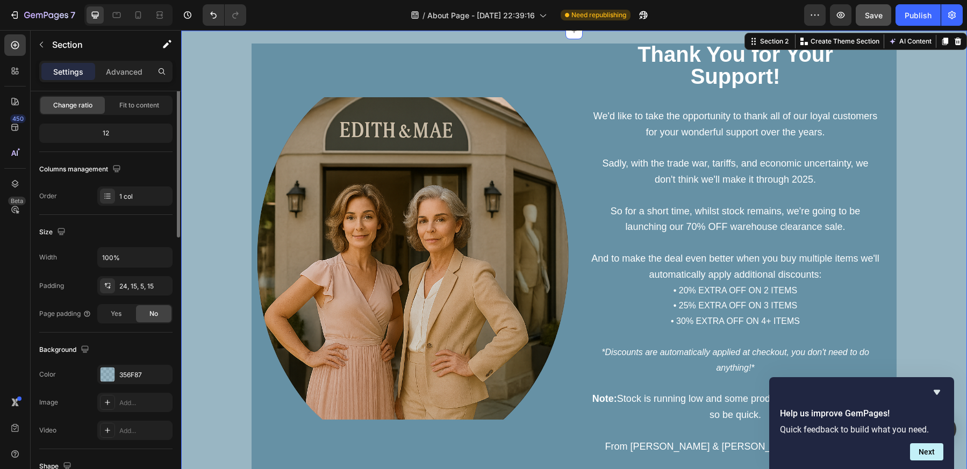
scroll to position [216, 0]
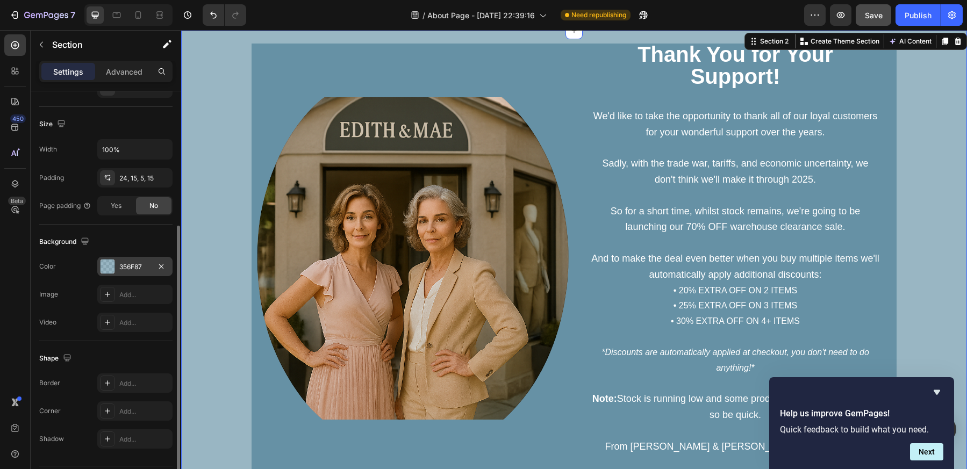
click at [133, 267] on div "356F87" at bounding box center [134, 267] width 31 height 10
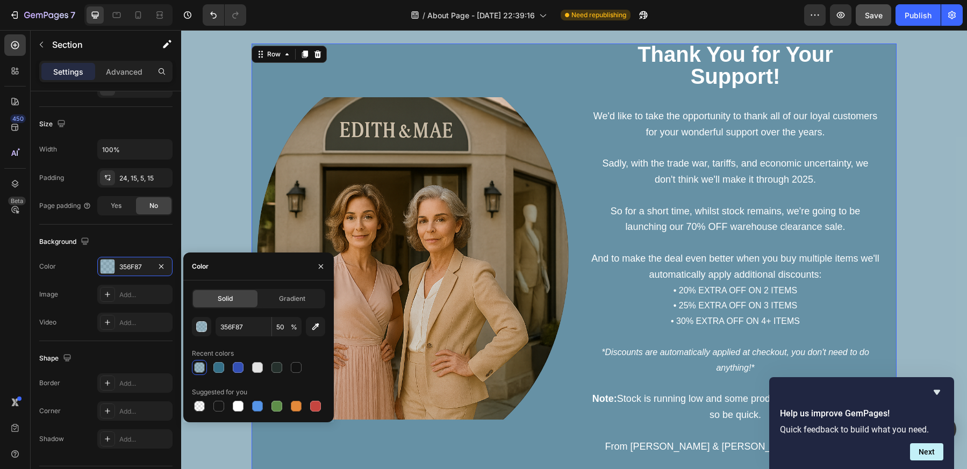
click at [307, 71] on div "Image" at bounding box center [413, 258] width 322 height 429
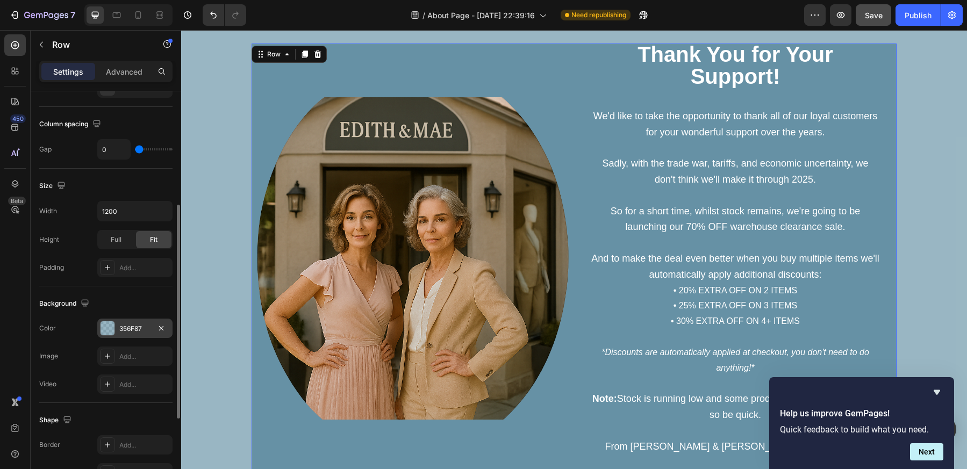
click at [123, 324] on div "356F87" at bounding box center [134, 329] width 31 height 10
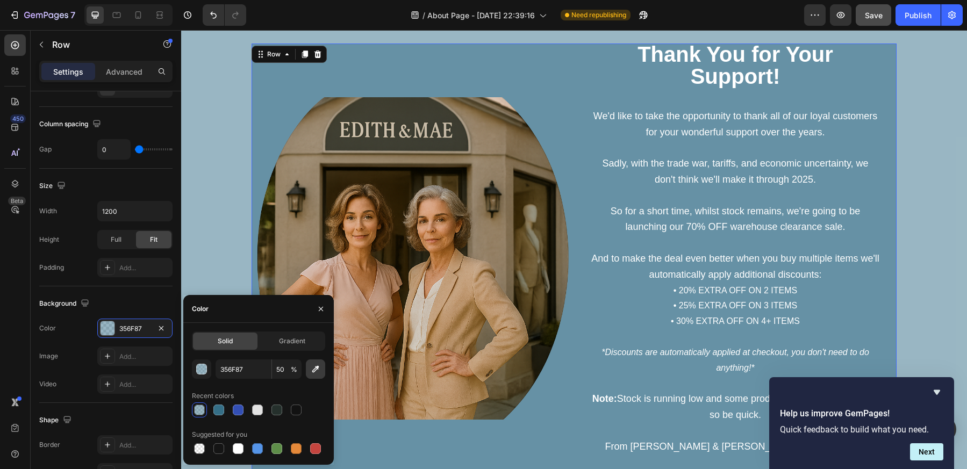
click at [307, 369] on button "button" at bounding box center [315, 369] width 19 height 19
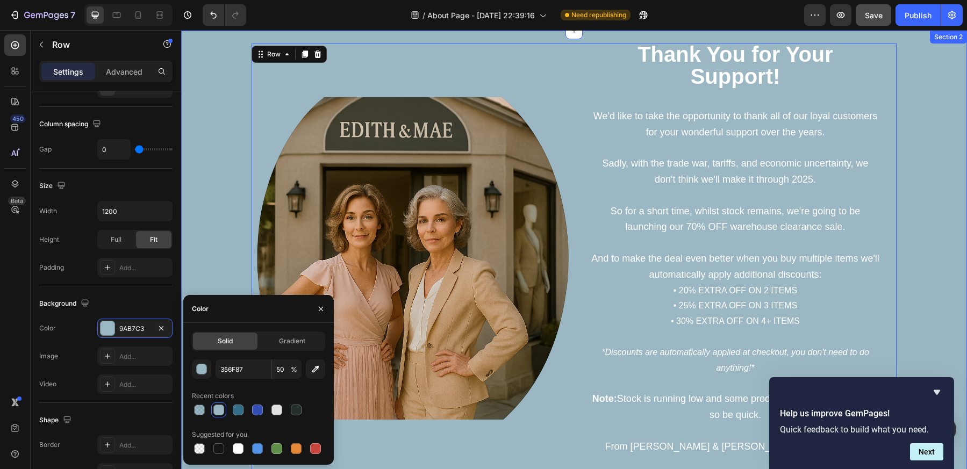
click at [220, 247] on div "Image ⁠⁠⁠⁠⁠⁠⁠ Thank You for Your Support! Heading We'd like to take the opportu…" at bounding box center [574, 280] width 770 height 473
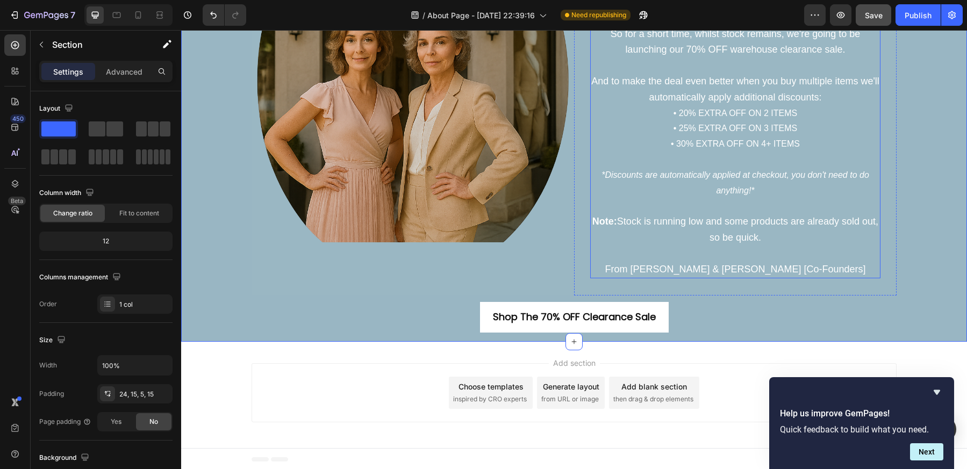
scroll to position [233, 0]
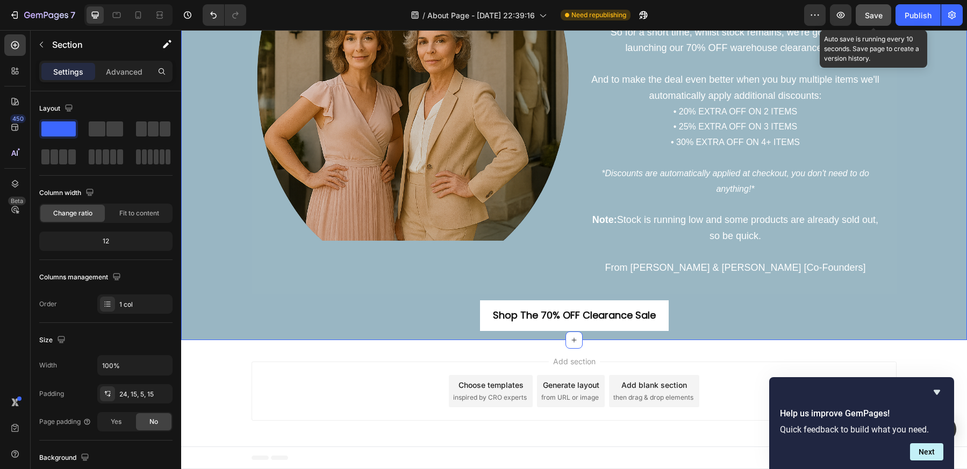
click at [875, 17] on span "Save" at bounding box center [874, 15] width 18 height 9
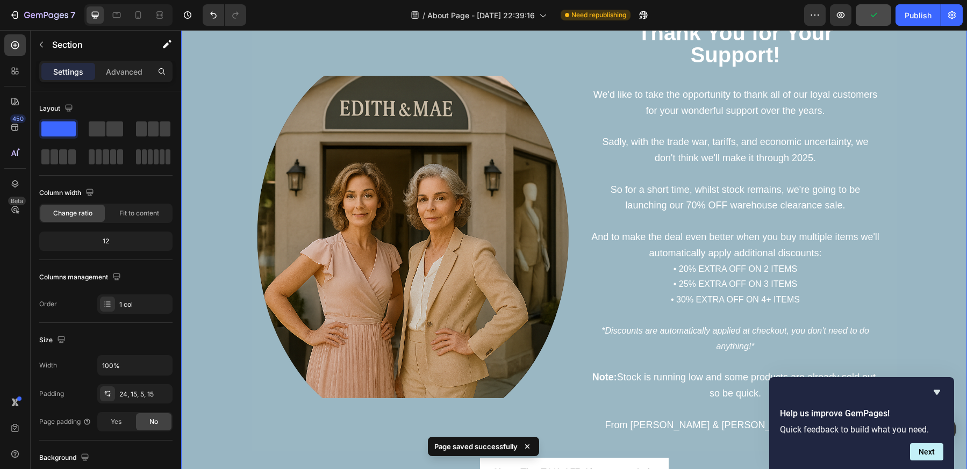
scroll to position [54, 0]
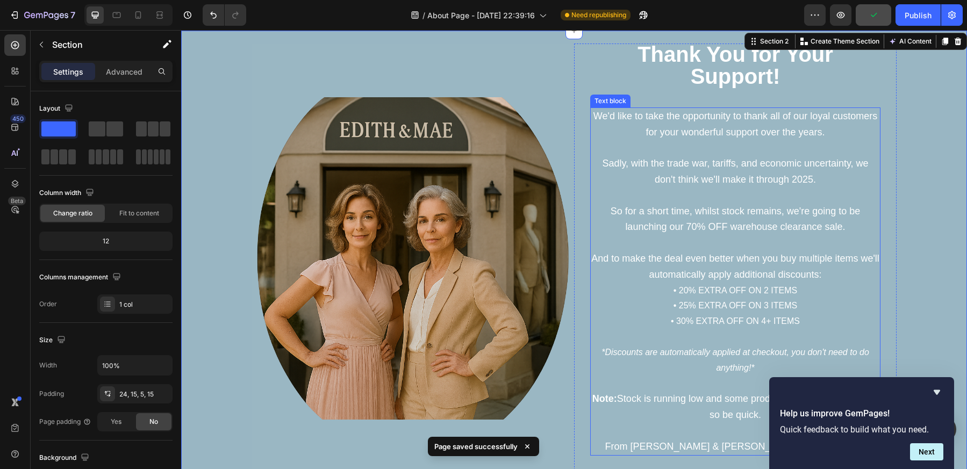
click at [779, 311] on p "• 20% EXTRA OFF ON 2 ITEMS • 25% EXTRA OFF ON 3 ITEMS • 30% EXTRA OFF ON 4+ ITE…" at bounding box center [735, 306] width 288 height 46
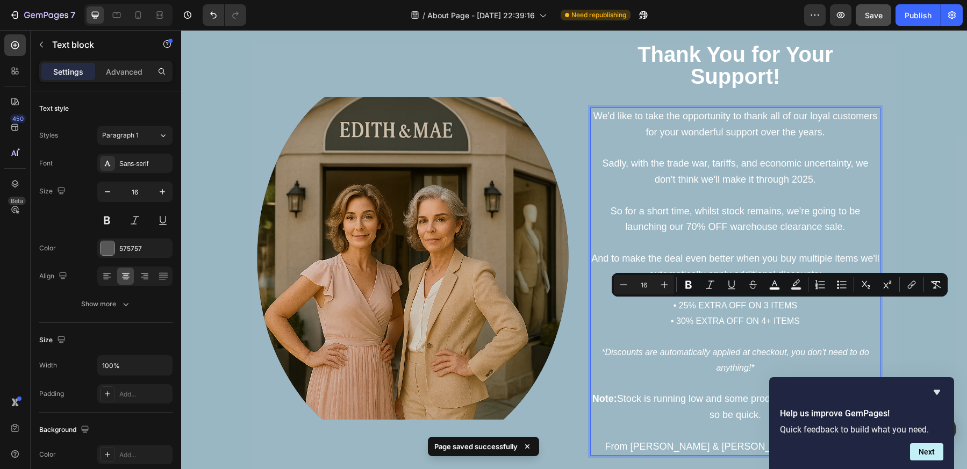
click at [795, 313] on p "• 20% EXTRA OFF ON 2 ITEMS • 25% EXTRA OFF ON 3 ITEMS • 30% EXTRA OFF ON 4+ ITE…" at bounding box center [735, 306] width 288 height 46
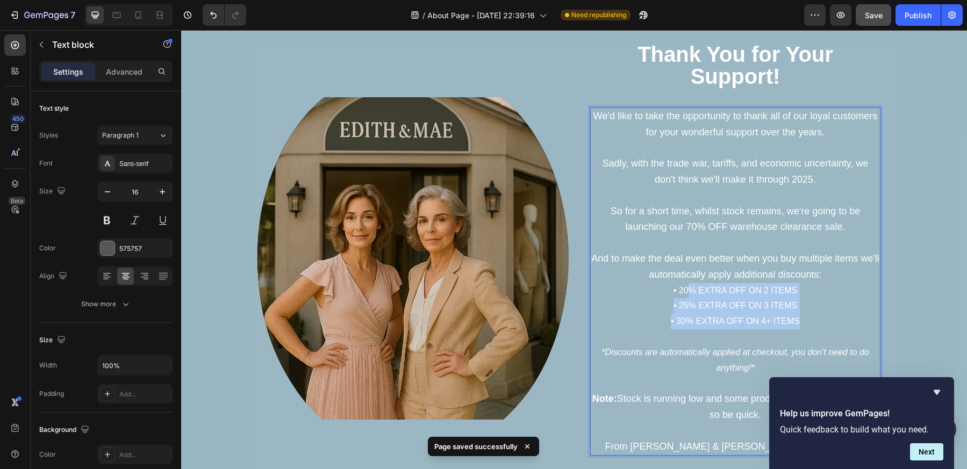
drag, startPoint x: 803, startPoint y: 317, endPoint x: 680, endPoint y: 286, distance: 126.8
click at [680, 286] on p "• 20% EXTRA OFF ON 2 ITEMS • 25% EXTRA OFF ON 3 ITEMS • 30% EXTRA OFF ON 4+ ITE…" at bounding box center [735, 306] width 288 height 46
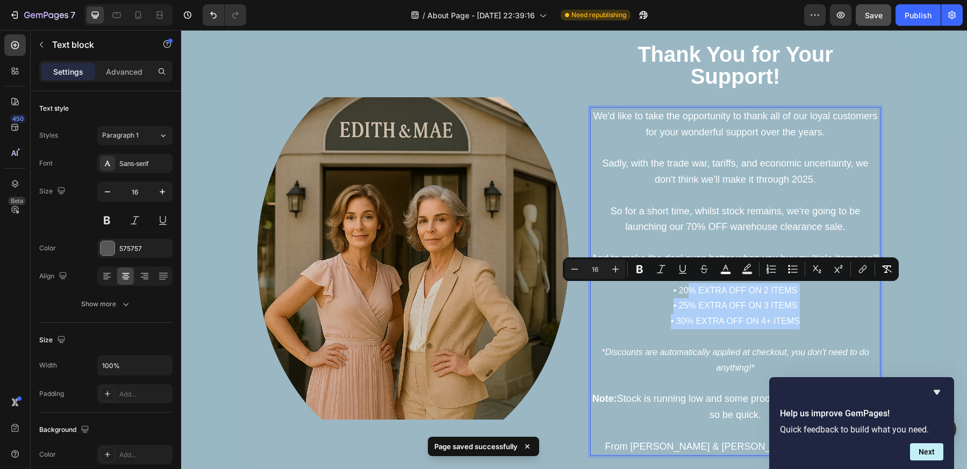
click at [691, 276] on button "Underline" at bounding box center [682, 269] width 19 height 19
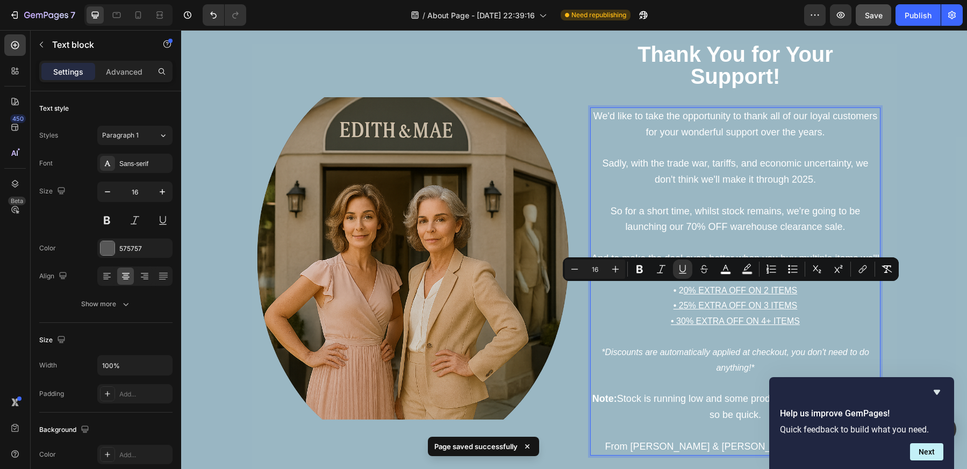
click at [714, 239] on p "Rich Text Editor. Editing area: main" at bounding box center [735, 243] width 288 height 16
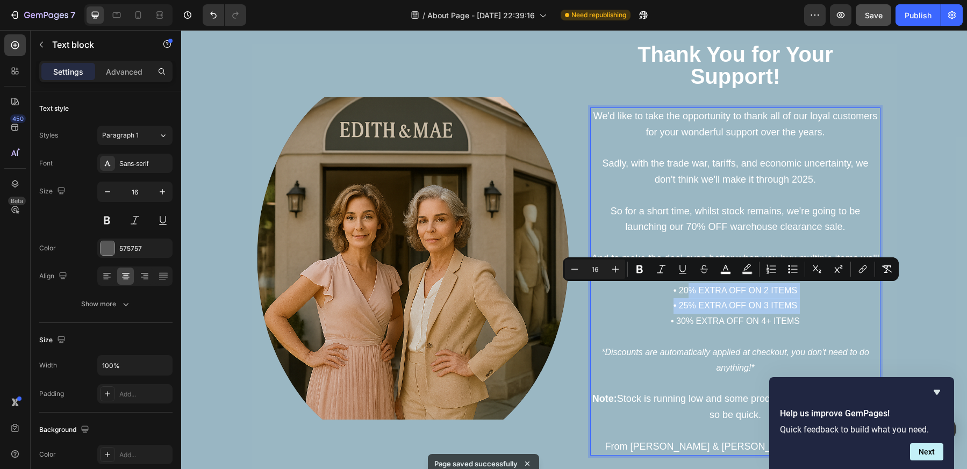
click at [798, 322] on p "• 20% EXTRA OFF ON 2 ITEMS • 25% EXTRA OFF ON 3 ITEMS • 30% EXTRA OFF ON 4+ ITE…" at bounding box center [735, 306] width 288 height 46
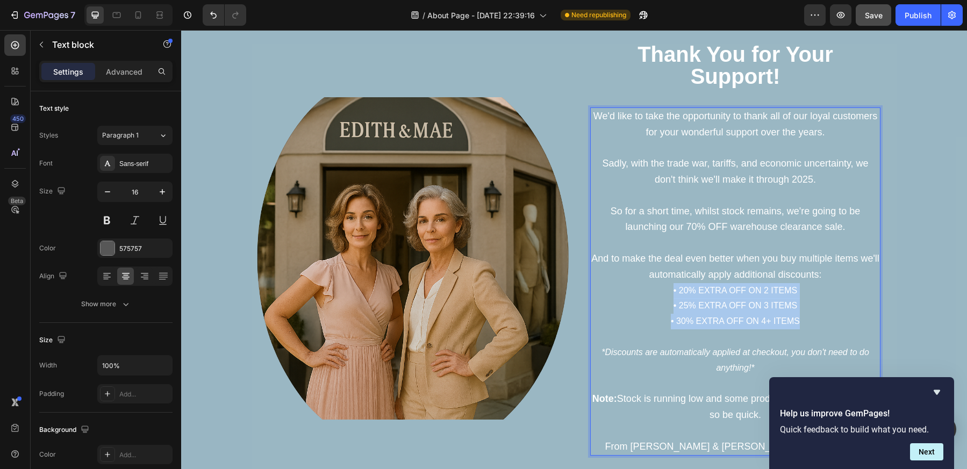
drag, startPoint x: 798, startPoint y: 322, endPoint x: 663, endPoint y: 295, distance: 138.1
click at [663, 295] on p "• 20% EXTRA OFF ON 2 ITEMS • 25% EXTRA OFF ON 3 ITEMS • 30% EXTRA OFF ON 4+ ITE…" at bounding box center [735, 306] width 288 height 46
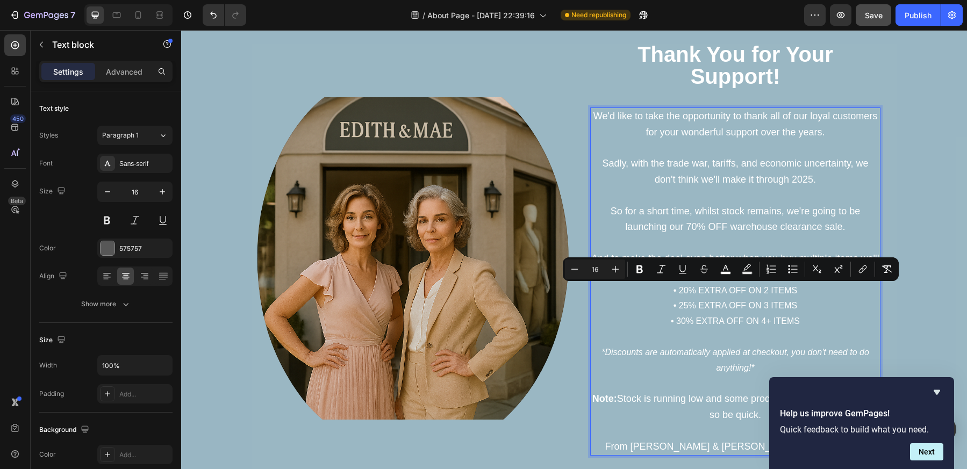
click at [662, 142] on p "We'd like to take the opportunity to thank all of our loyal customers for your …" at bounding box center [735, 172] width 288 height 127
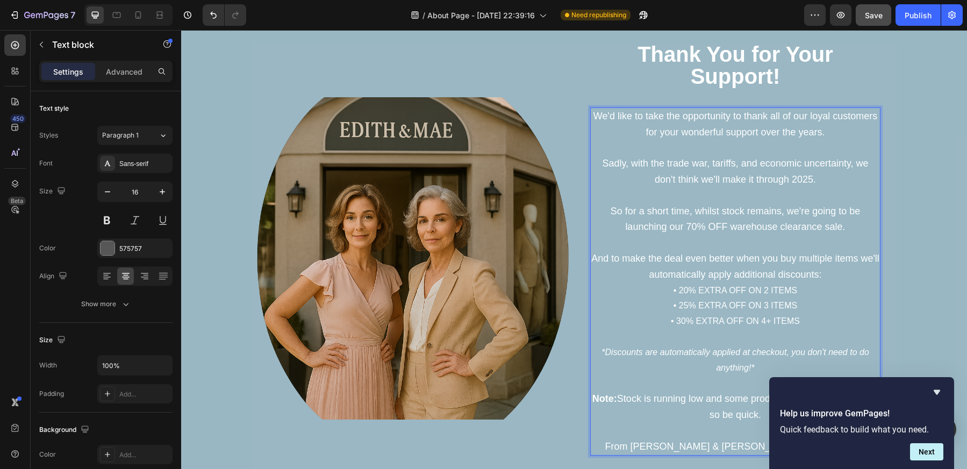
click at [745, 276] on span "And to make the deal even better when you buy multiple items we'll automaticall…" at bounding box center [735, 266] width 288 height 27
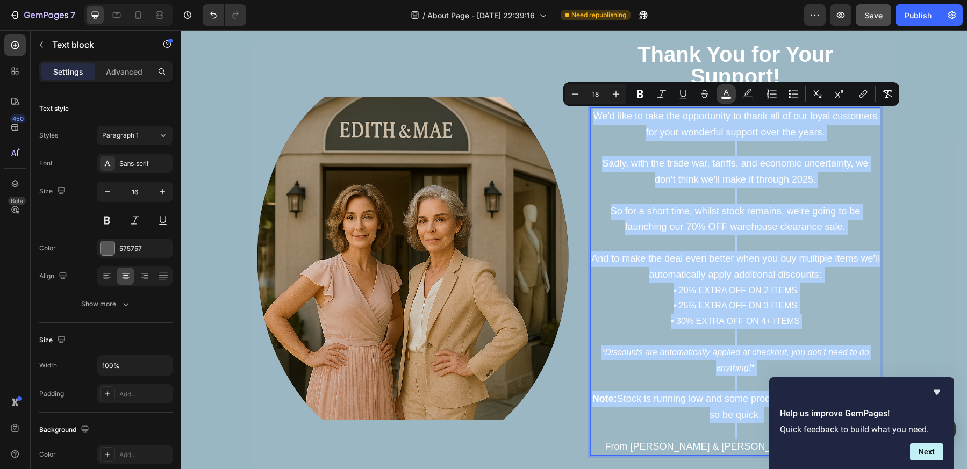
click at [726, 95] on icon "Editor contextual toolbar" at bounding box center [726, 94] width 11 height 11
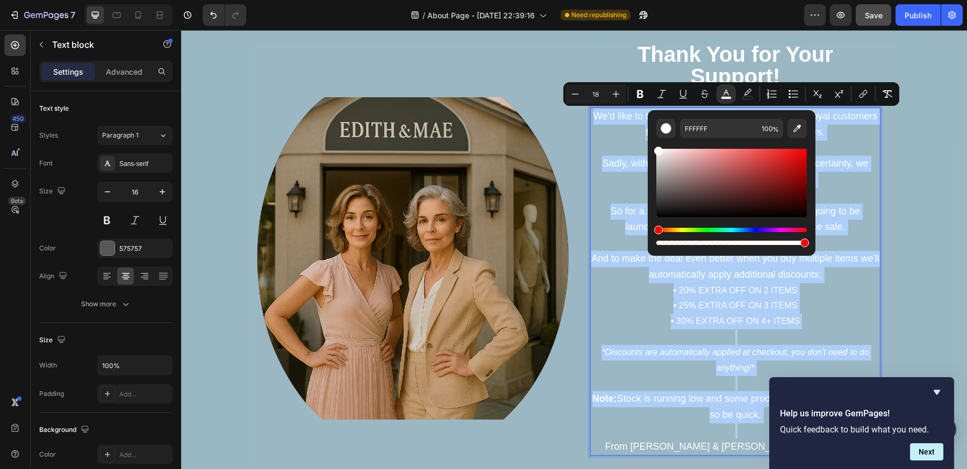
click at [657, 170] on div "Editor contextual toolbar" at bounding box center [731, 183] width 150 height 68
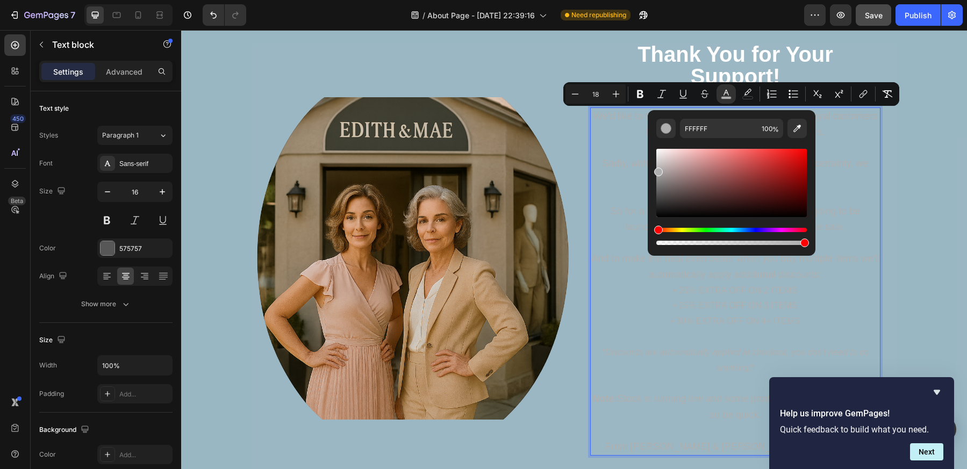
click at [862, 226] on p "We'd like to take the opportunity to thank all of our loyal customers for your …" at bounding box center [735, 172] width 288 height 127
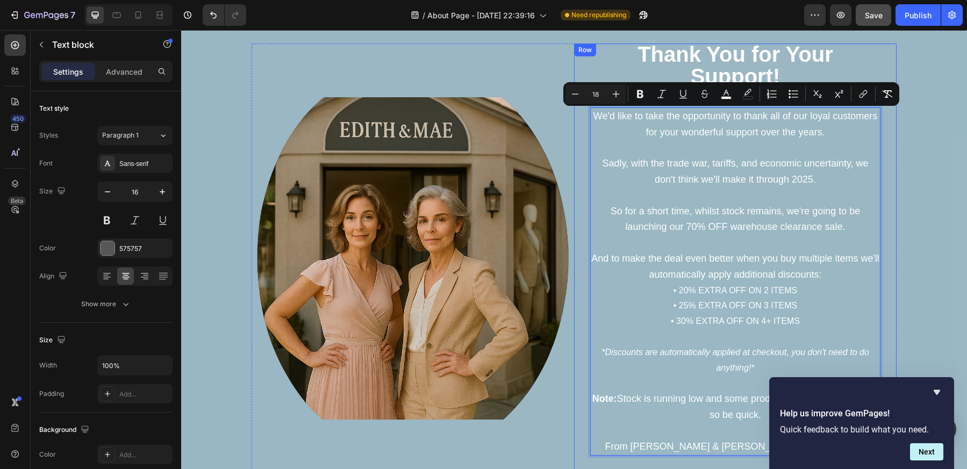
click at [888, 224] on div "⁠⁠⁠⁠⁠⁠⁠ Thank You for Your Support! Heading We'd like to take the opportunity t…" at bounding box center [735, 258] width 322 height 429
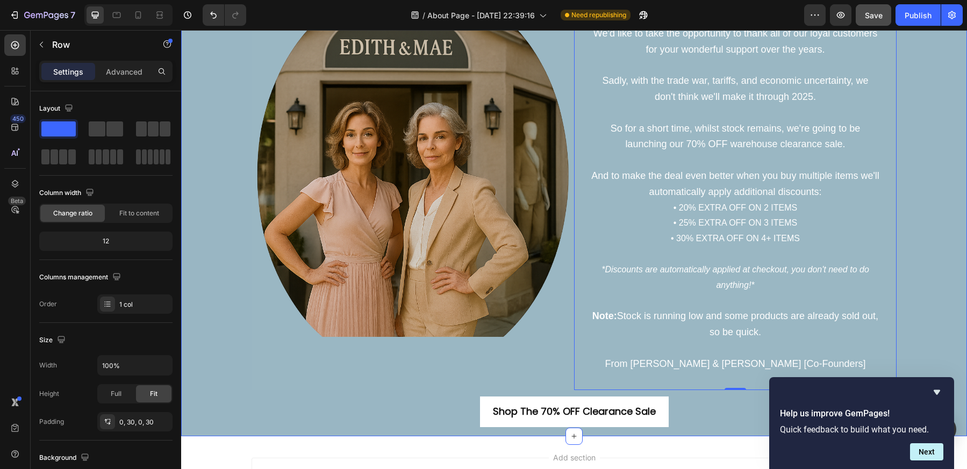
scroll to position [197, 0]
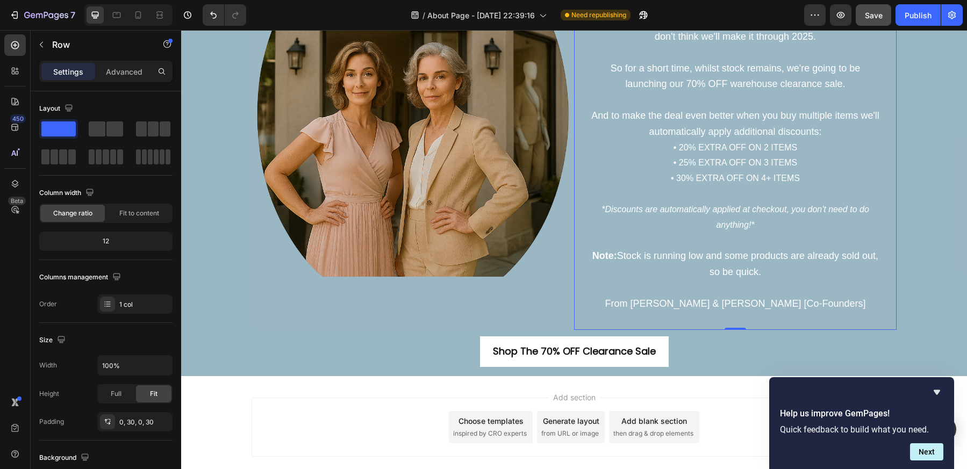
click at [872, 4] on button "Save" at bounding box center [873, 14] width 35 height 21
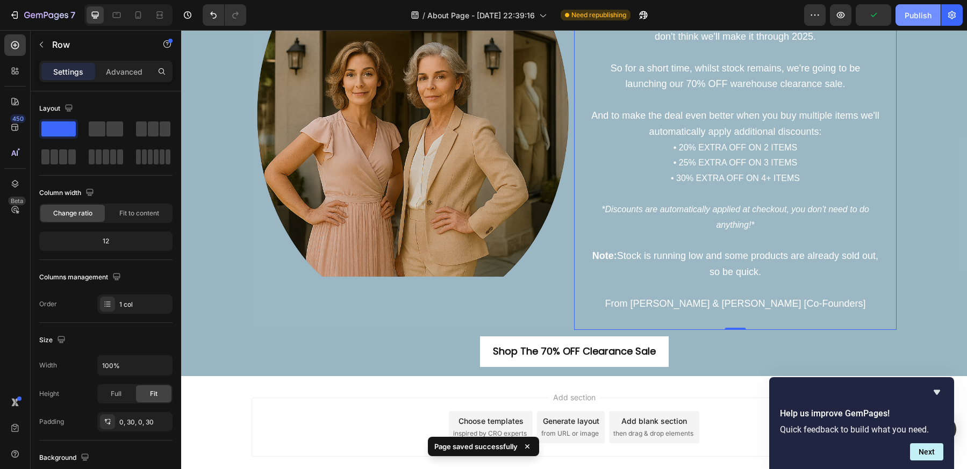
click at [921, 20] on div "Publish" at bounding box center [918, 15] width 27 height 11
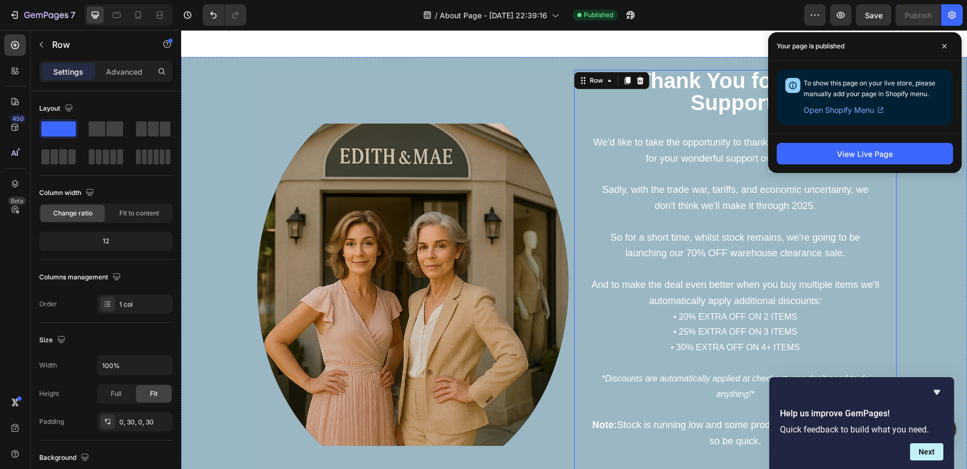
scroll to position [18, 0]
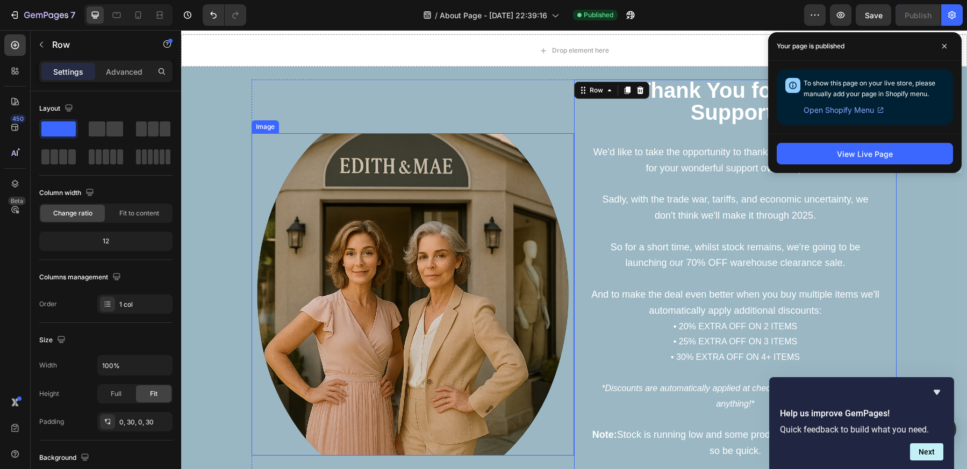
click at [478, 283] on img at bounding box center [413, 294] width 322 height 322
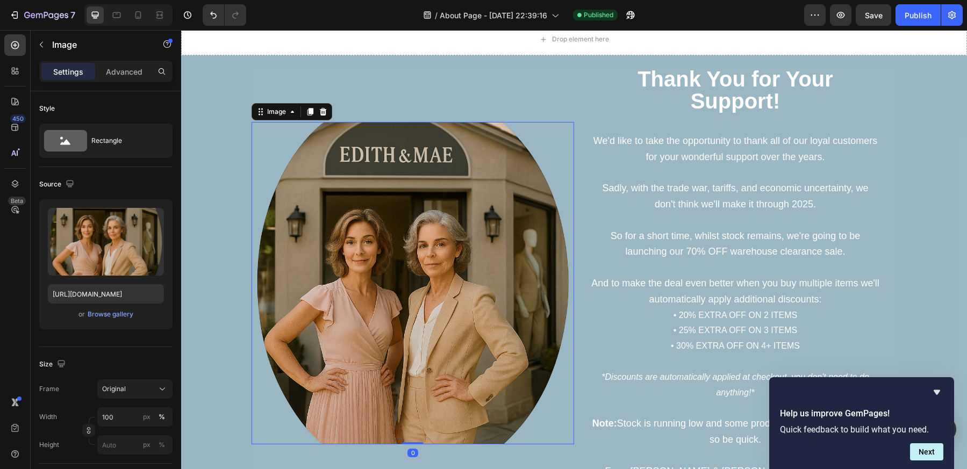
scroll to position [54, 0]
